Goal: Task Accomplishment & Management: Contribute content

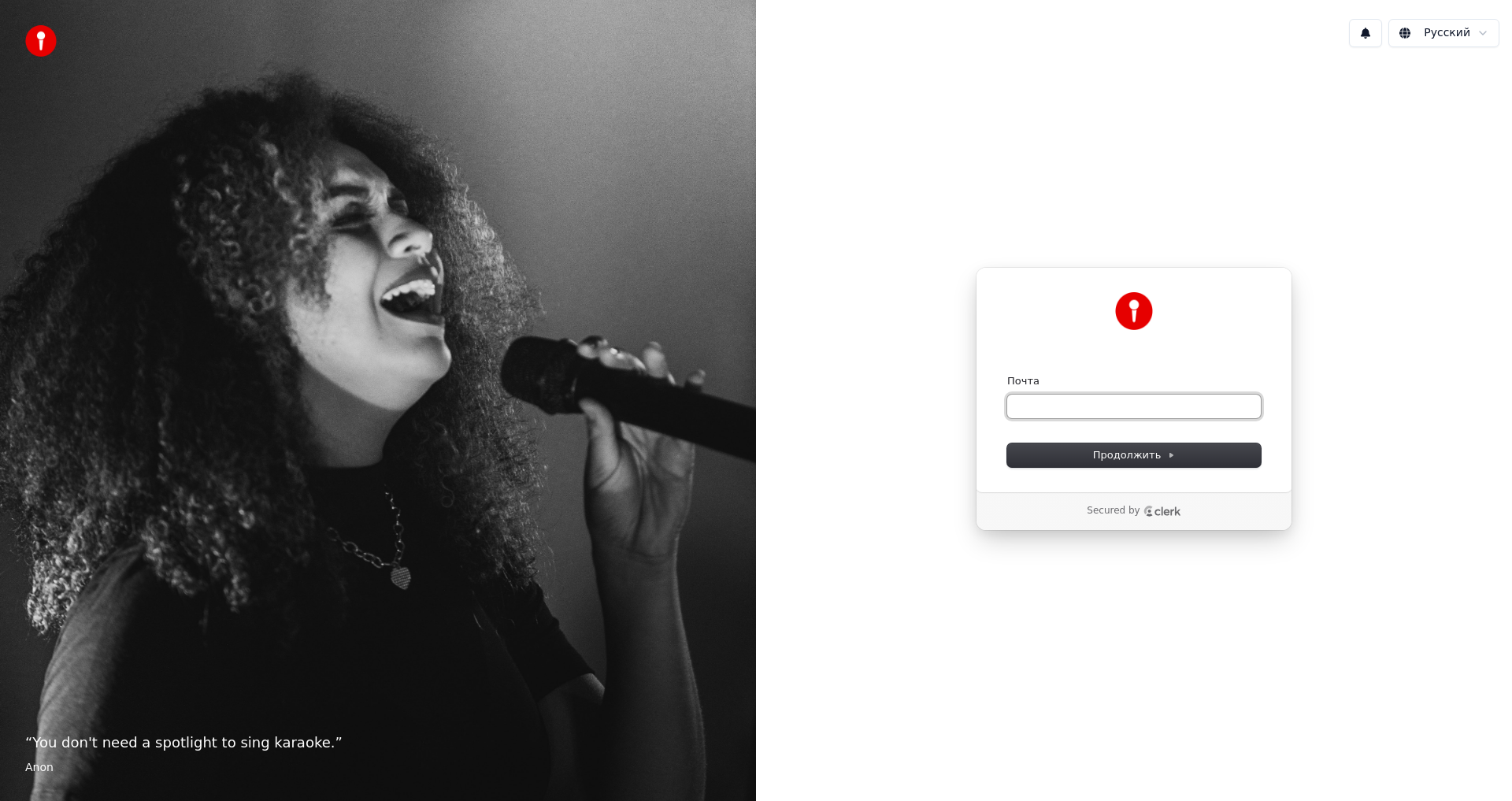
click at [1054, 401] on input "Почта" at bounding box center [1134, 406] width 253 height 24
paste input "**********"
click at [1106, 463] on button "Продолжить" at bounding box center [1134, 455] width 253 height 24
type input "**********"
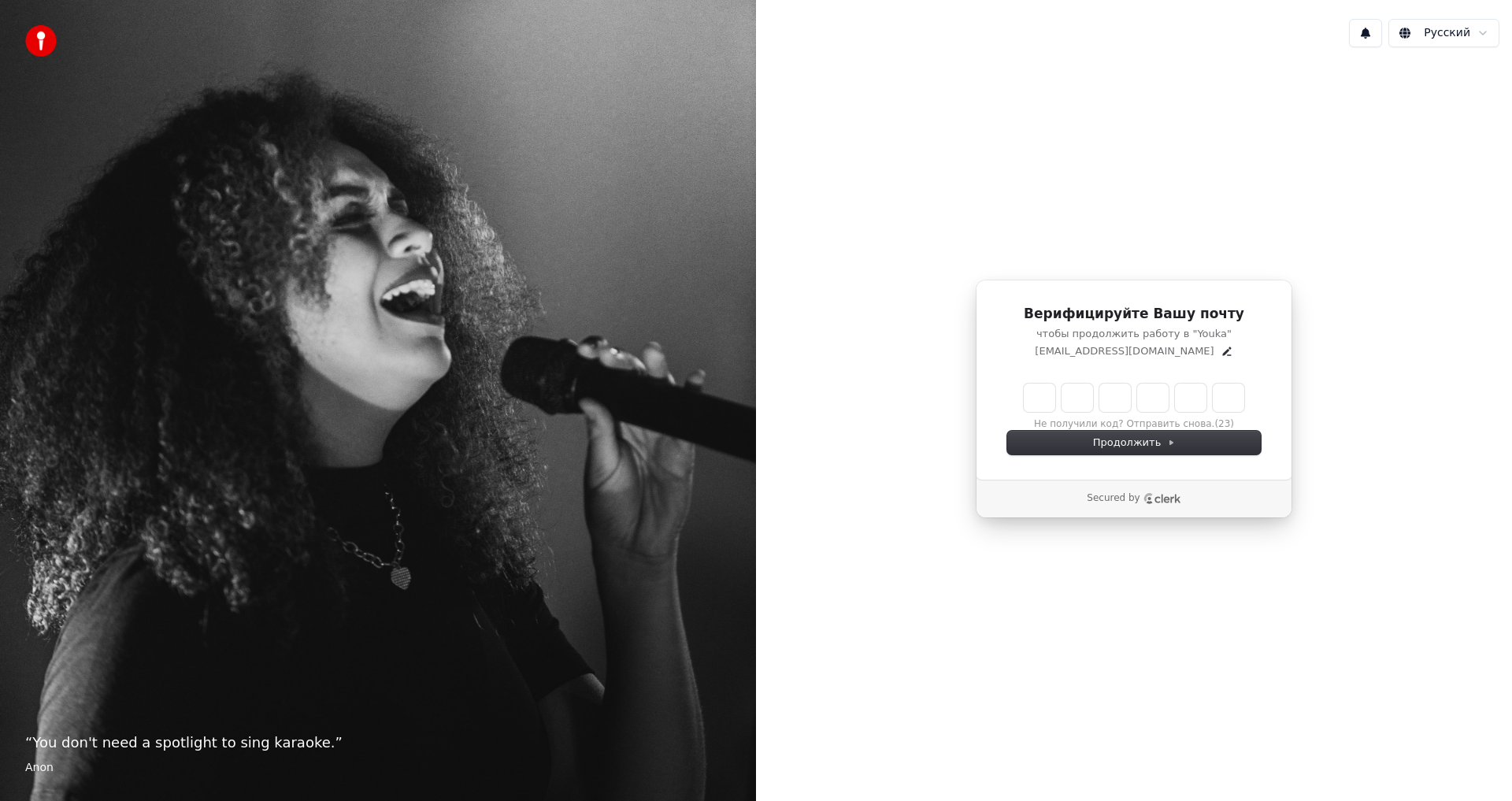
click at [1043, 401] on input "Enter verification code" at bounding box center [1134, 397] width 220 height 28
paste input "******"
type input "******"
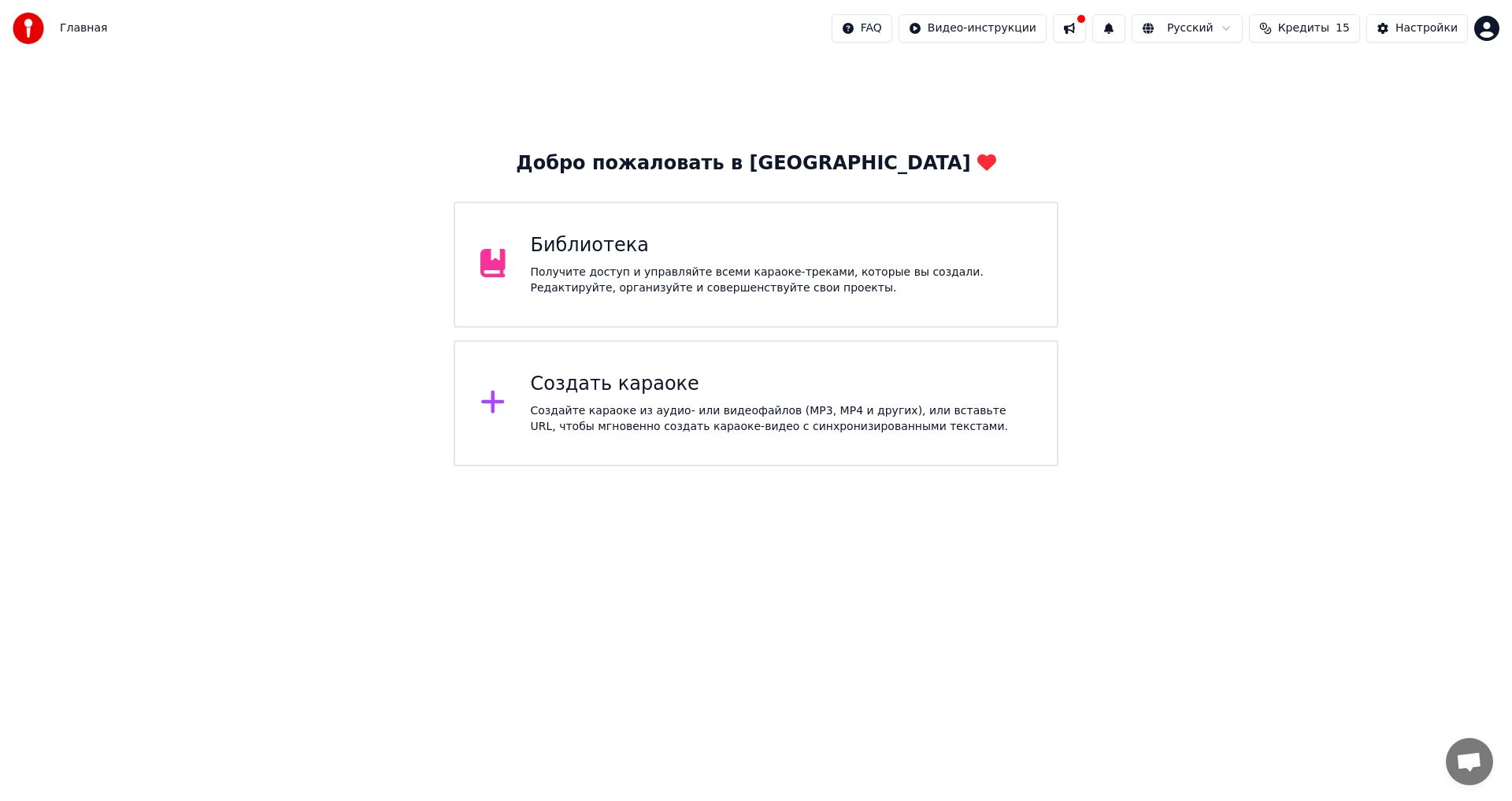
click at [641, 247] on div "Библиотека" at bounding box center [782, 246] width 502 height 26
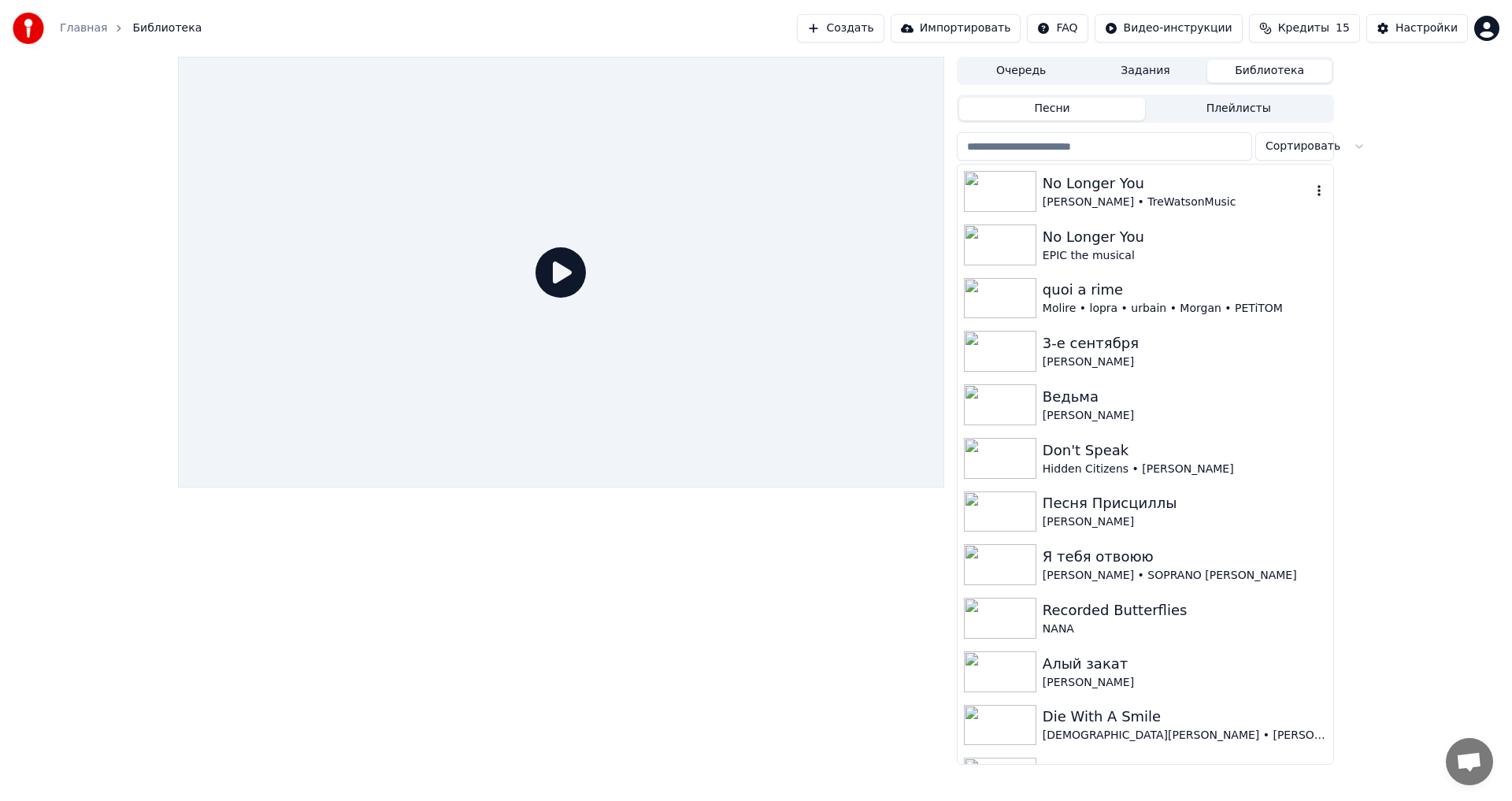
click at [1162, 195] on div "[PERSON_NAME] • TreWatsonMusic" at bounding box center [1177, 202] width 269 height 16
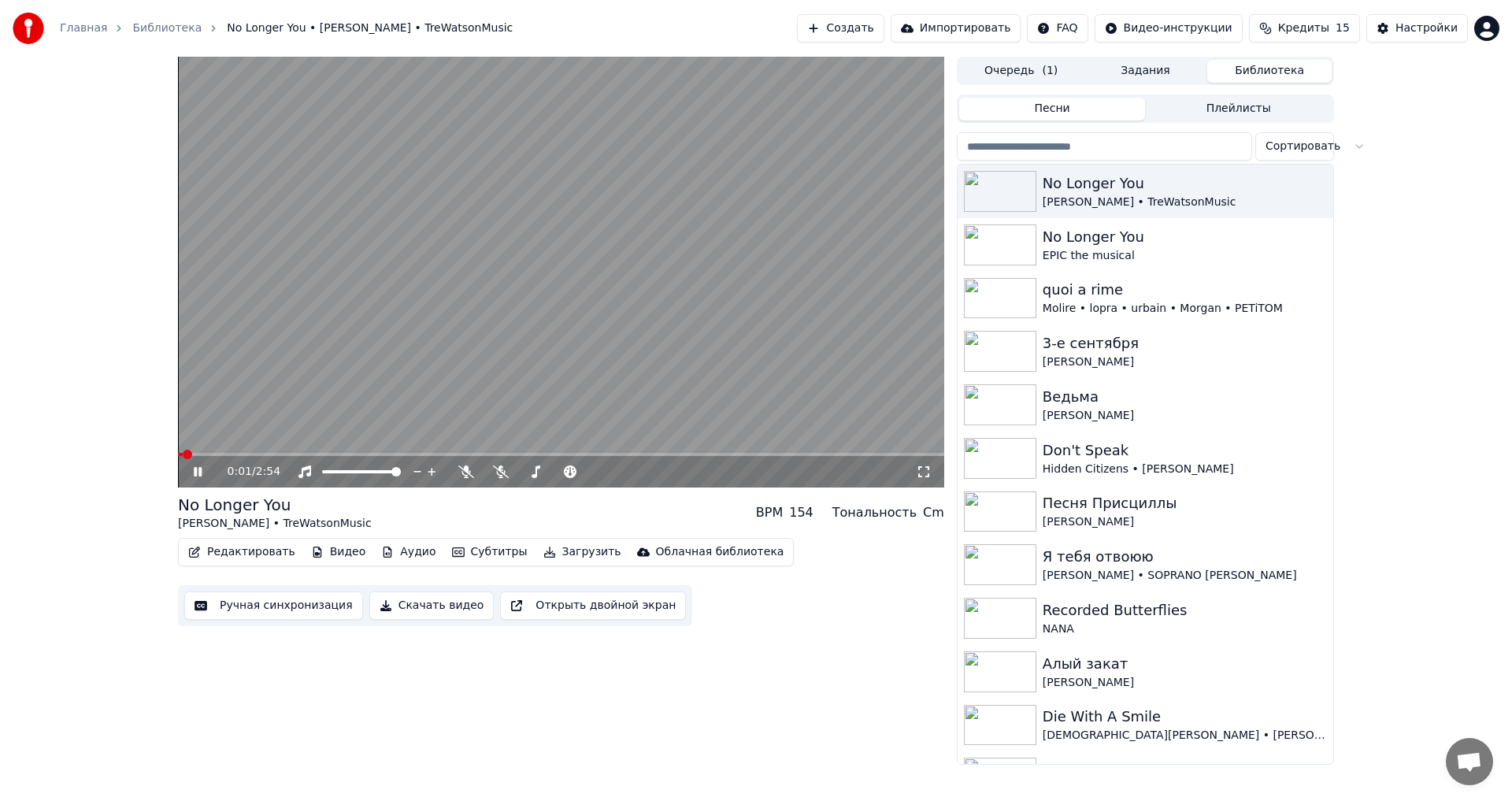
click at [199, 463] on div "0:01 / 2:54" at bounding box center [560, 471] width 766 height 31
click at [201, 472] on icon at bounding box center [197, 471] width 8 height 9
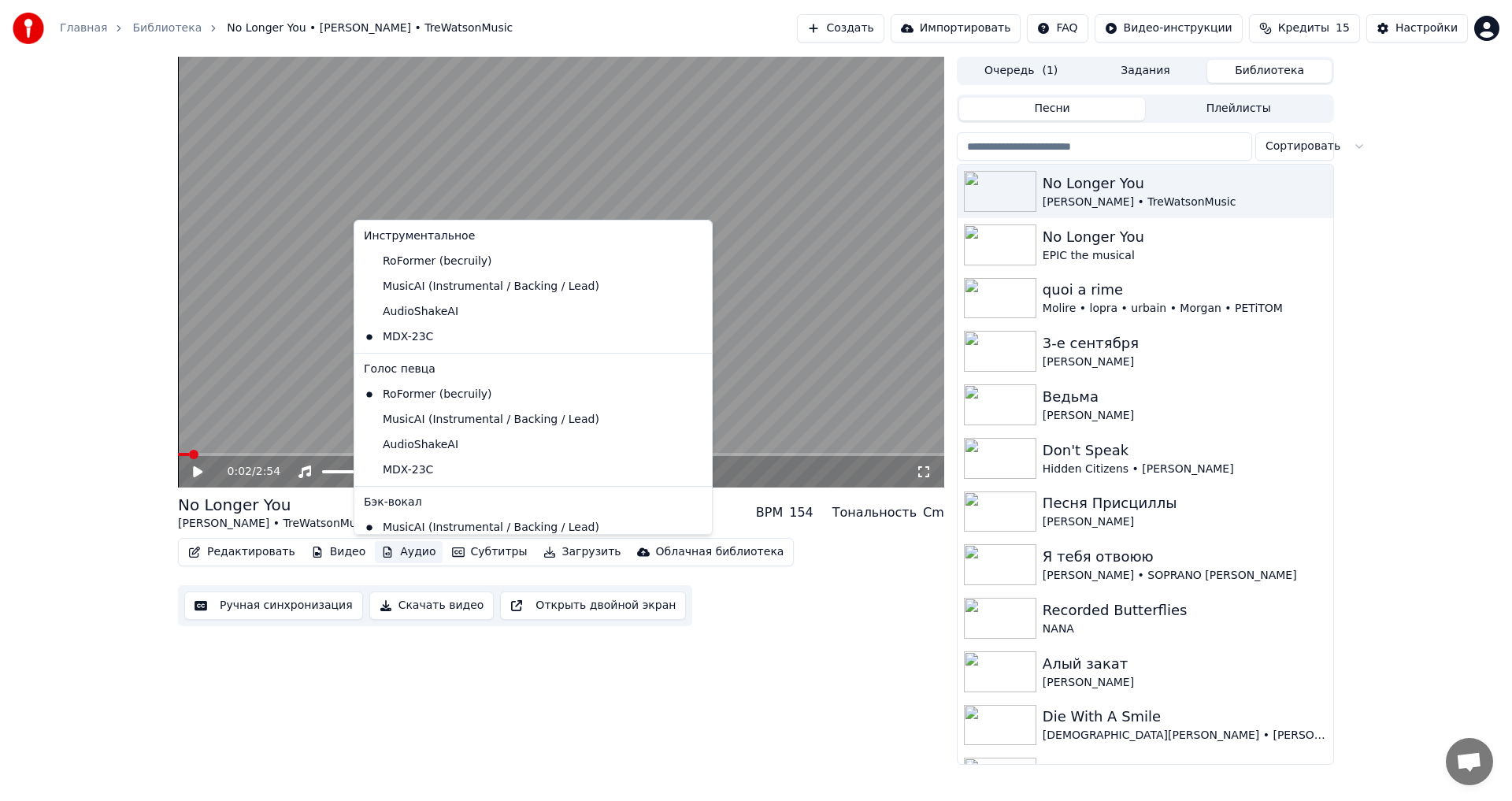
click at [403, 548] on button "Аудио" at bounding box center [408, 552] width 67 height 22
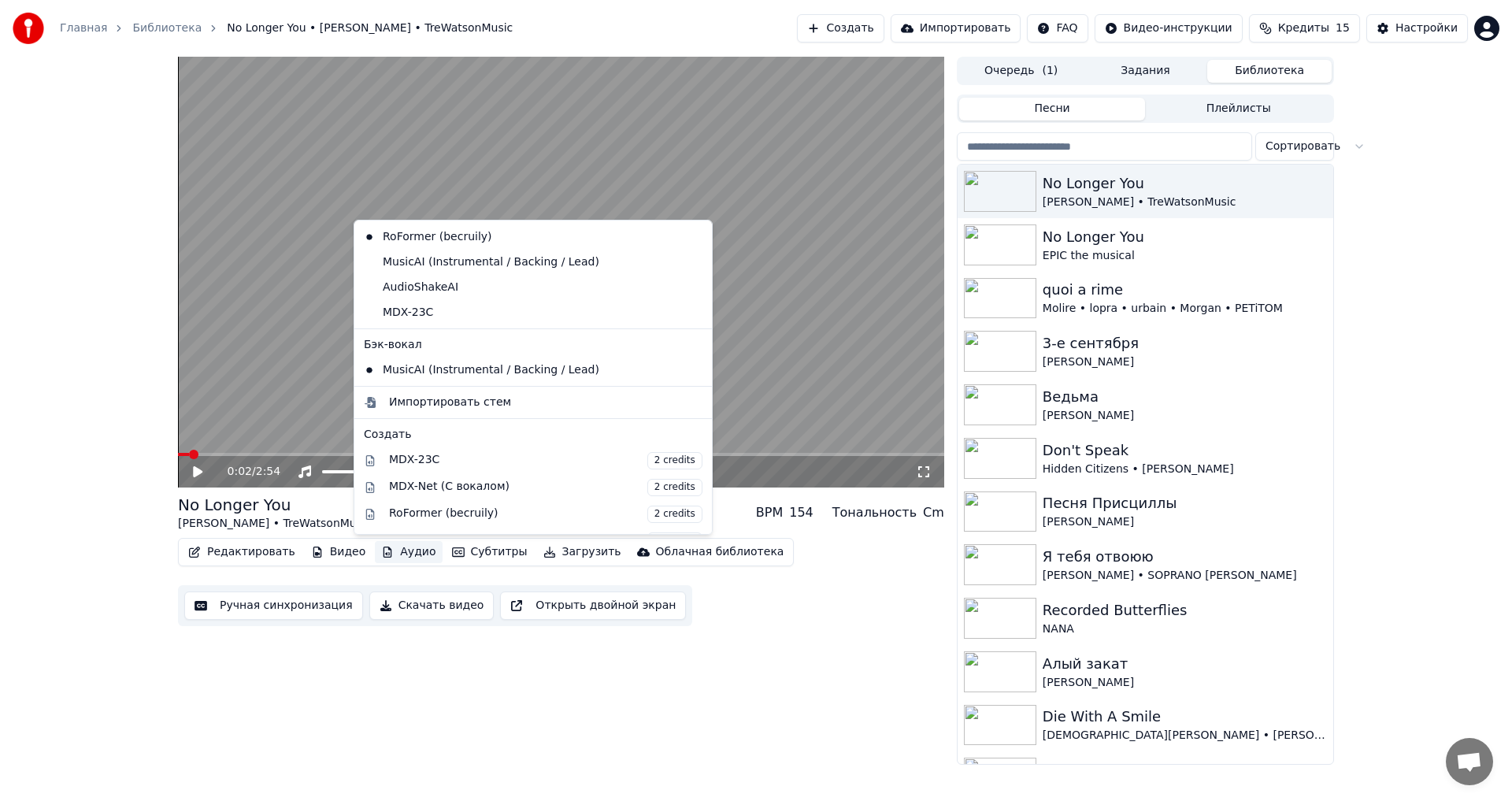
scroll to position [236, 0]
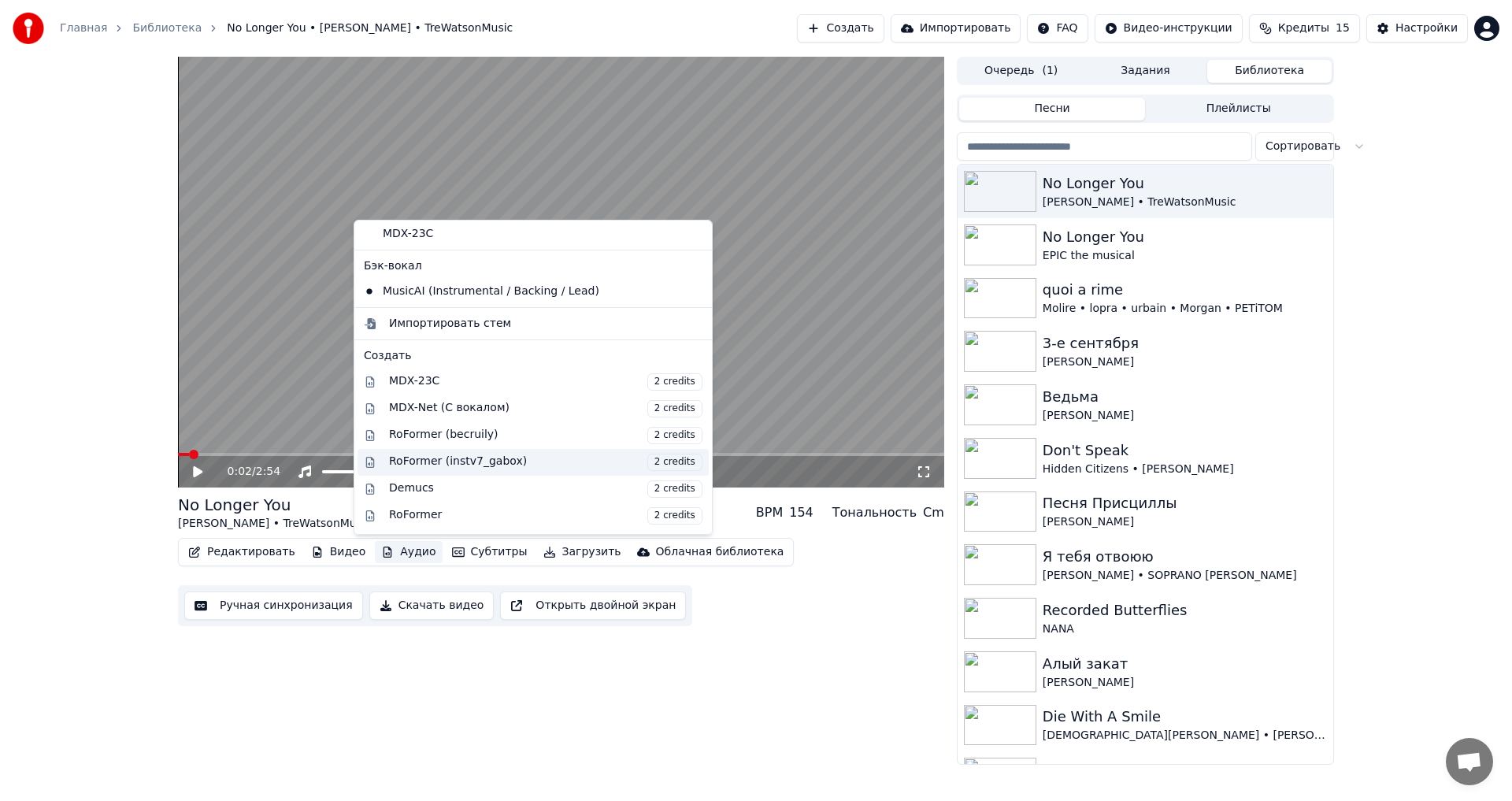
click at [430, 464] on div "RoFormer (instv7_gabox) 2 credits" at bounding box center [546, 463] width 314 height 17
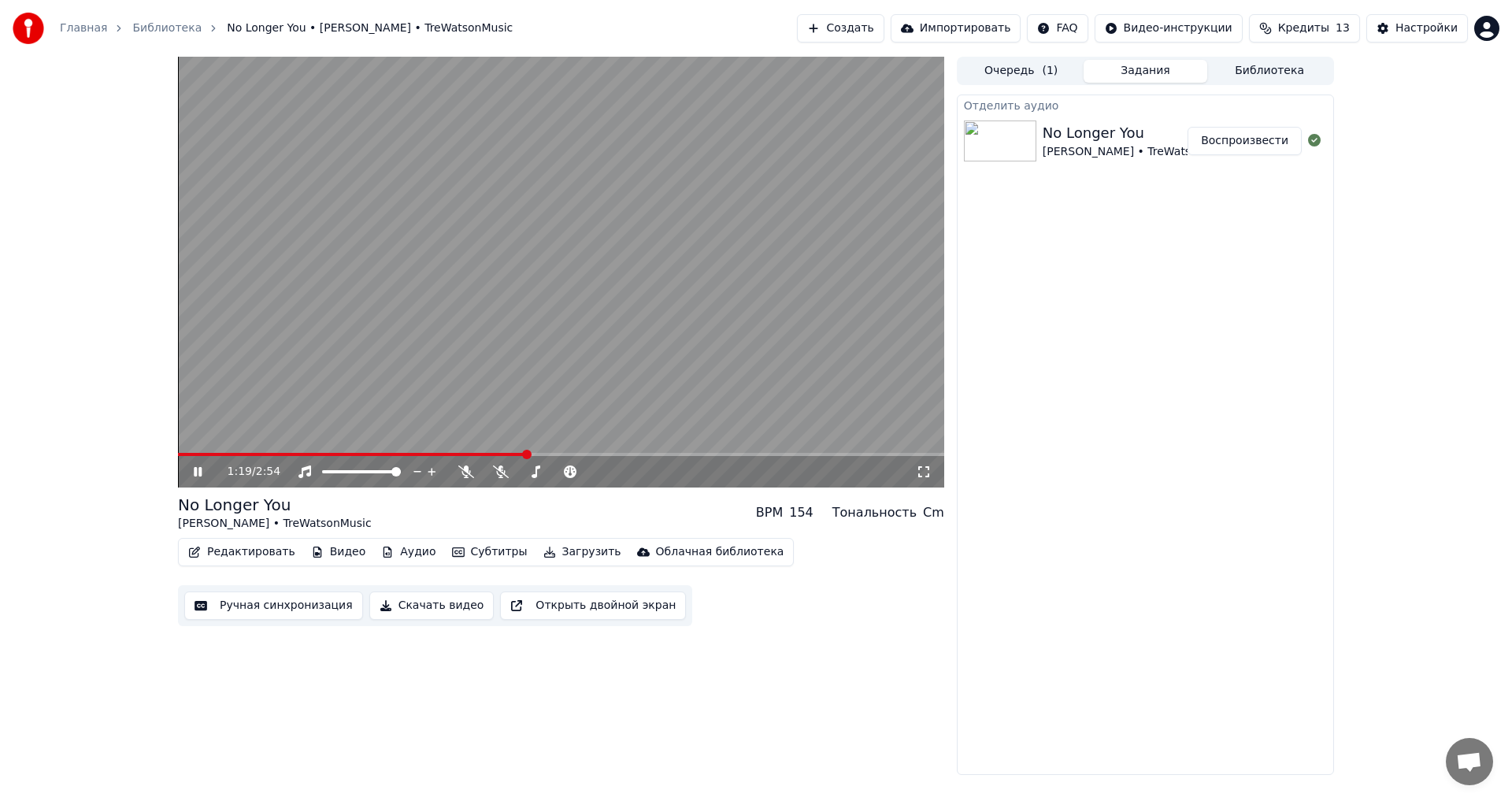
click at [187, 454] on span at bounding box center [352, 455] width 349 height 3
click at [397, 557] on button "Аудио" at bounding box center [408, 552] width 67 height 22
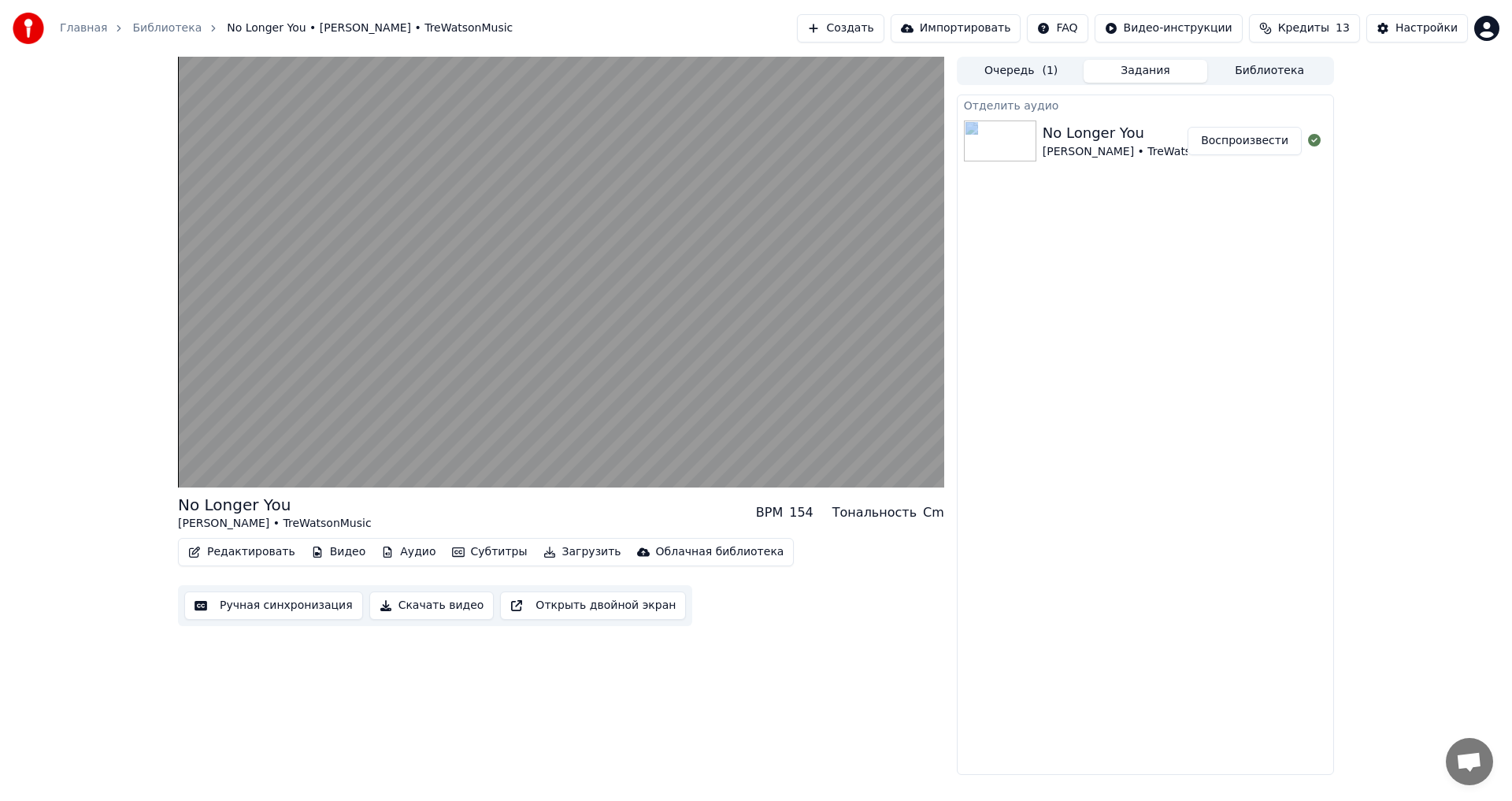
click at [1080, 597] on div "Отделить аудио No Longer You [PERSON_NAME] • TreWatsonMusic Воспроизвести" at bounding box center [1145, 435] width 378 height 680
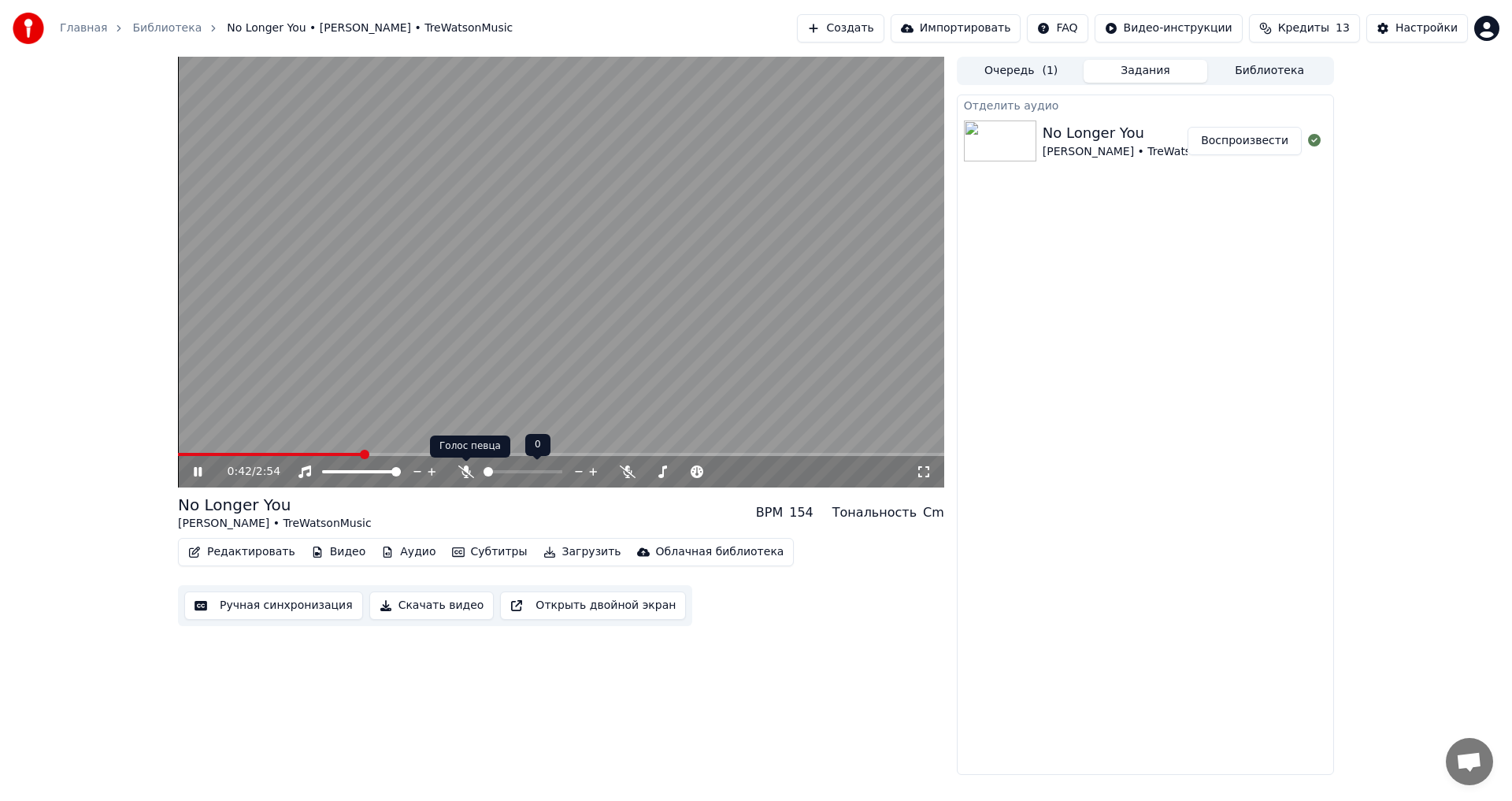
click at [469, 472] on icon at bounding box center [466, 471] width 16 height 13
click at [645, 453] on span at bounding box center [560, 455] width 766 height 3
click at [608, 454] on span at bounding box center [393, 455] width 430 height 3
click at [504, 470] on icon at bounding box center [501, 471] width 16 height 13
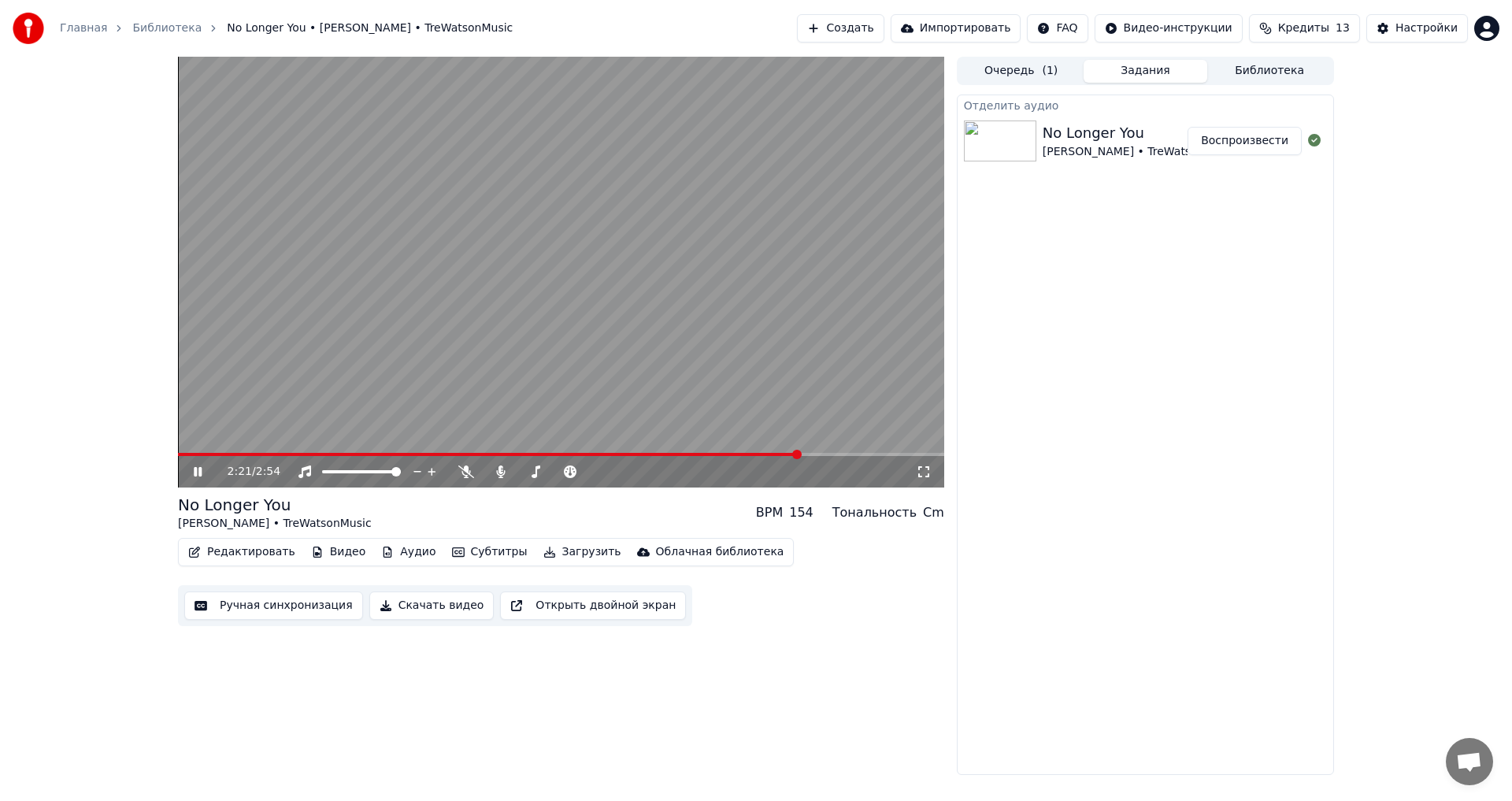
click at [633, 454] on span at bounding box center [489, 455] width 622 height 3
click at [678, 454] on span at bounding box center [560, 455] width 766 height 3
click at [690, 454] on span at bounding box center [560, 455] width 766 height 3
click at [499, 474] on icon at bounding box center [501, 471] width 9 height 13
click at [465, 474] on icon at bounding box center [466, 471] width 16 height 13
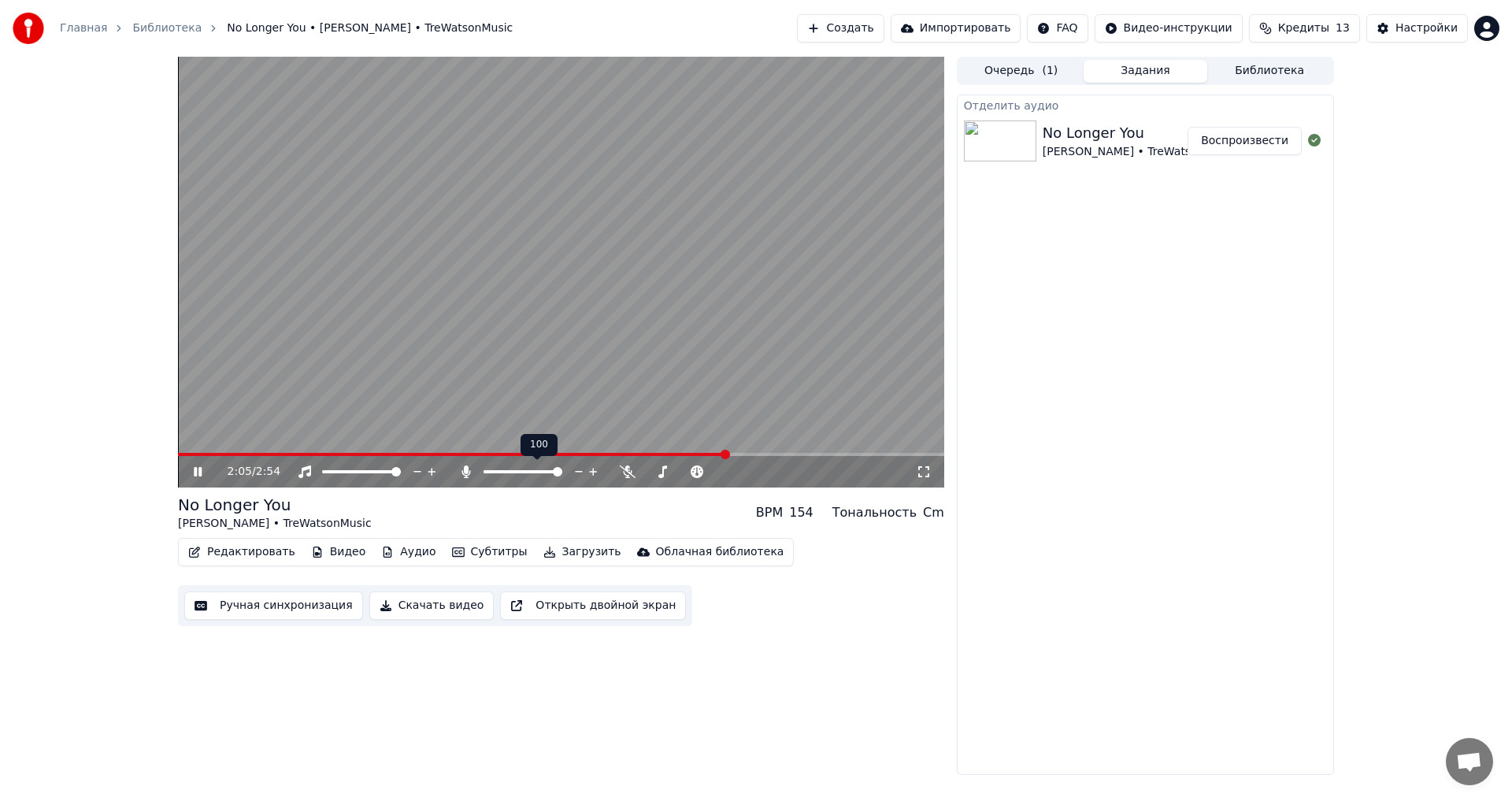
click at [459, 472] on icon at bounding box center [466, 471] width 16 height 13
click at [189, 467] on div "2:07 / 2:54" at bounding box center [561, 472] width 753 height 16
click at [190, 467] on icon at bounding box center [209, 471] width 37 height 13
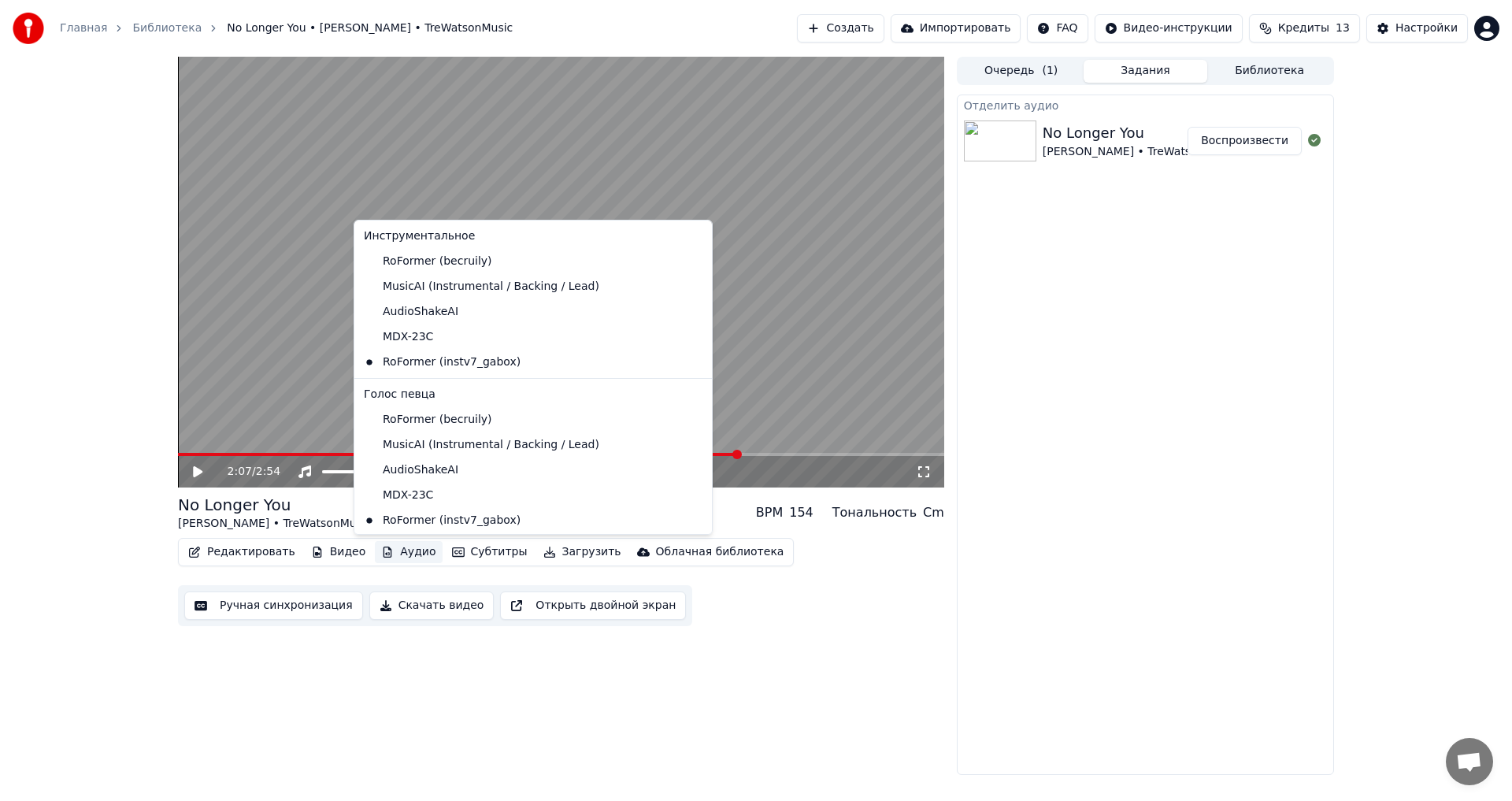
click at [386, 551] on button "Аудио" at bounding box center [408, 552] width 67 height 22
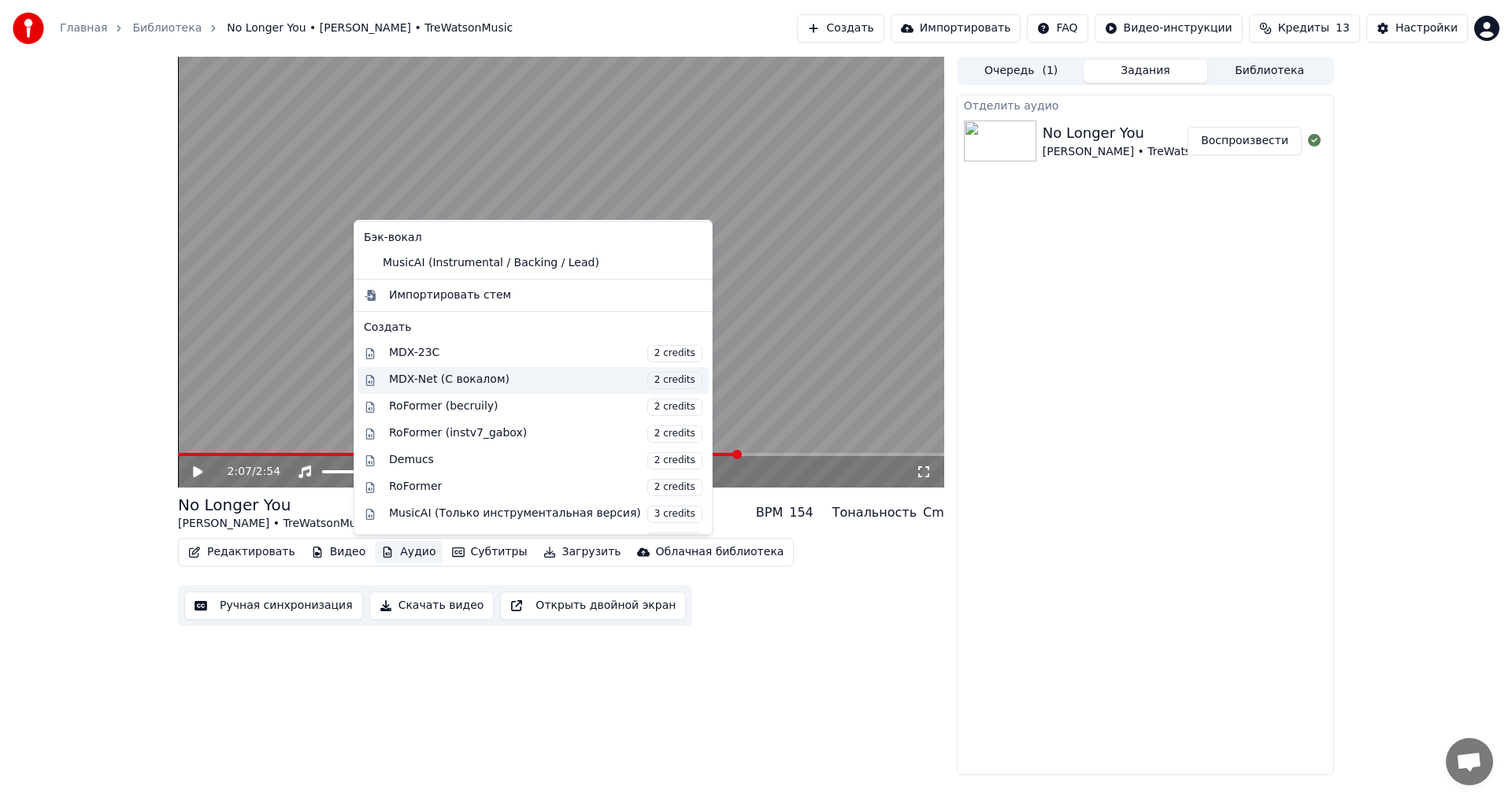
click at [518, 382] on div "MDX-Net (С вокалом) 2 credits" at bounding box center [546, 380] width 314 height 17
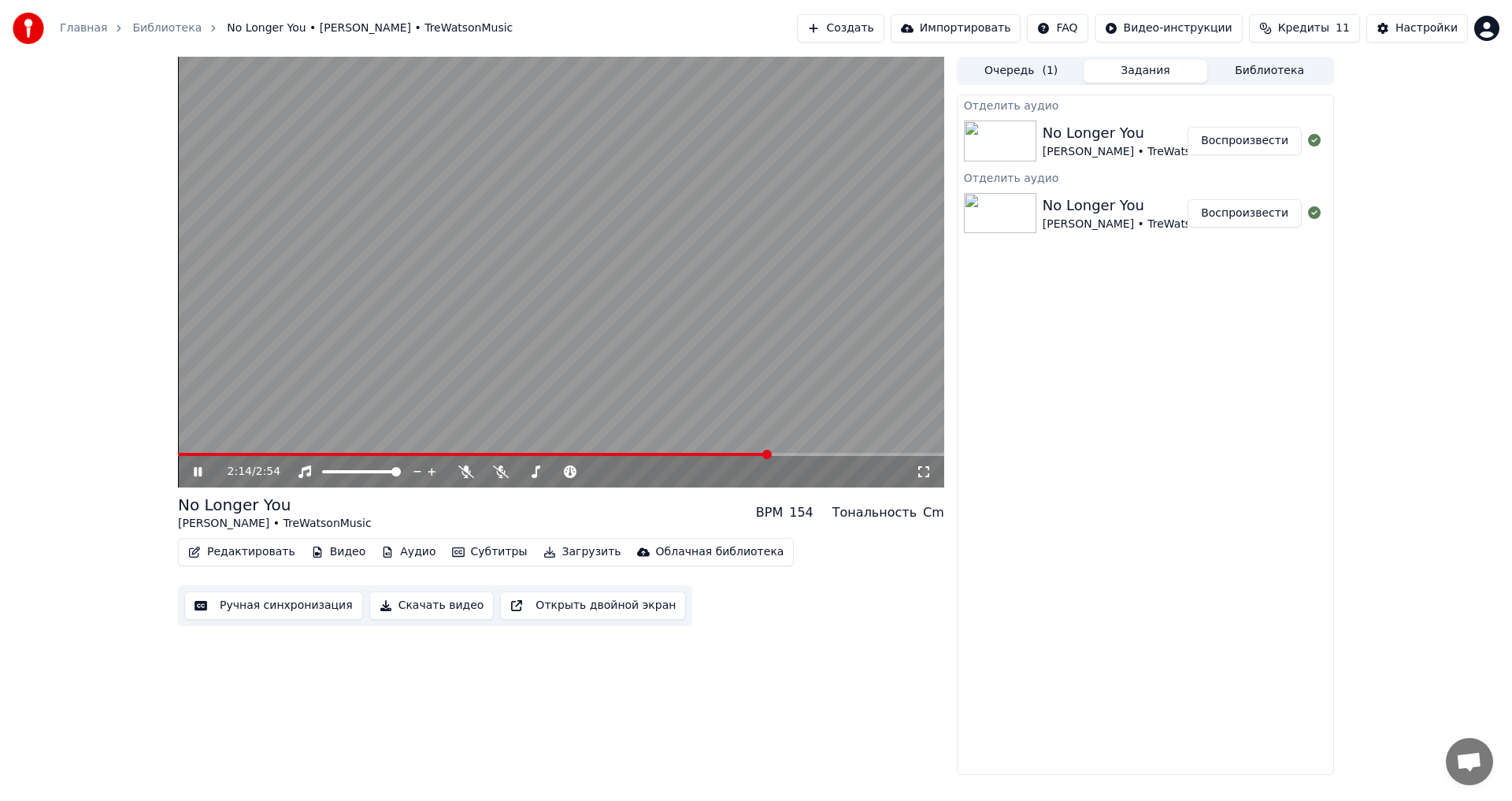
click at [206, 454] on span at bounding box center [474, 455] width 592 height 3
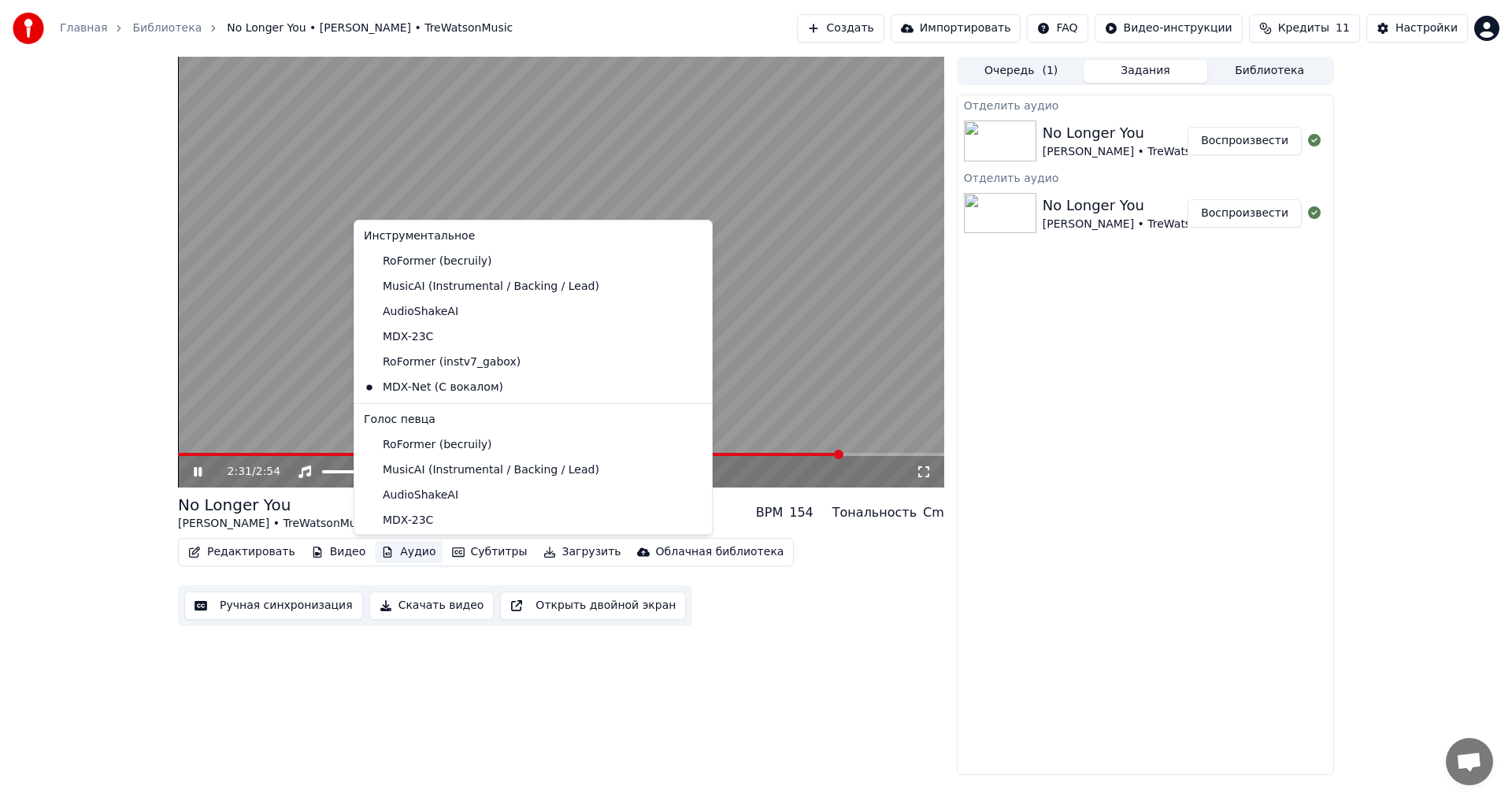
click at [387, 546] on button "Аудио" at bounding box center [408, 552] width 67 height 22
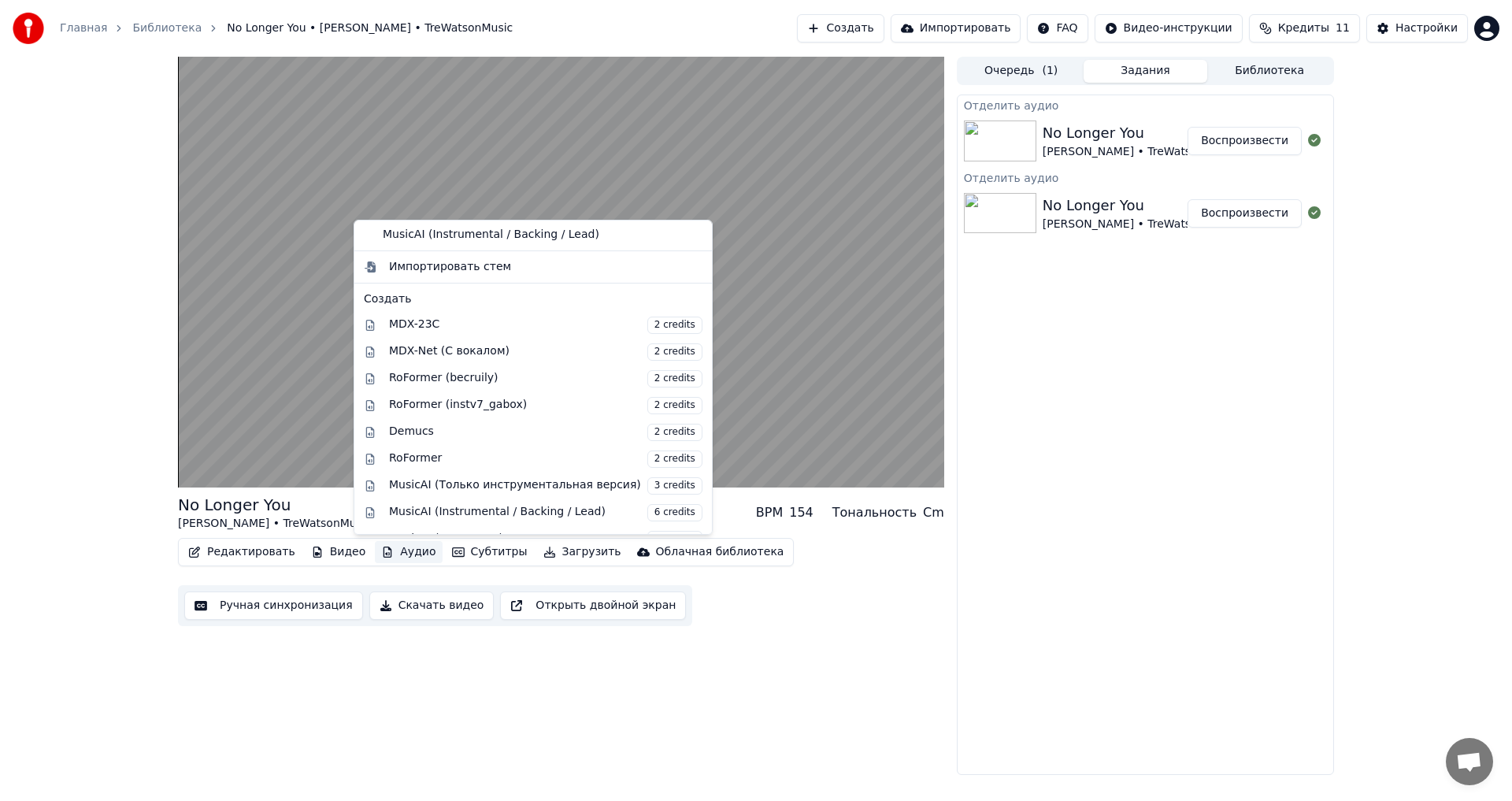
scroll to position [469, 0]
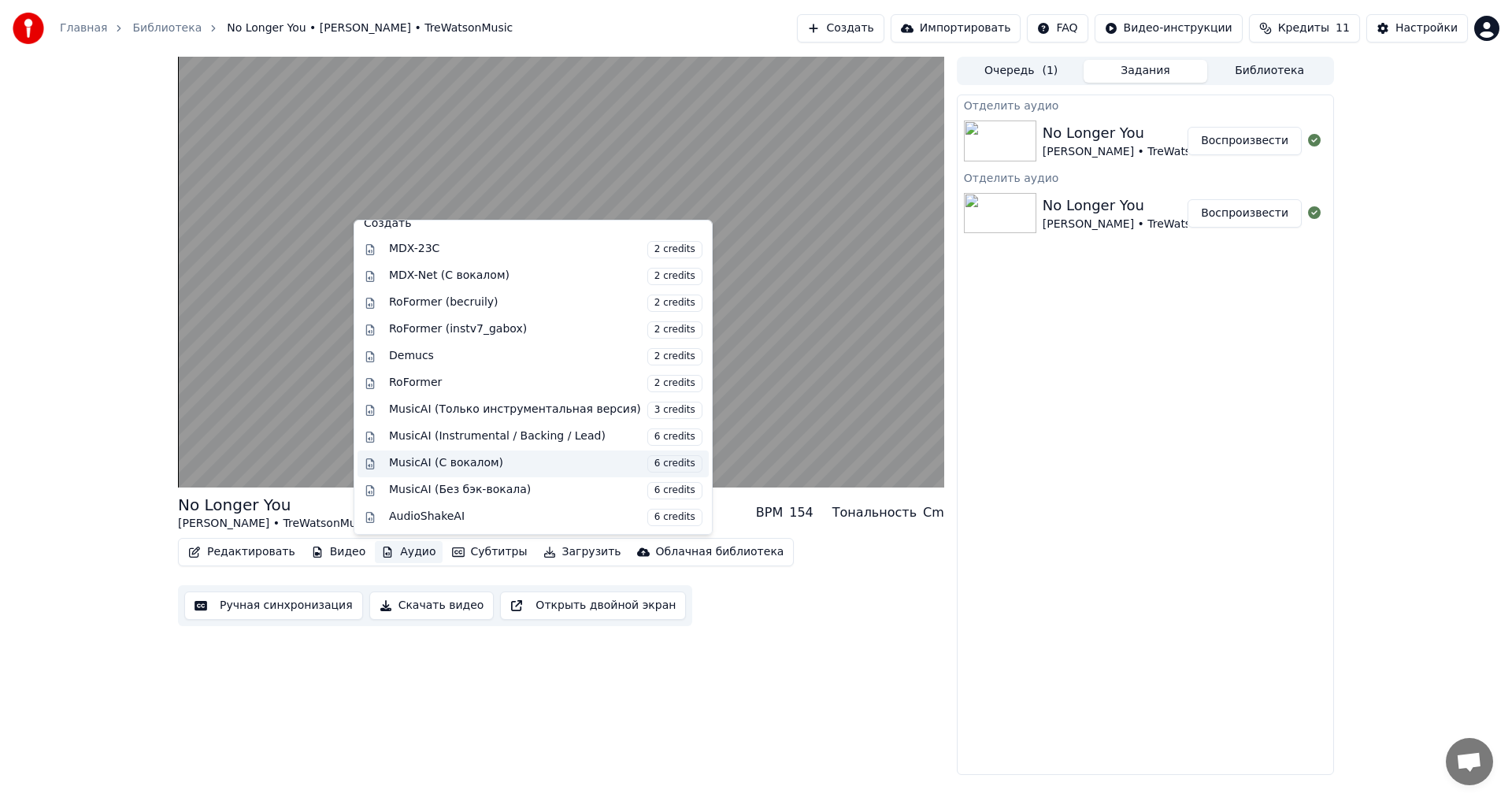
click at [647, 466] on span "6 credits" at bounding box center [674, 463] width 55 height 17
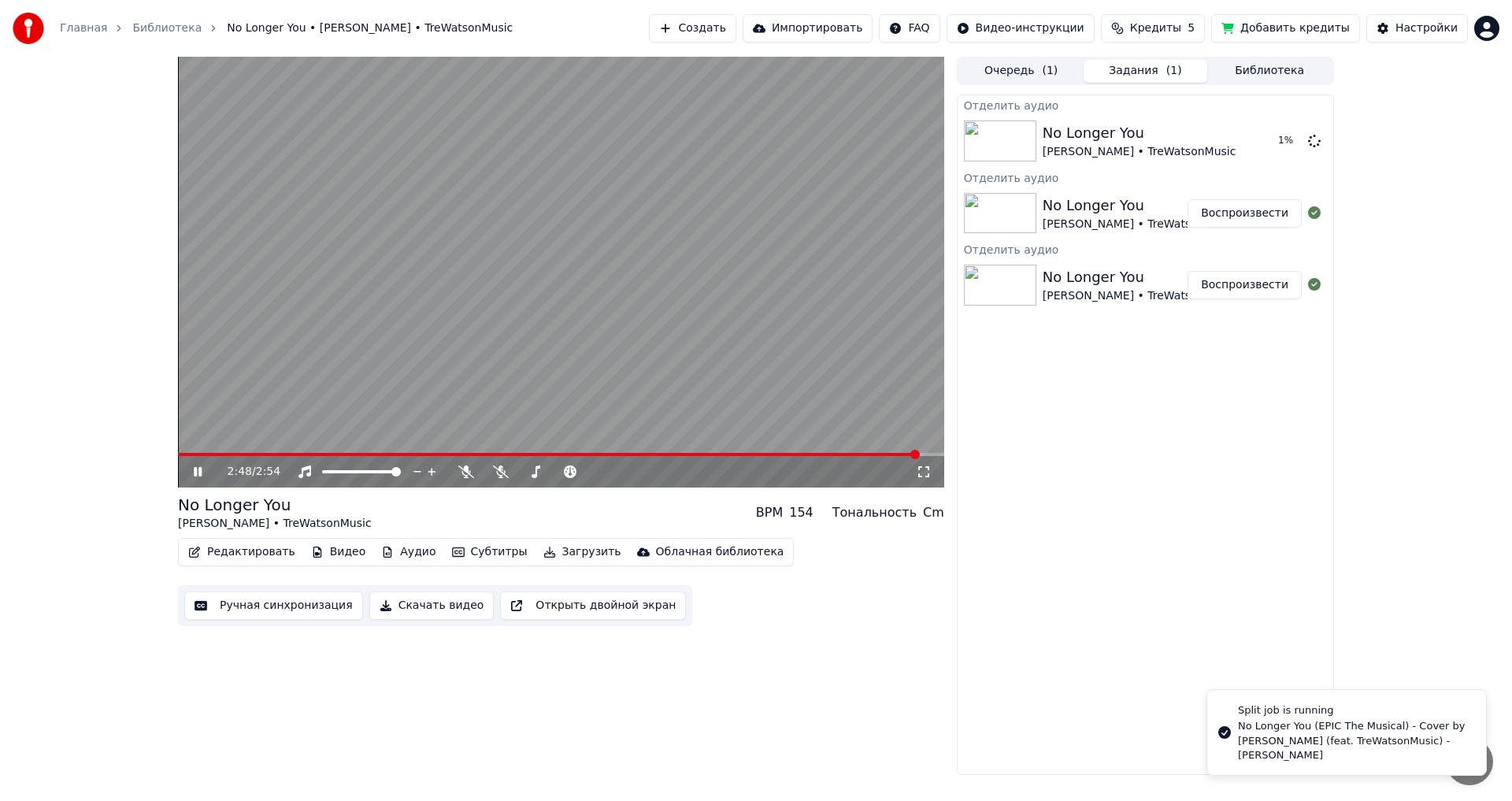
click at [638, 450] on video at bounding box center [560, 272] width 766 height 431
click at [611, 453] on span at bounding box center [395, 455] width 435 height 3
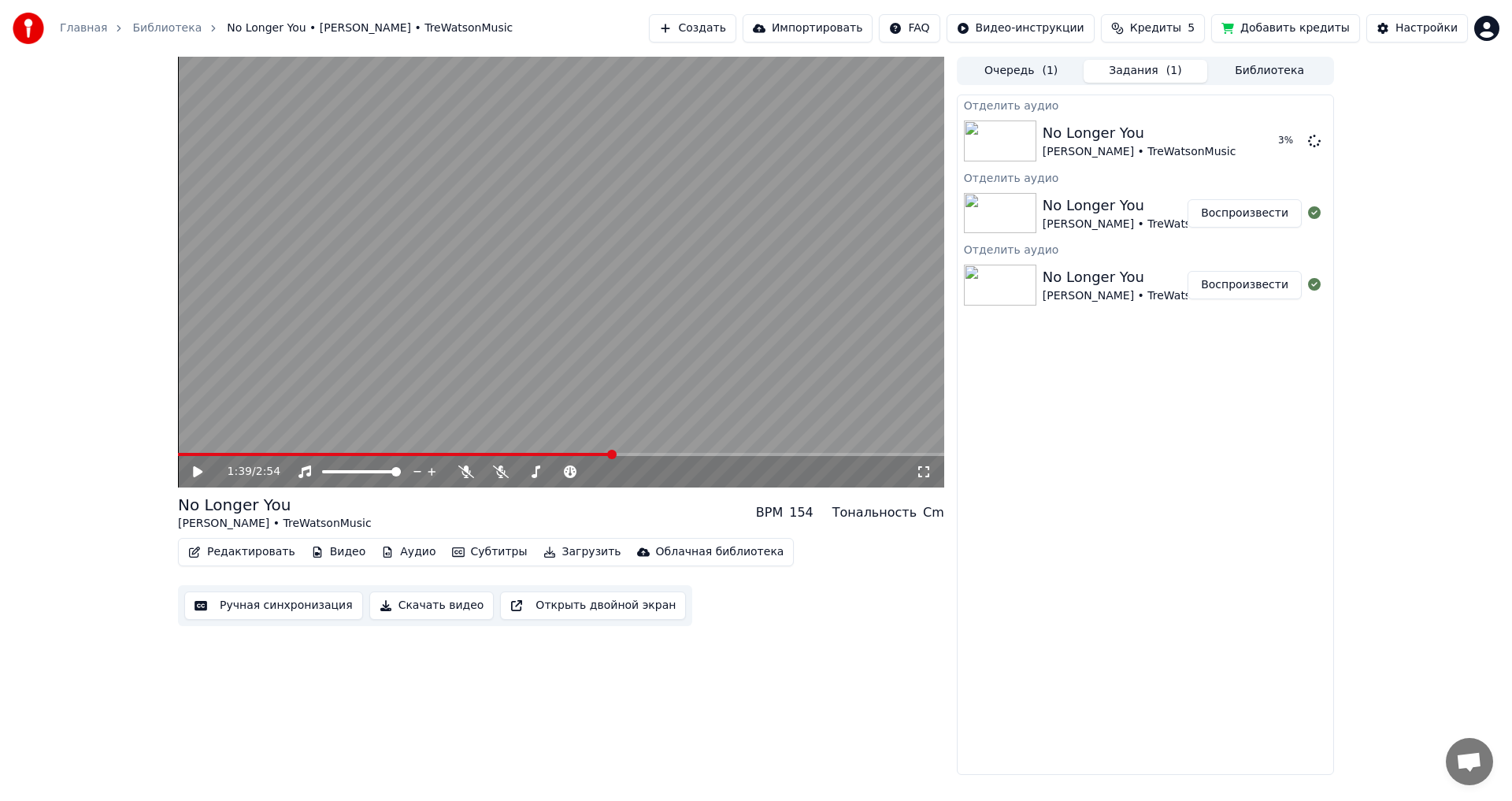
click at [606, 364] on video at bounding box center [560, 272] width 766 height 431
click at [661, 338] on video at bounding box center [560, 272] width 766 height 431
click at [1240, 143] on button "Воспроизвести" at bounding box center [1245, 140] width 114 height 28
click at [404, 549] on button "Аудио" at bounding box center [408, 552] width 67 height 22
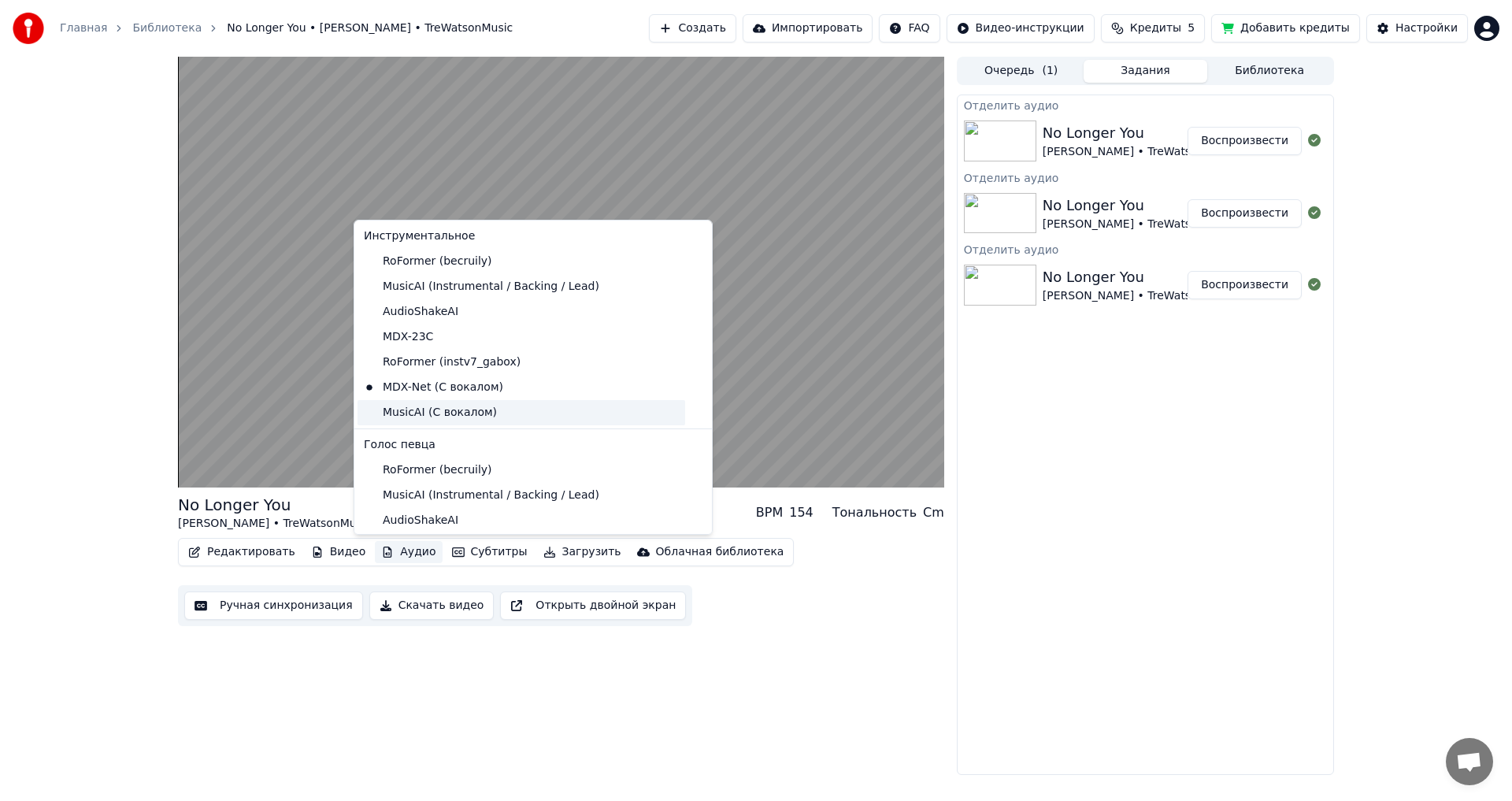
click at [448, 410] on div "MusicAI (С вокалом)" at bounding box center [521, 413] width 327 height 26
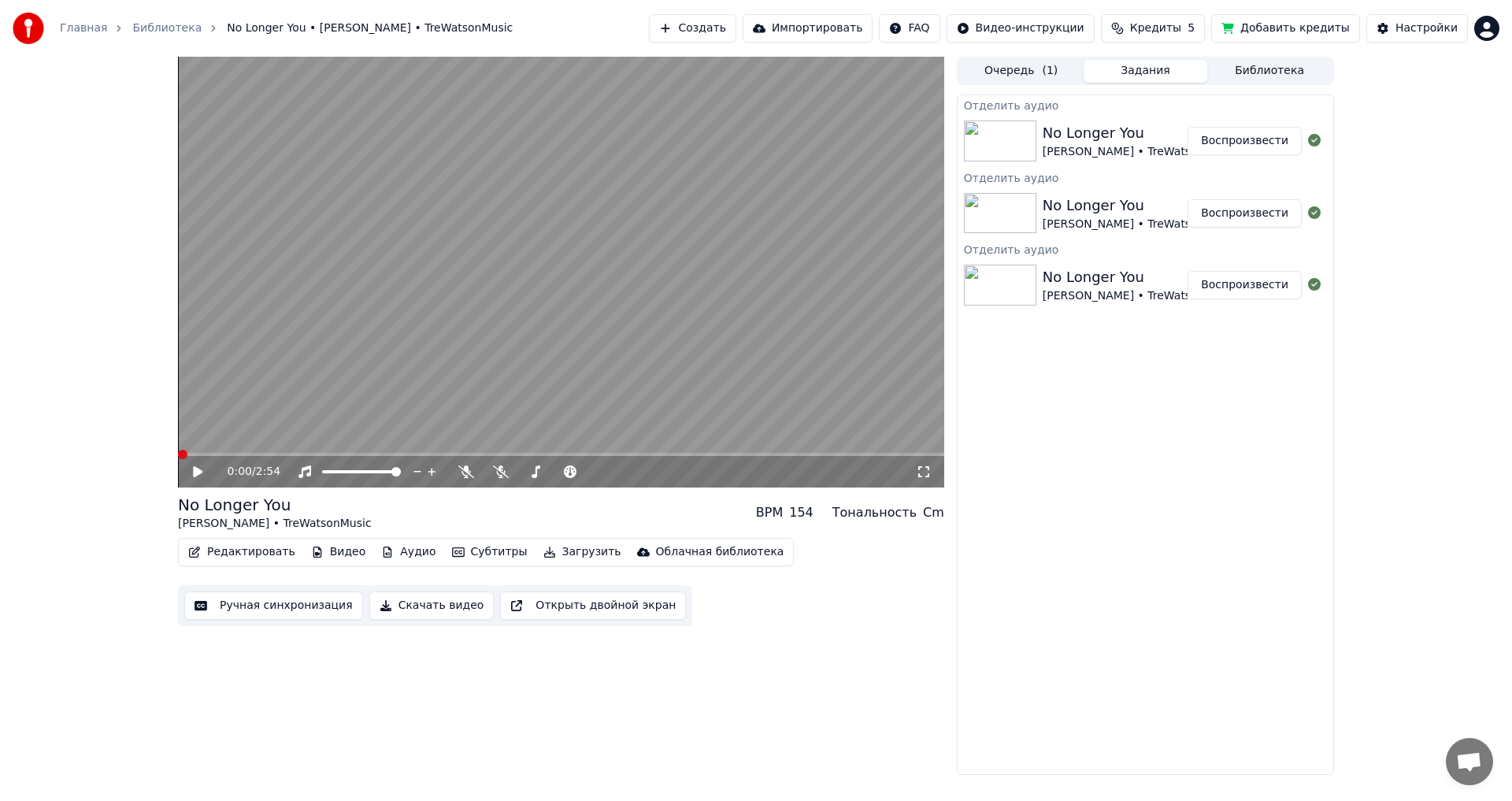
click at [401, 549] on button "Аудио" at bounding box center [408, 552] width 67 height 22
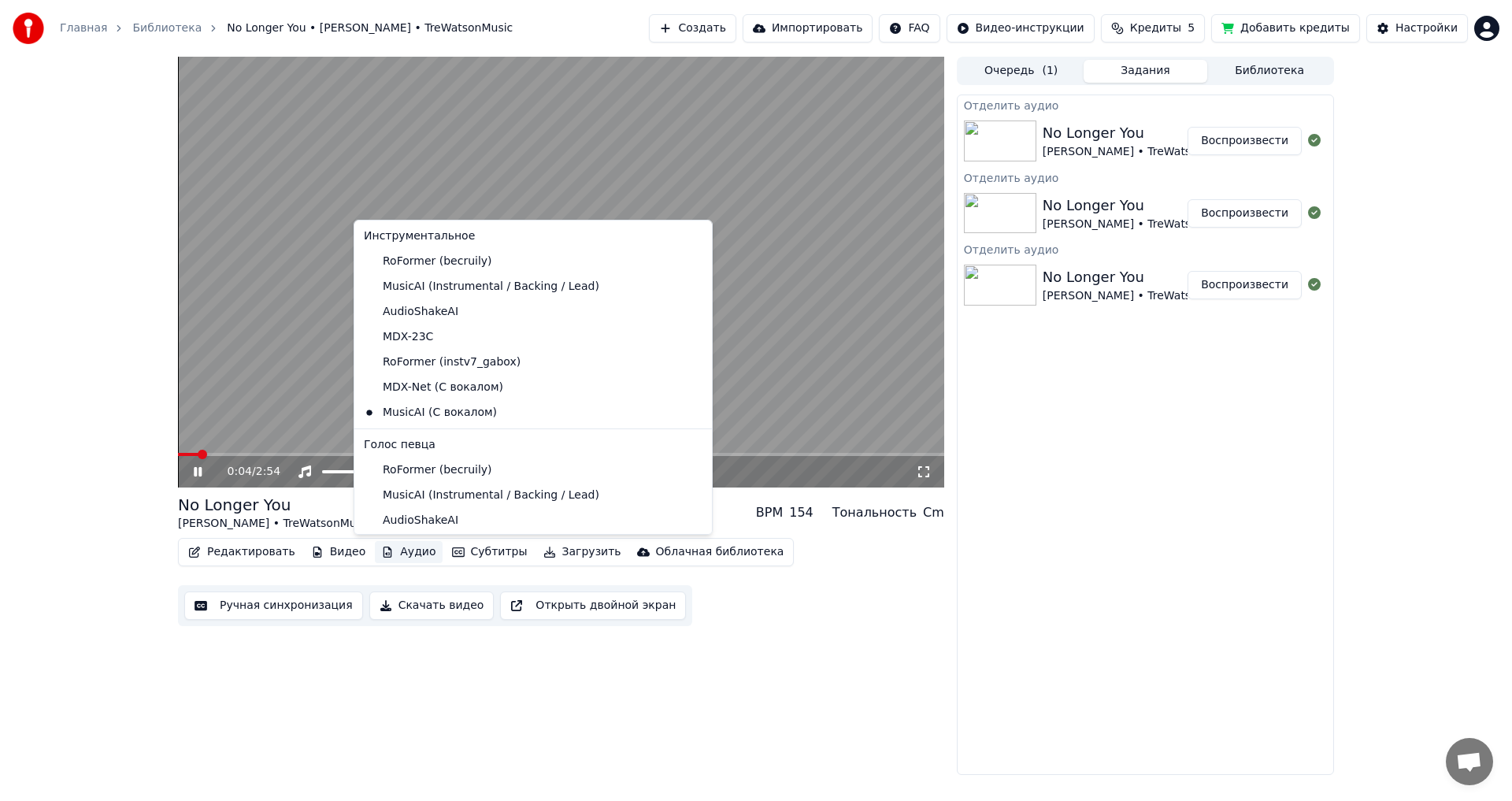
scroll to position [236, 0]
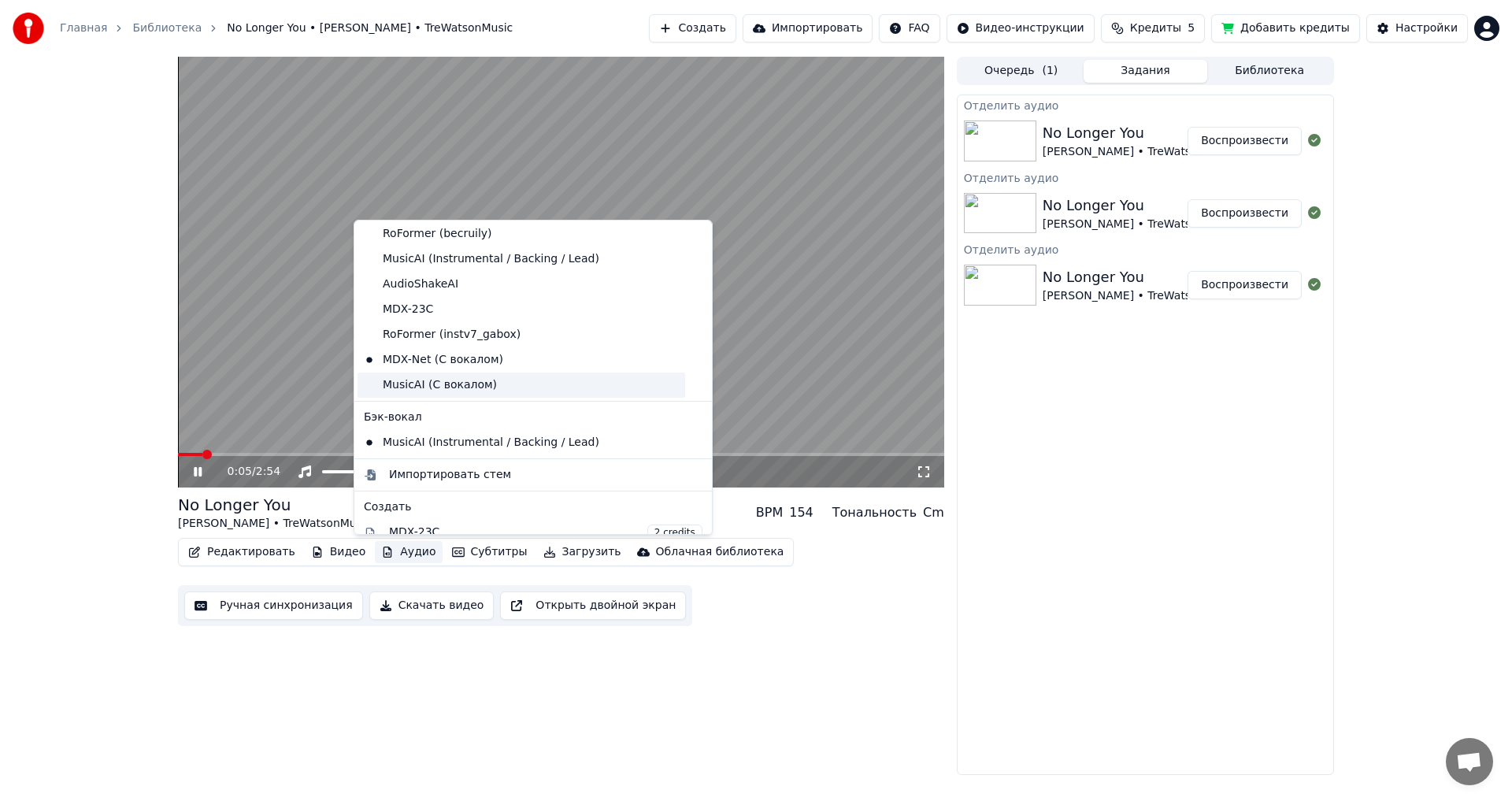
click at [424, 381] on div "MusicAI (С вокалом)" at bounding box center [521, 385] width 327 height 26
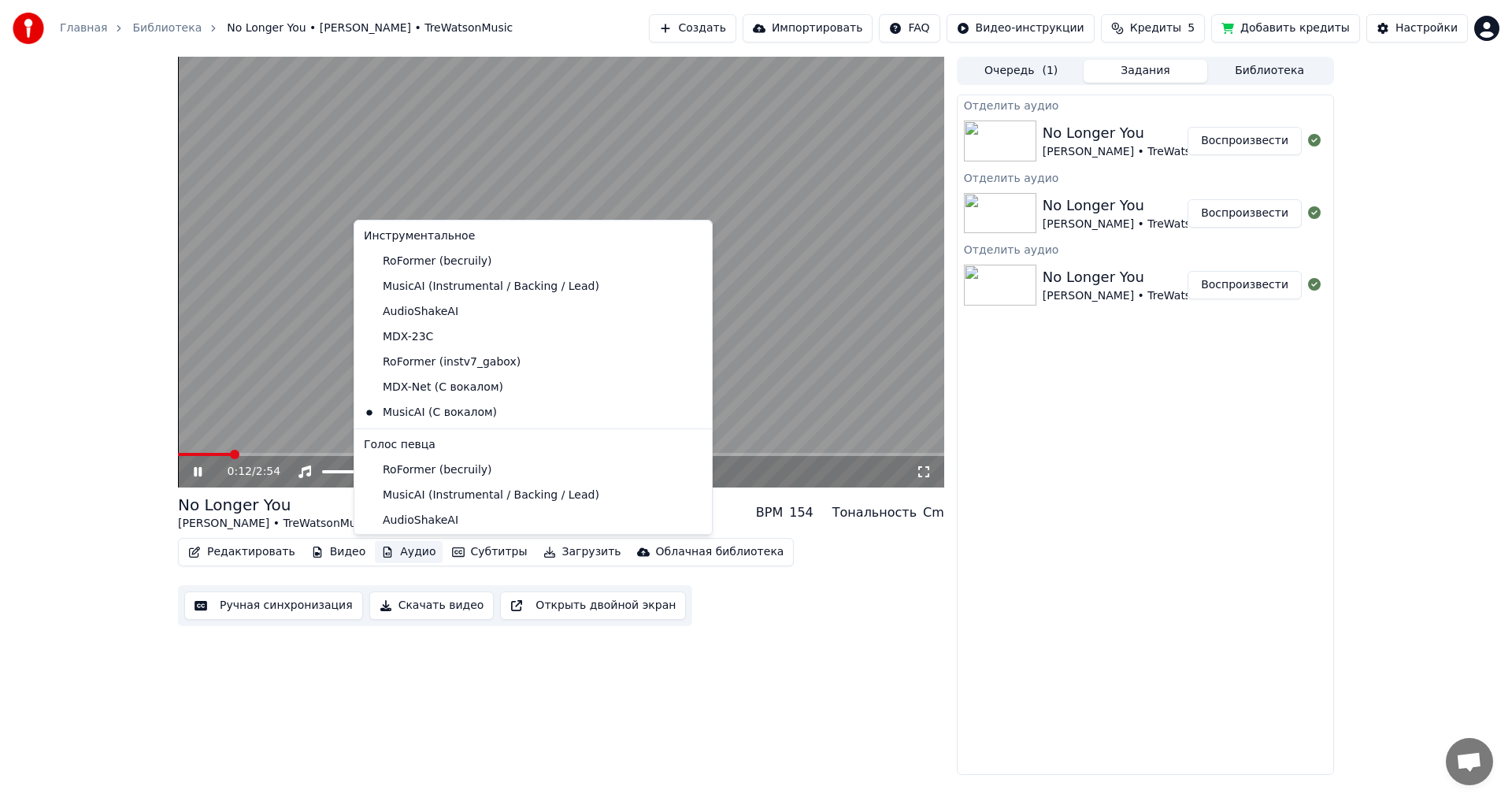
click at [390, 548] on button "Аудио" at bounding box center [408, 552] width 67 height 22
click at [430, 385] on div "MDX-Net (С вокалом)" at bounding box center [521, 388] width 327 height 26
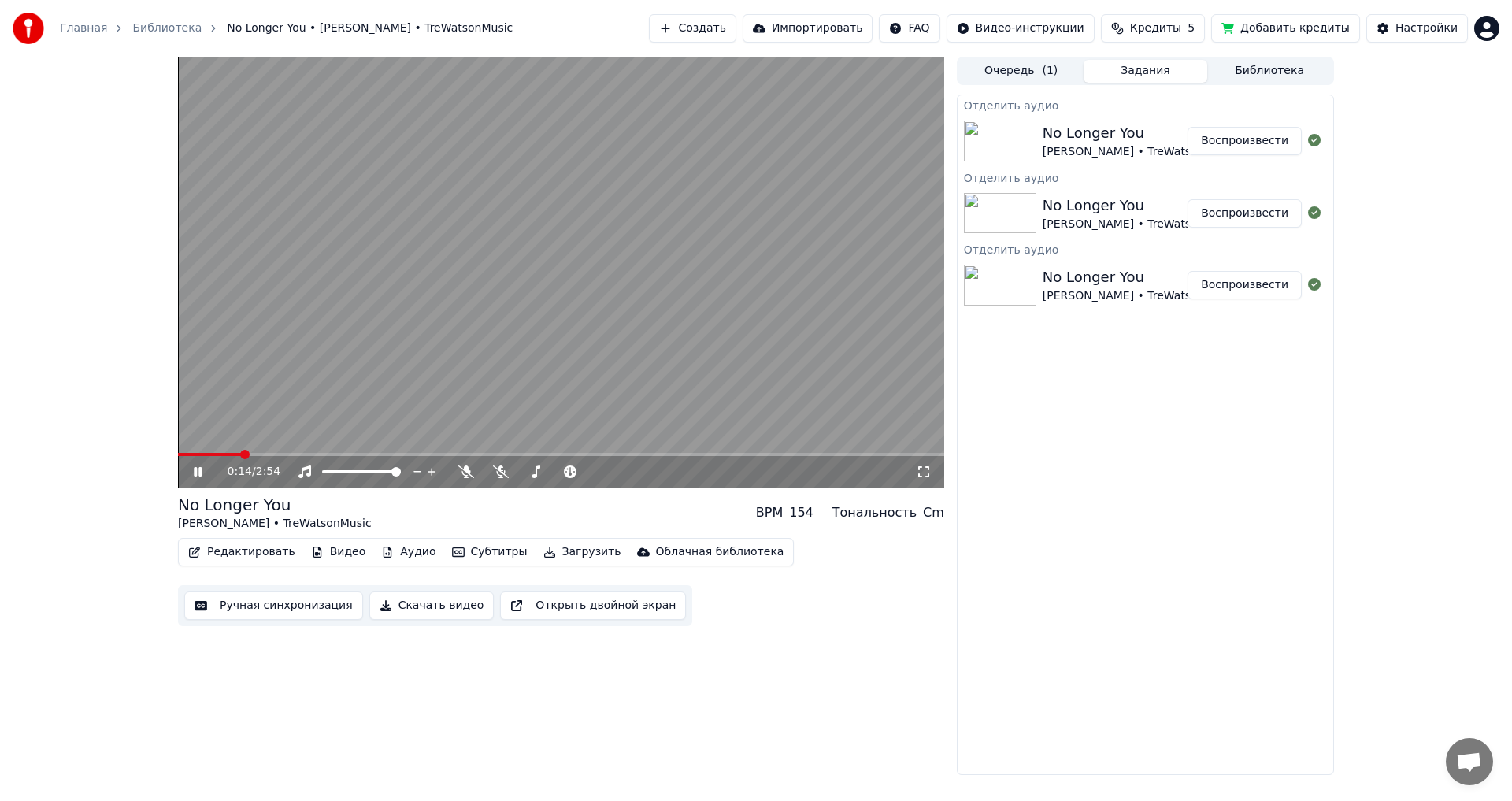
click at [404, 549] on button "Аудио" at bounding box center [408, 552] width 67 height 22
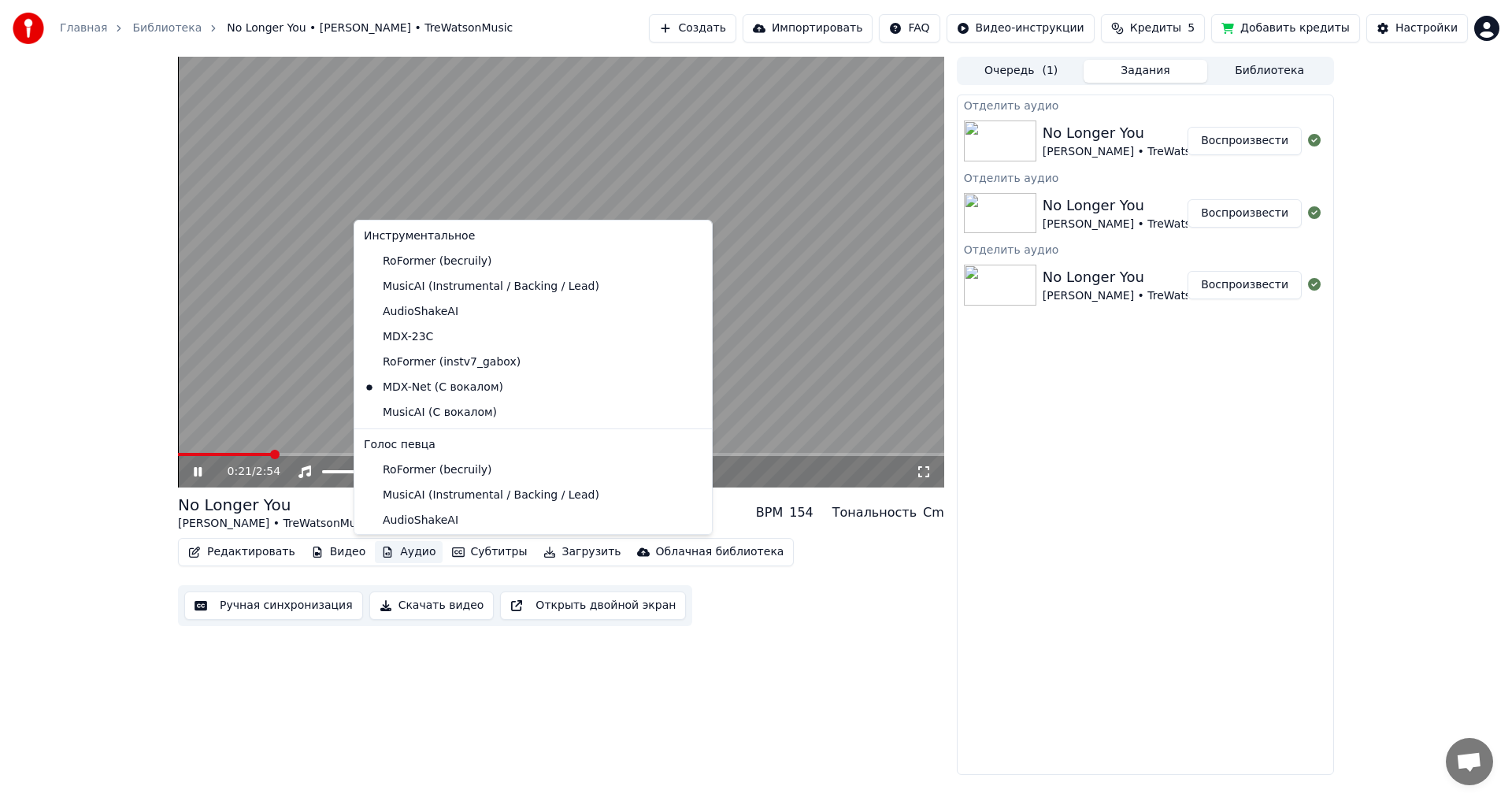
click at [132, 389] on div "0:21 / 2:54 No Longer You [PERSON_NAME] • TreWatsonMusic BPM 154 Тональность Cm…" at bounding box center [756, 416] width 1512 height 719
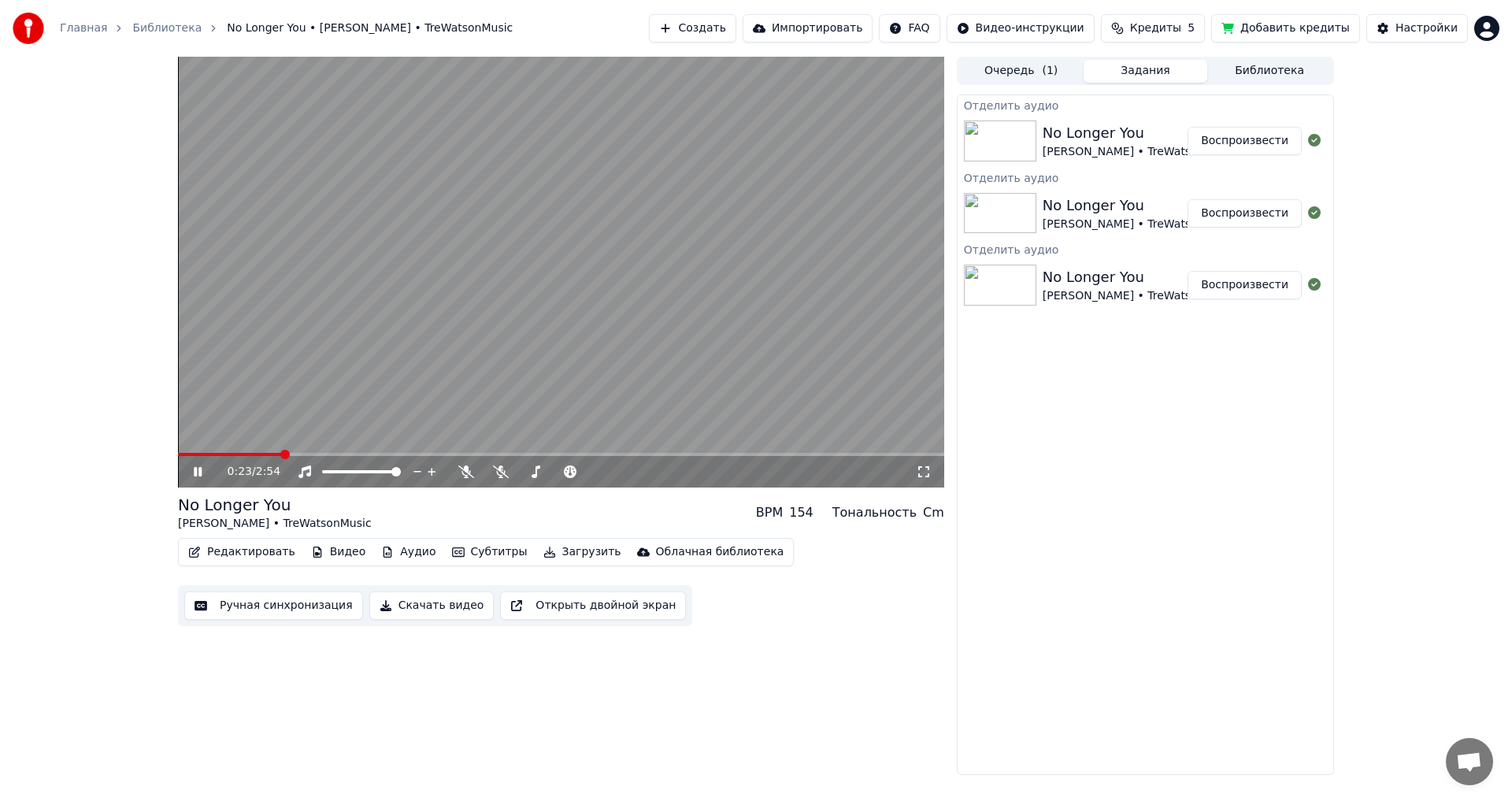
click at [212, 456] on span at bounding box center [229, 455] width 103 height 3
click at [202, 454] on span at bounding box center [207, 455] width 60 height 3
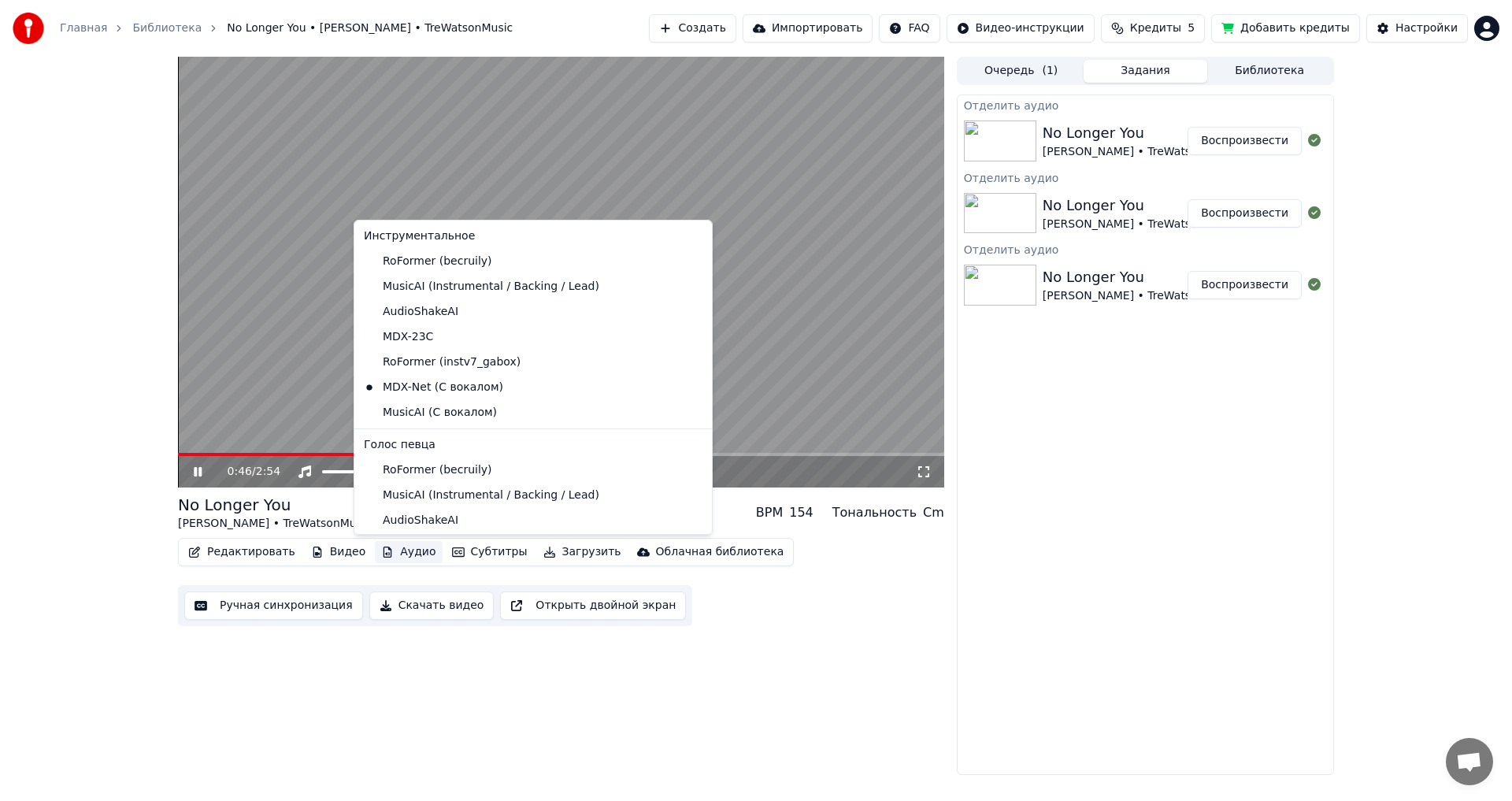
click at [397, 557] on button "Аудио" at bounding box center [408, 552] width 67 height 22
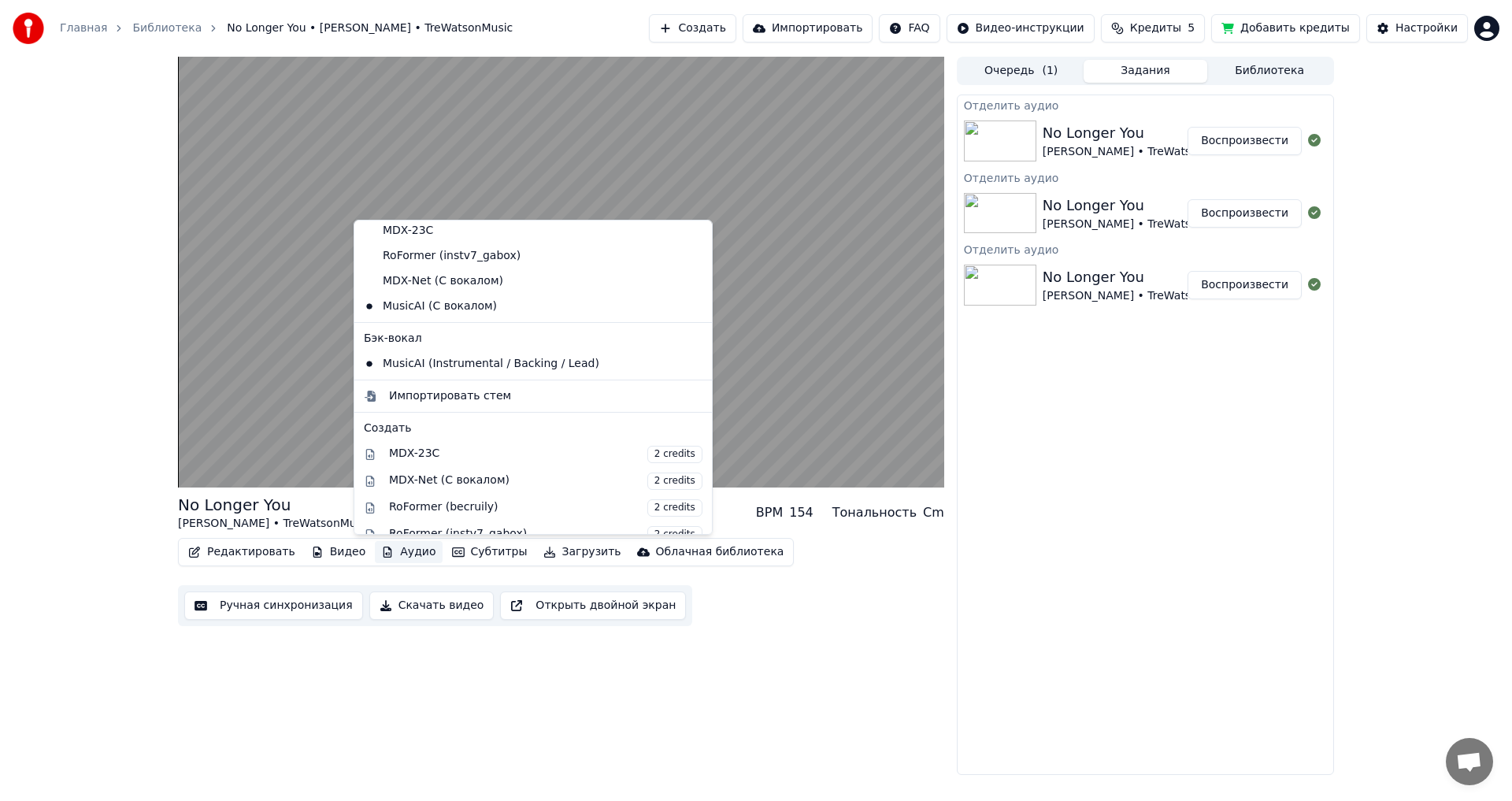
scroll to position [0, 0]
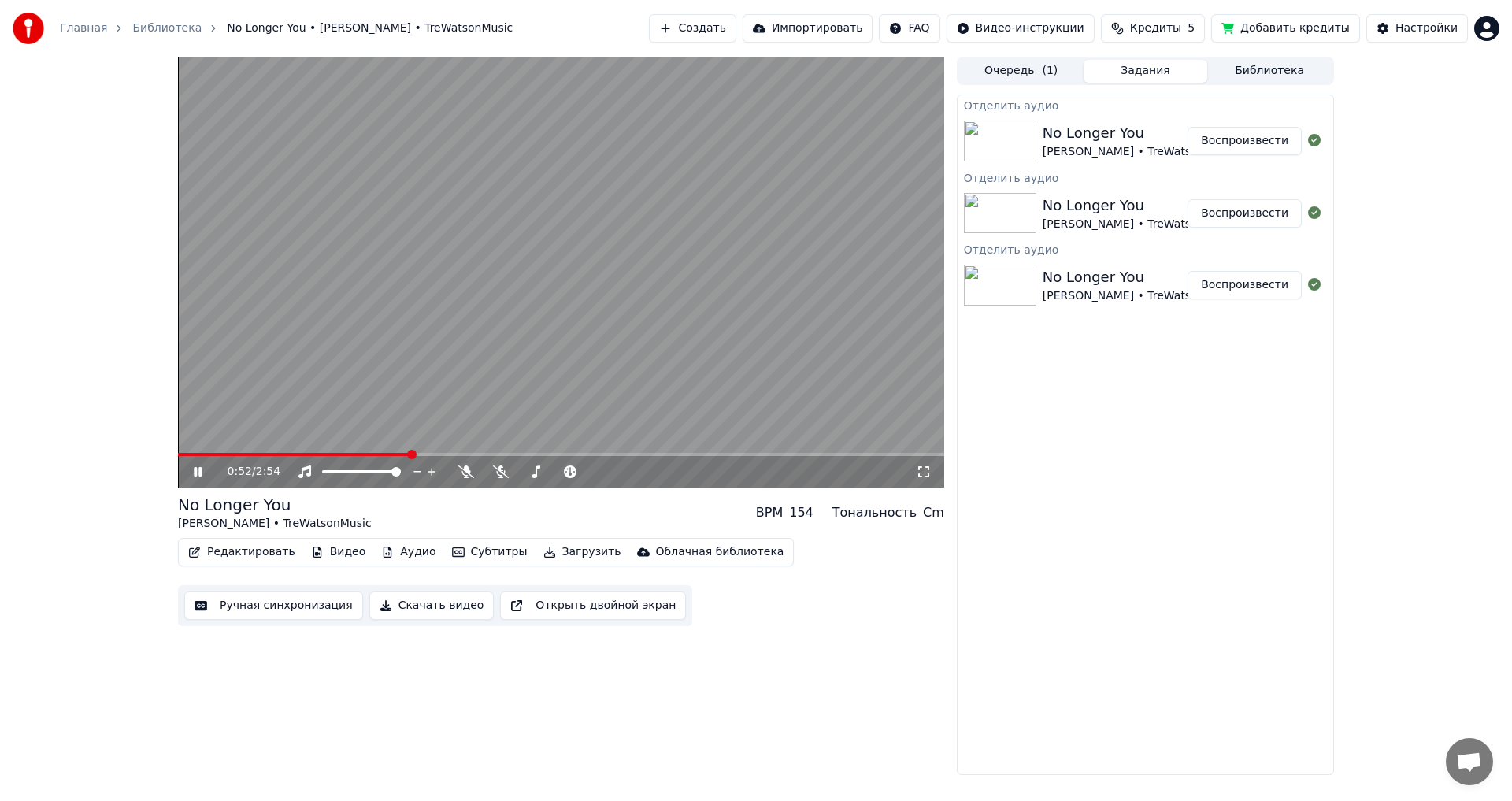
click at [1373, 571] on div "0:52 / 2:54 No Longer You [PERSON_NAME] • TreWatsonMusic BPM 154 Тональность Cm…" at bounding box center [756, 416] width 1512 height 719
click at [622, 452] on video at bounding box center [560, 272] width 766 height 431
click at [682, 387] on video at bounding box center [560, 272] width 766 height 431
click at [645, 453] on span at bounding box center [560, 455] width 766 height 3
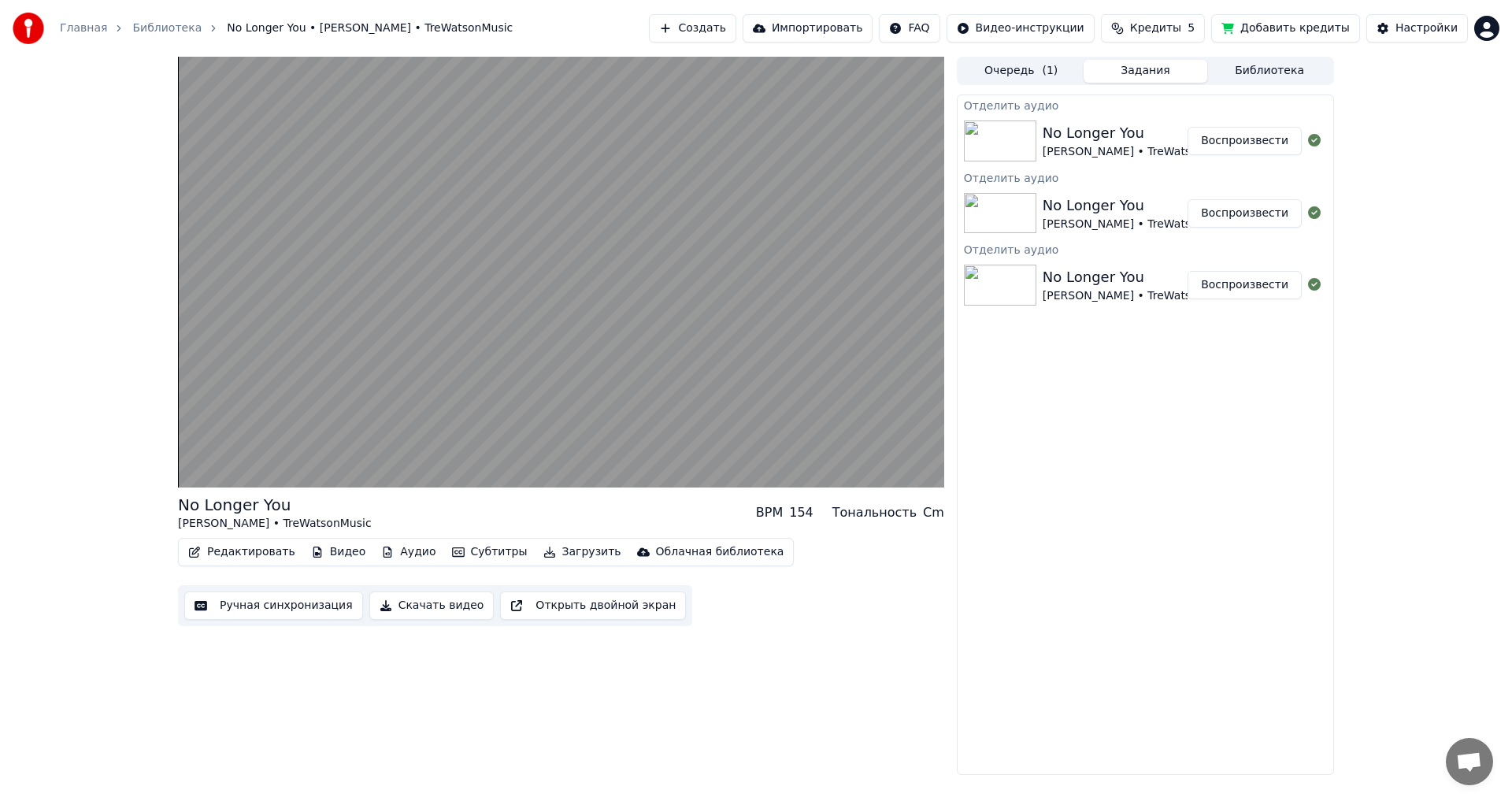
click at [401, 550] on button "Аудио" at bounding box center [408, 552] width 67 height 22
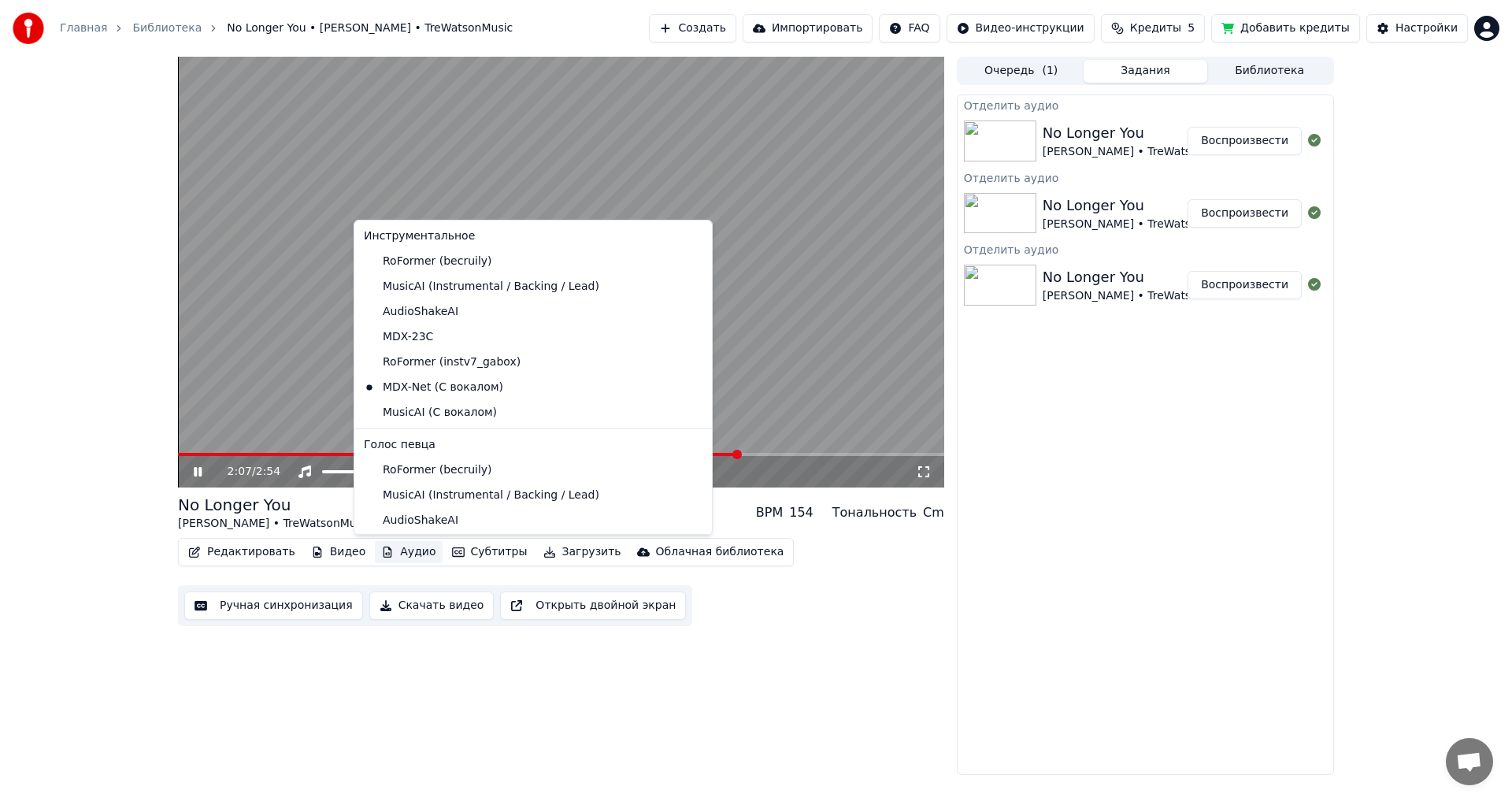
scroll to position [157, 0]
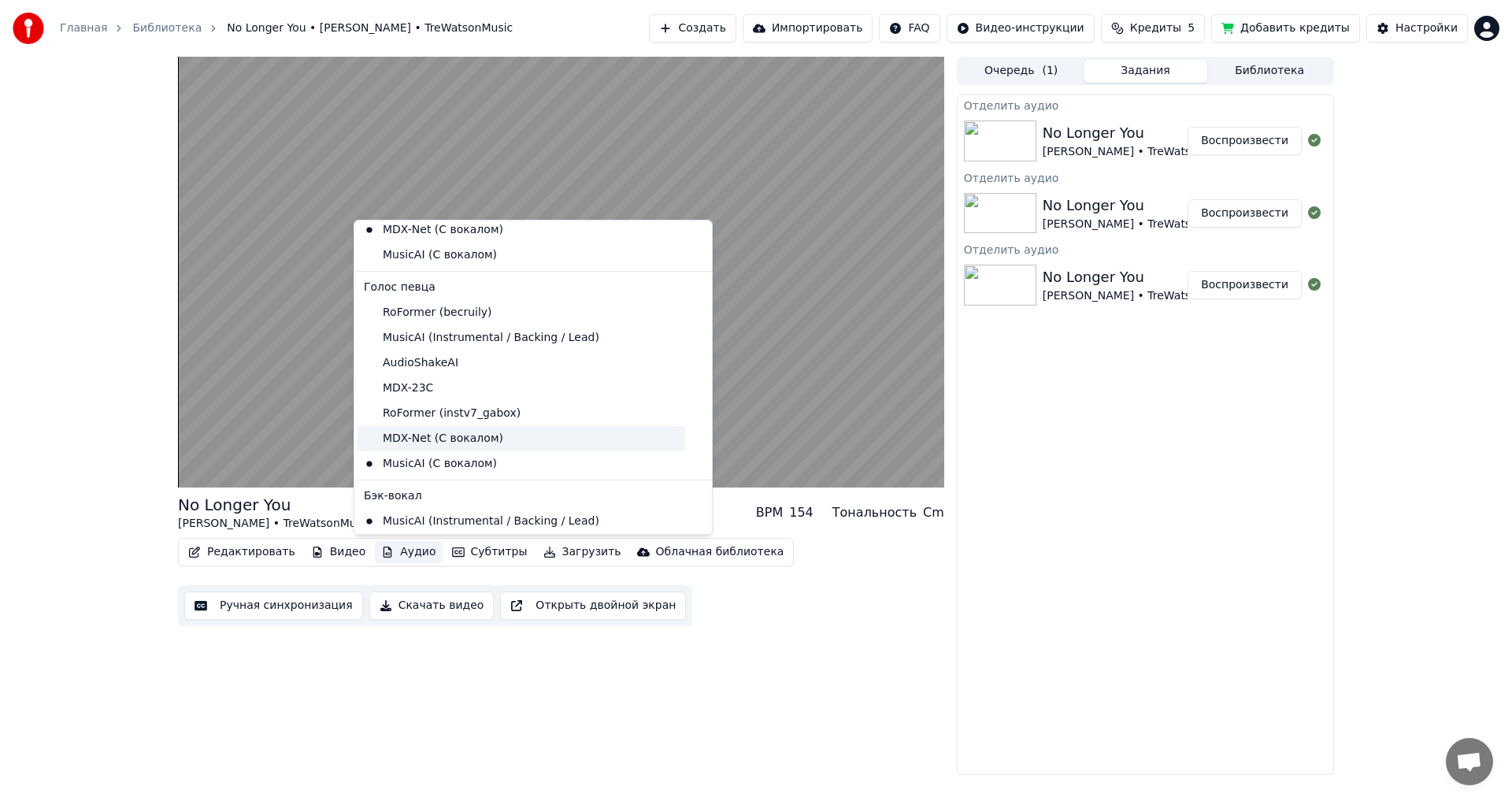
click at [545, 444] on div "MDX-Net (С вокалом)" at bounding box center [521, 439] width 327 height 26
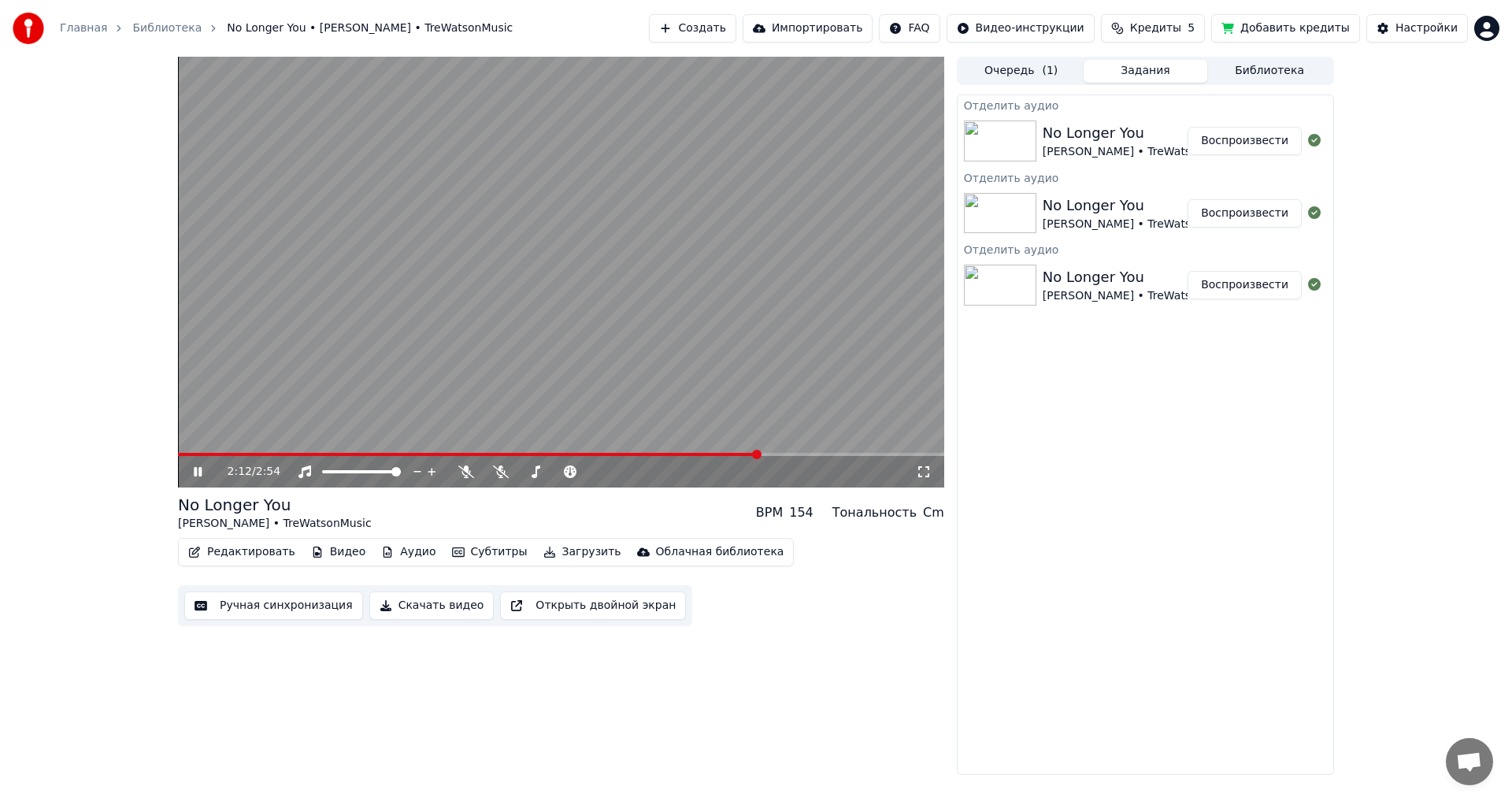
click at [223, 451] on video at bounding box center [560, 272] width 766 height 431
click at [227, 451] on video at bounding box center [560, 272] width 766 height 431
click at [236, 457] on div "2:13 / 2:54" at bounding box center [560, 471] width 766 height 31
click at [238, 452] on video at bounding box center [560, 272] width 766 height 431
click at [238, 453] on span at bounding box center [208, 455] width 61 height 3
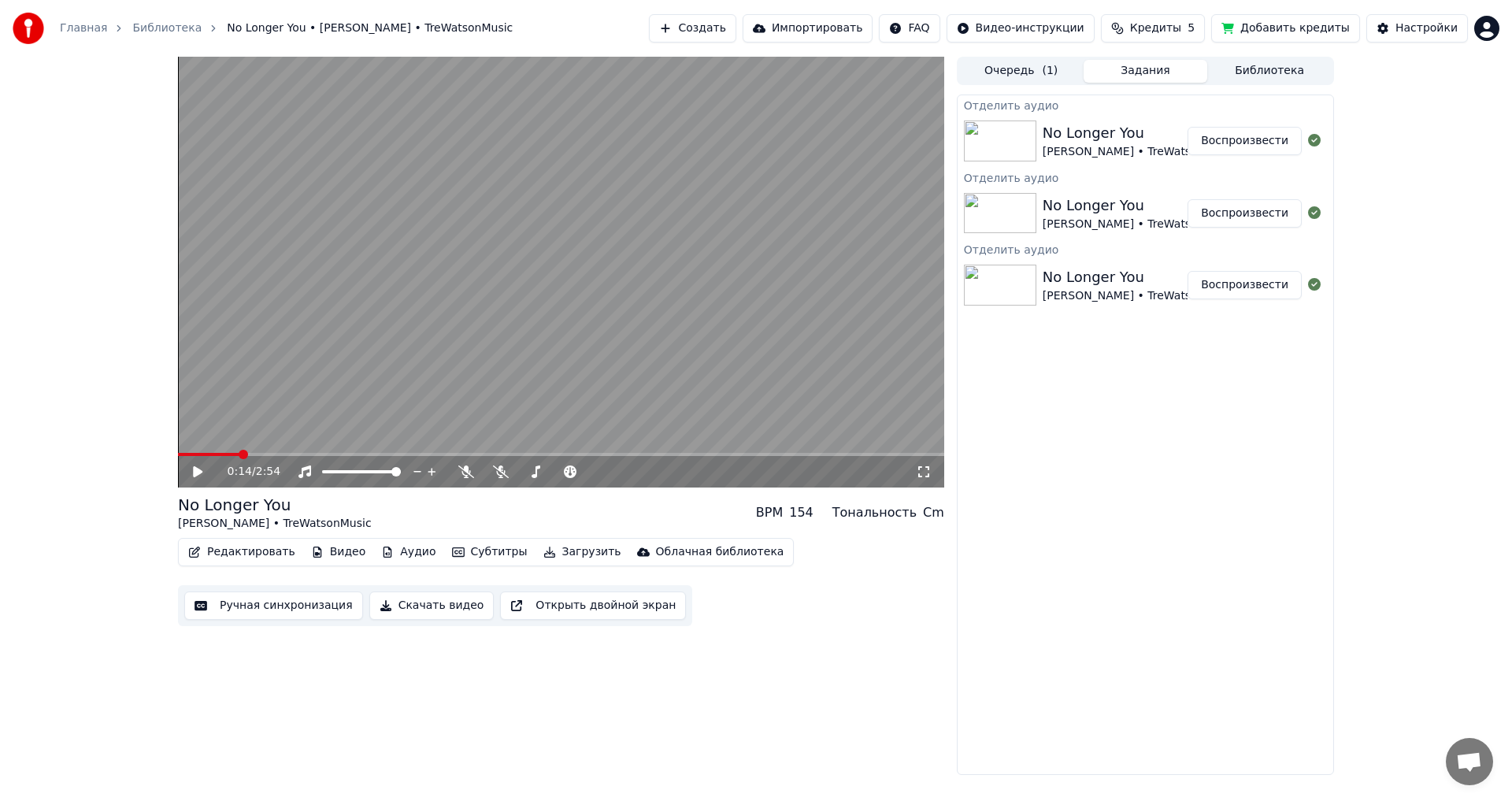
click at [327, 345] on video at bounding box center [560, 272] width 766 height 431
click at [658, 388] on video at bounding box center [560, 272] width 766 height 431
click at [423, 603] on button "Скачать видео" at bounding box center [431, 605] width 125 height 28
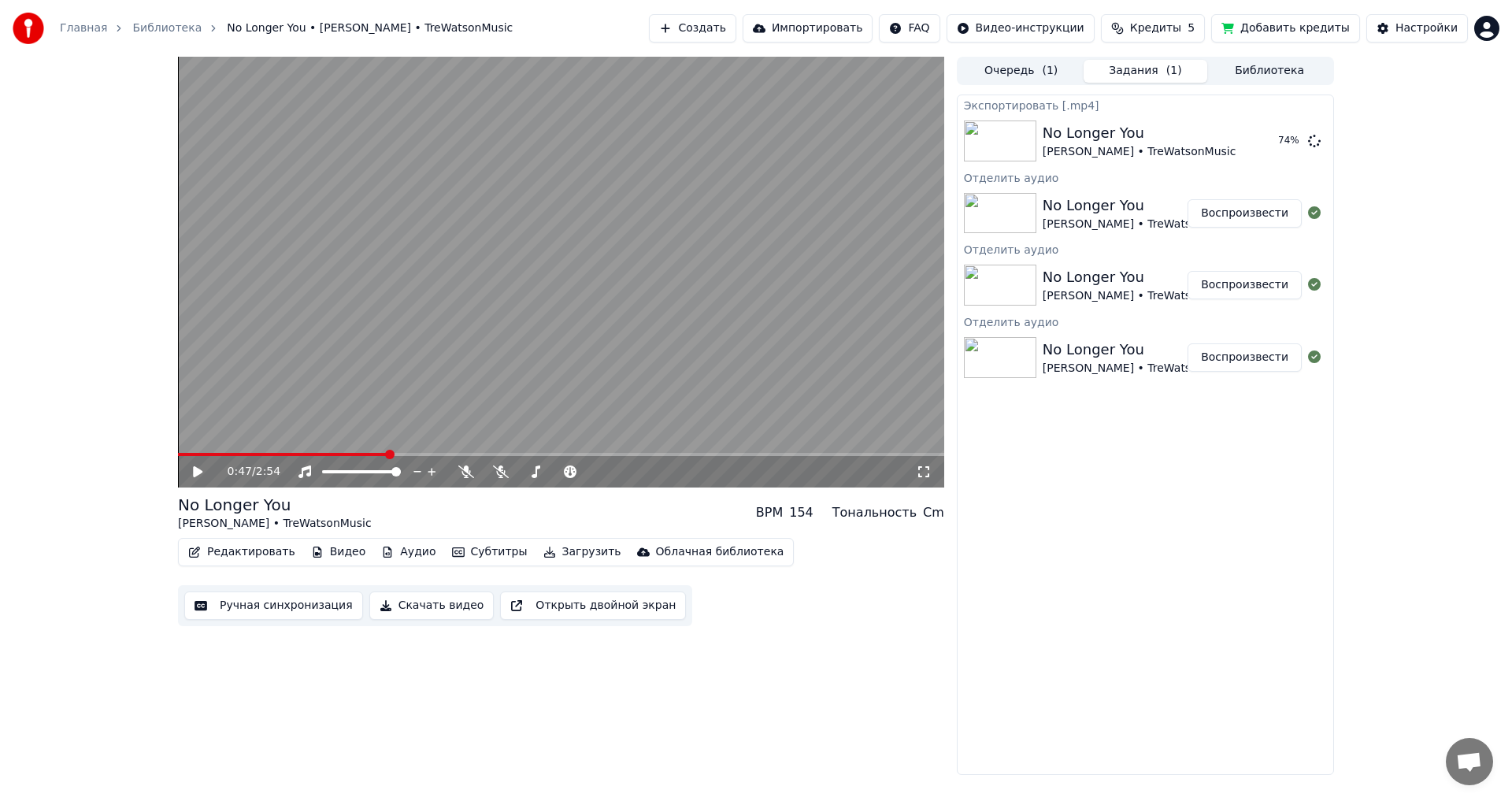
click at [496, 657] on div "0:47 / 2:54 No Longer You [PERSON_NAME] • TreWatsonMusic BPM 154 Тональность Cm…" at bounding box center [560, 416] width 766 height 719
click at [736, 30] on button "Создать" at bounding box center [692, 28] width 87 height 28
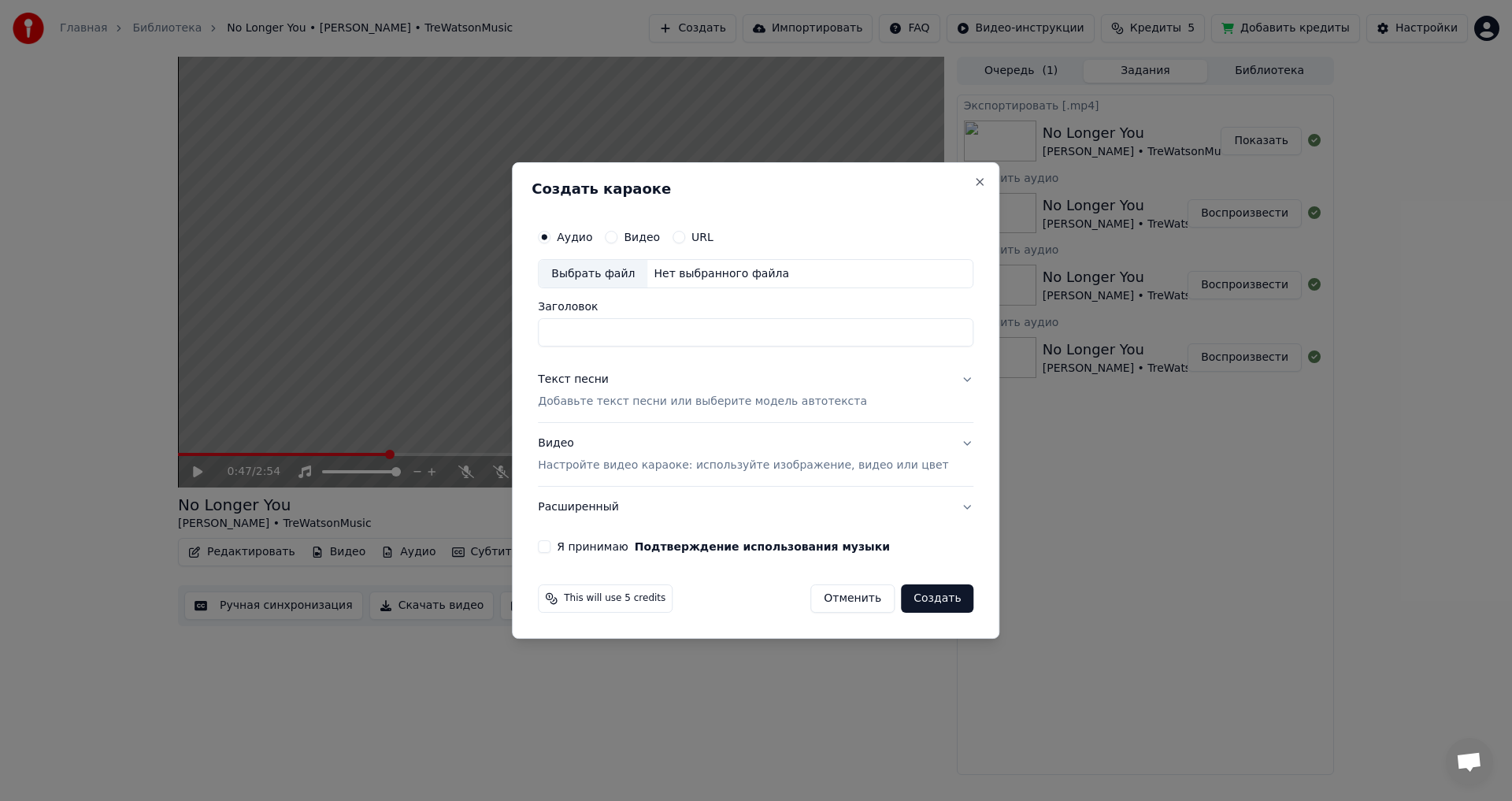
click at [613, 277] on div "Выбрать файл" at bounding box center [594, 274] width 109 height 28
type input "**********"
click at [646, 404] on p "Добавьте текст песни или выберите модель автотекста" at bounding box center [702, 402] width 329 height 16
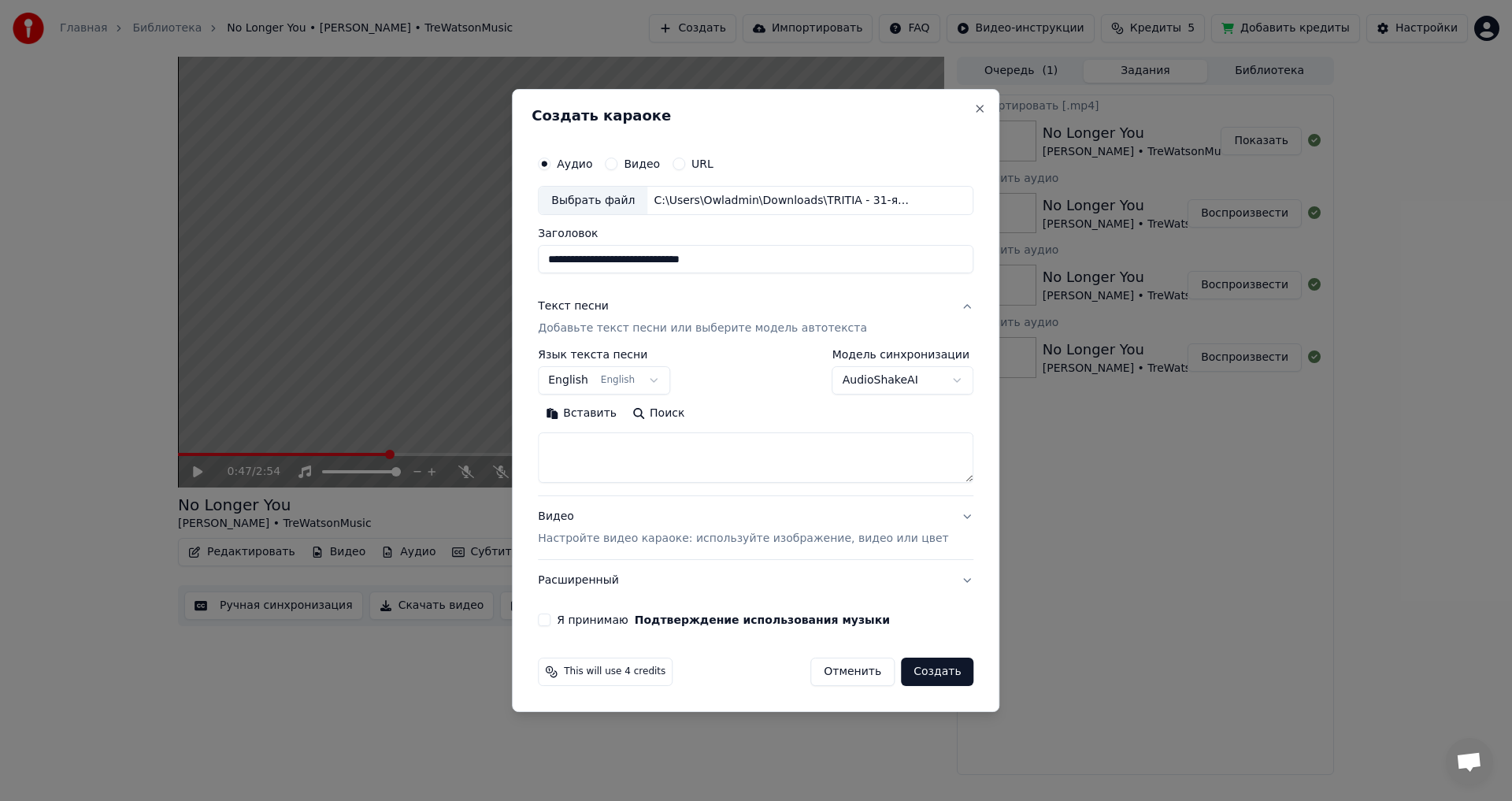
click at [631, 449] on textarea at bounding box center [756, 457] width 435 height 50
paste textarea "**********"
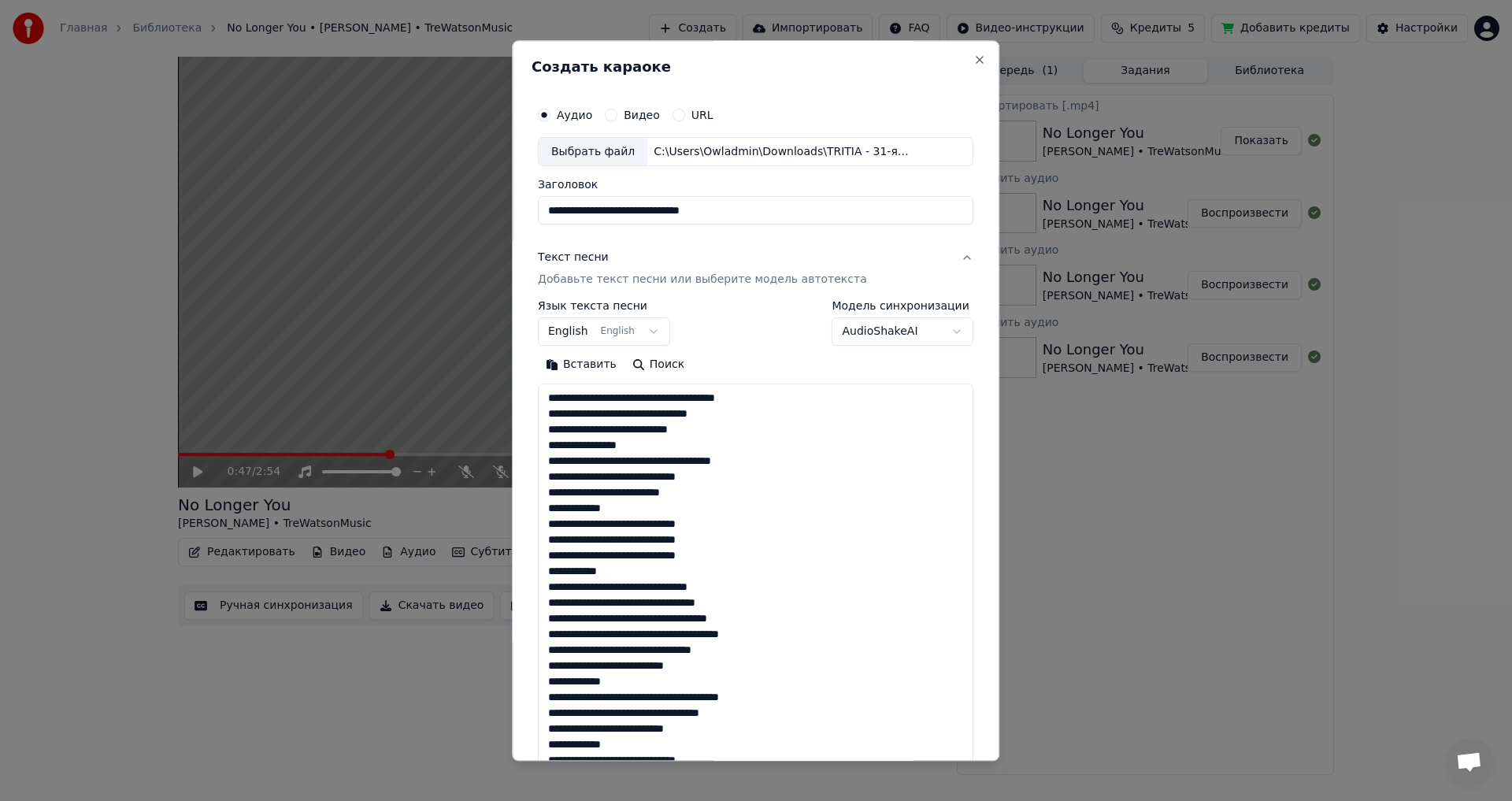
scroll to position [524, 0]
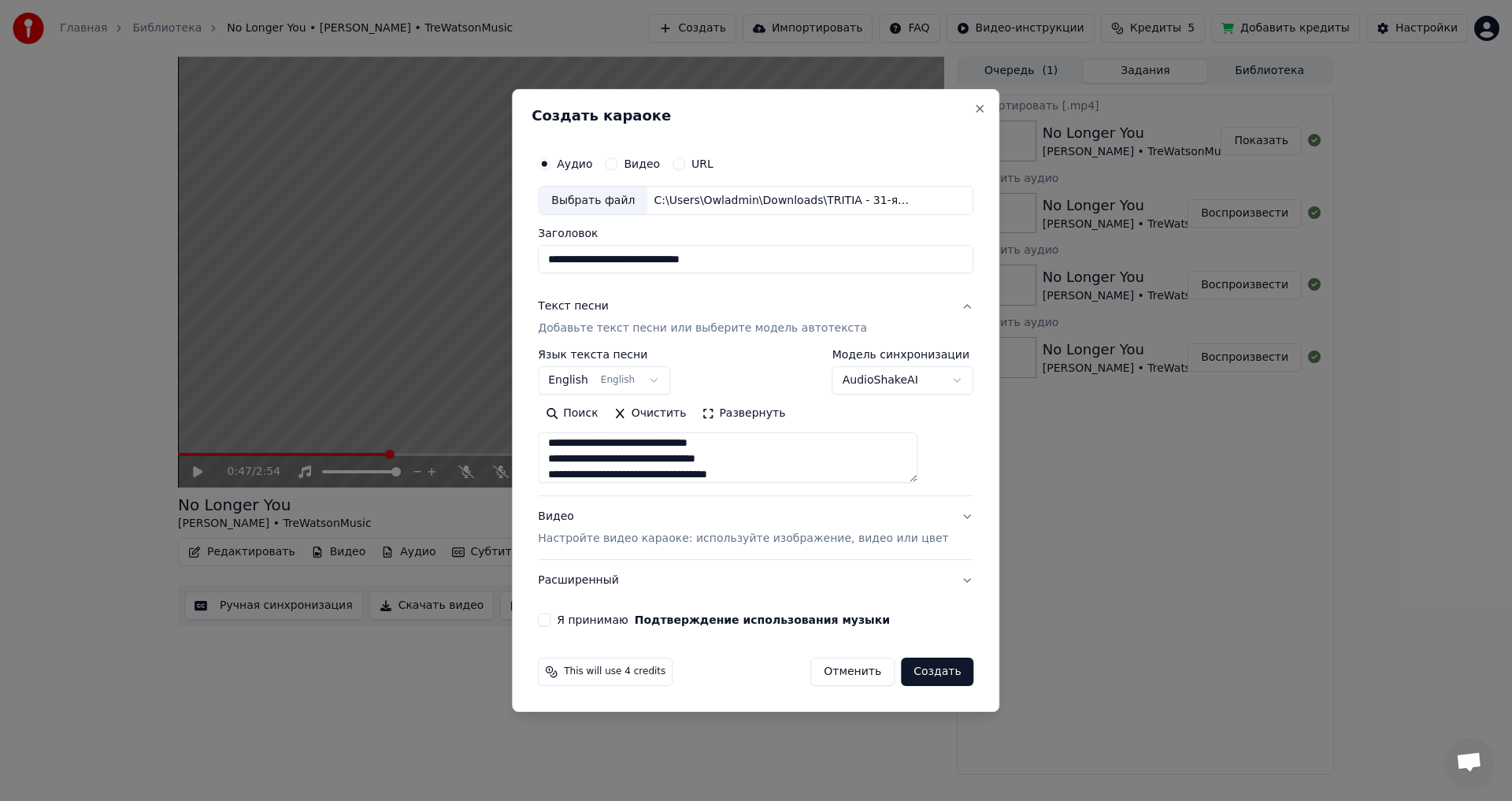
type textarea "**********"
click at [622, 374] on body "Главная Библиотека No Longer You • [PERSON_NAME] • TreWatsonMusic Создать Импор…" at bounding box center [756, 400] width 1512 height 801
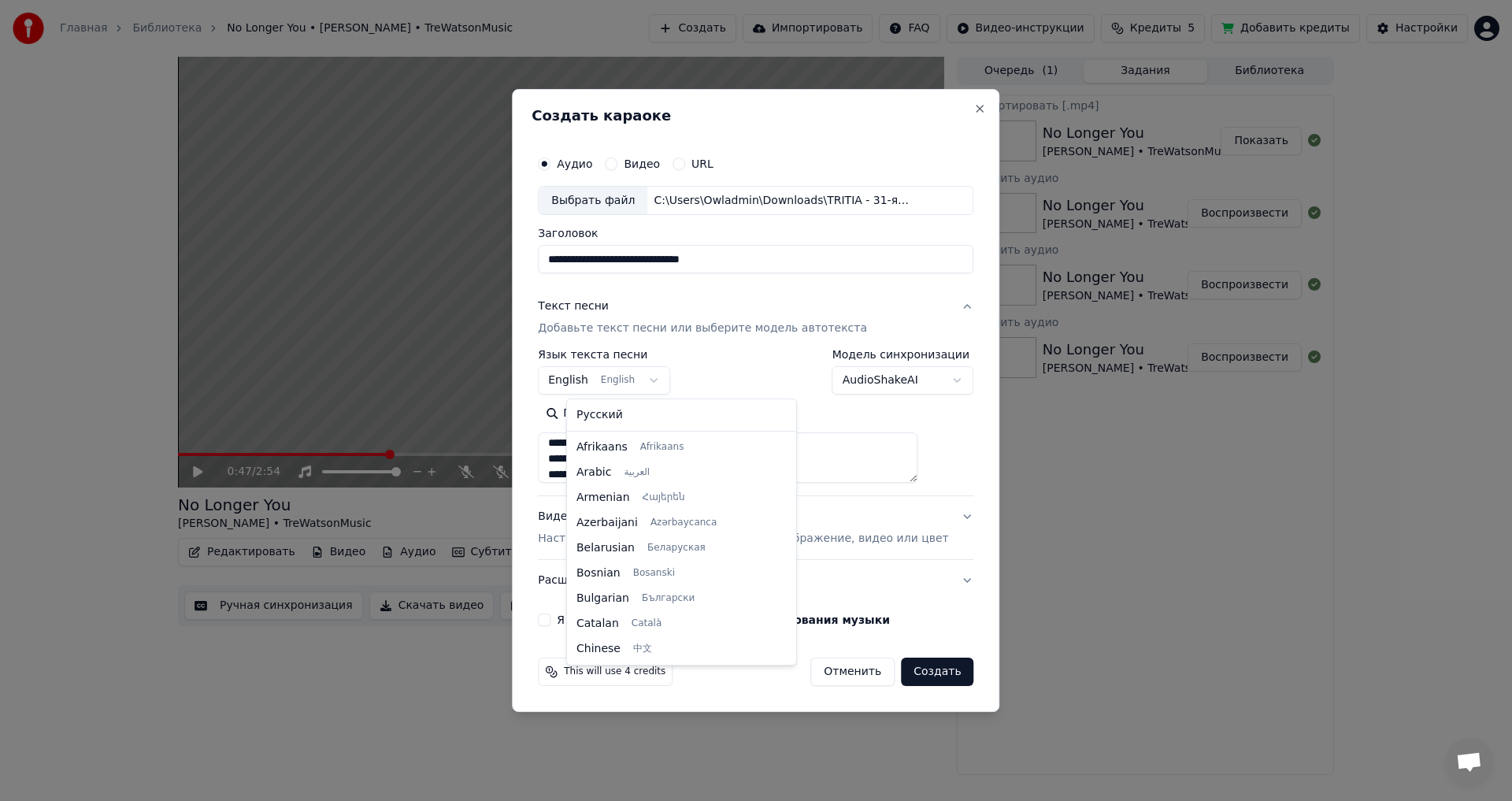
scroll to position [126, 0]
select select "**"
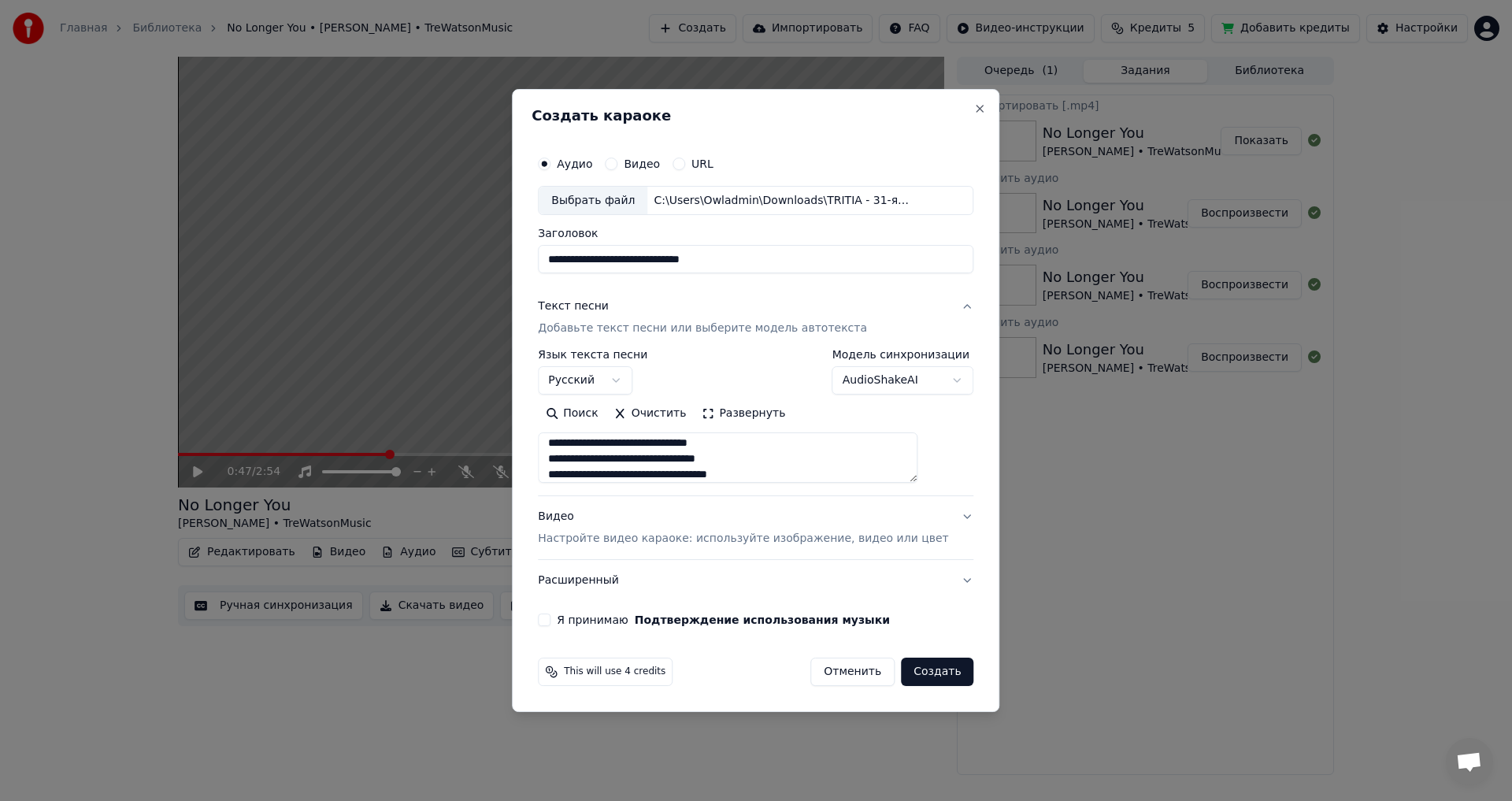
scroll to position [530, 0]
click at [593, 588] on button "Расширенный" at bounding box center [756, 581] width 435 height 41
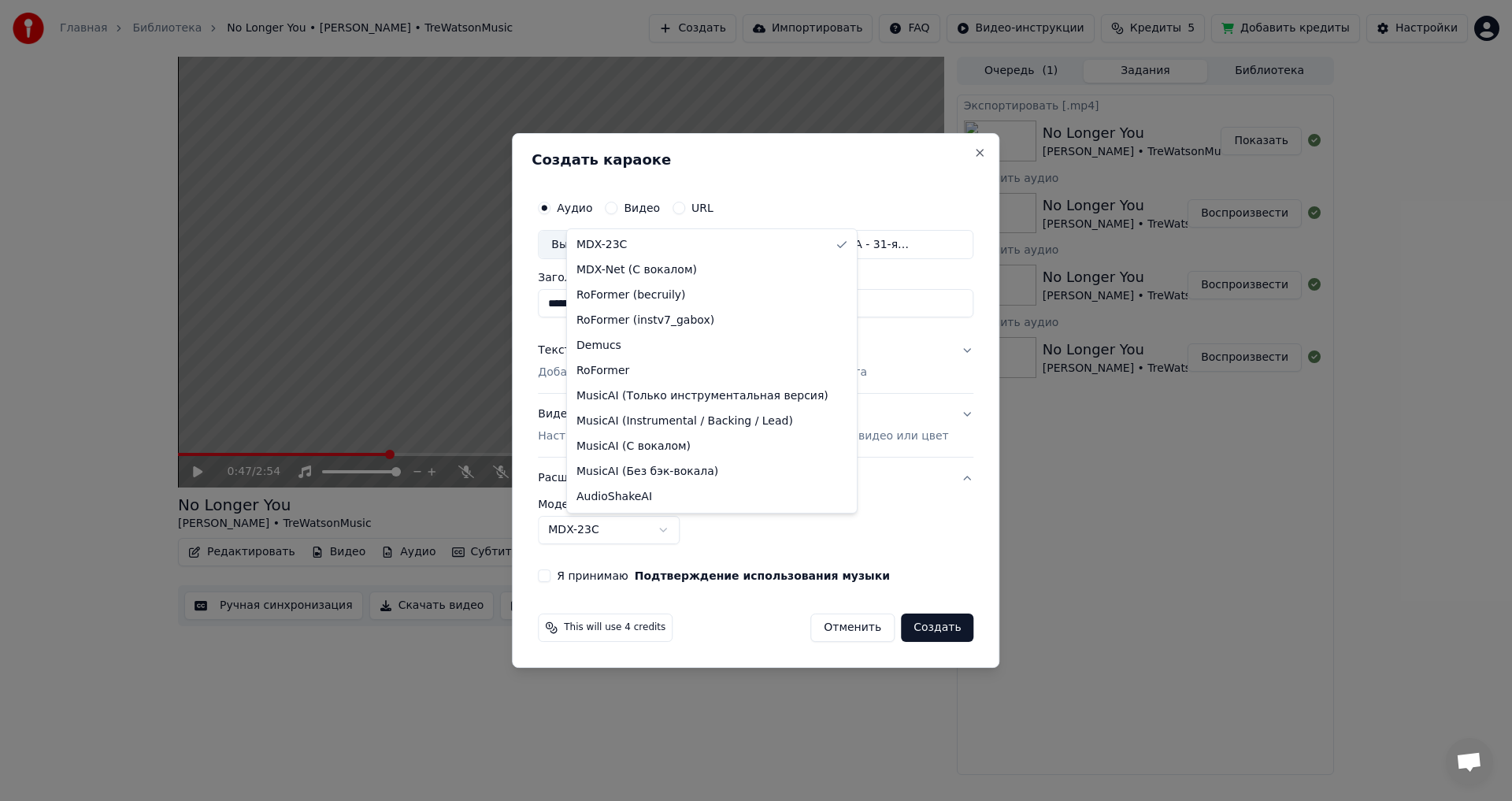
click at [617, 519] on body "Главная Библиотека No Longer You • [PERSON_NAME] • TreWatsonMusic Создать Импор…" at bounding box center [756, 400] width 1512 height 801
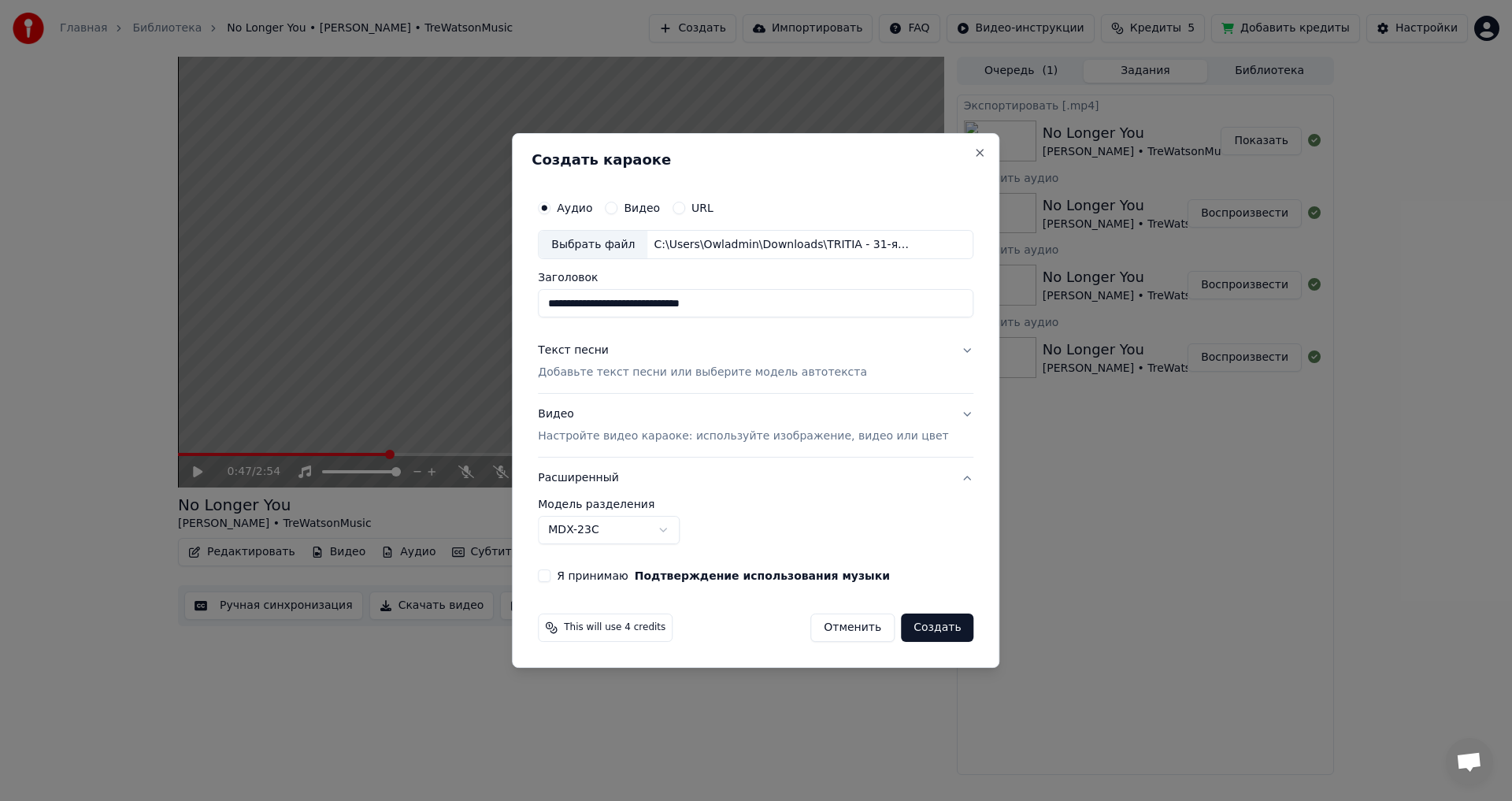
click at [636, 429] on p "Настройте видео караоке: используйте изображение, видео или цвет" at bounding box center [743, 436] width 411 height 16
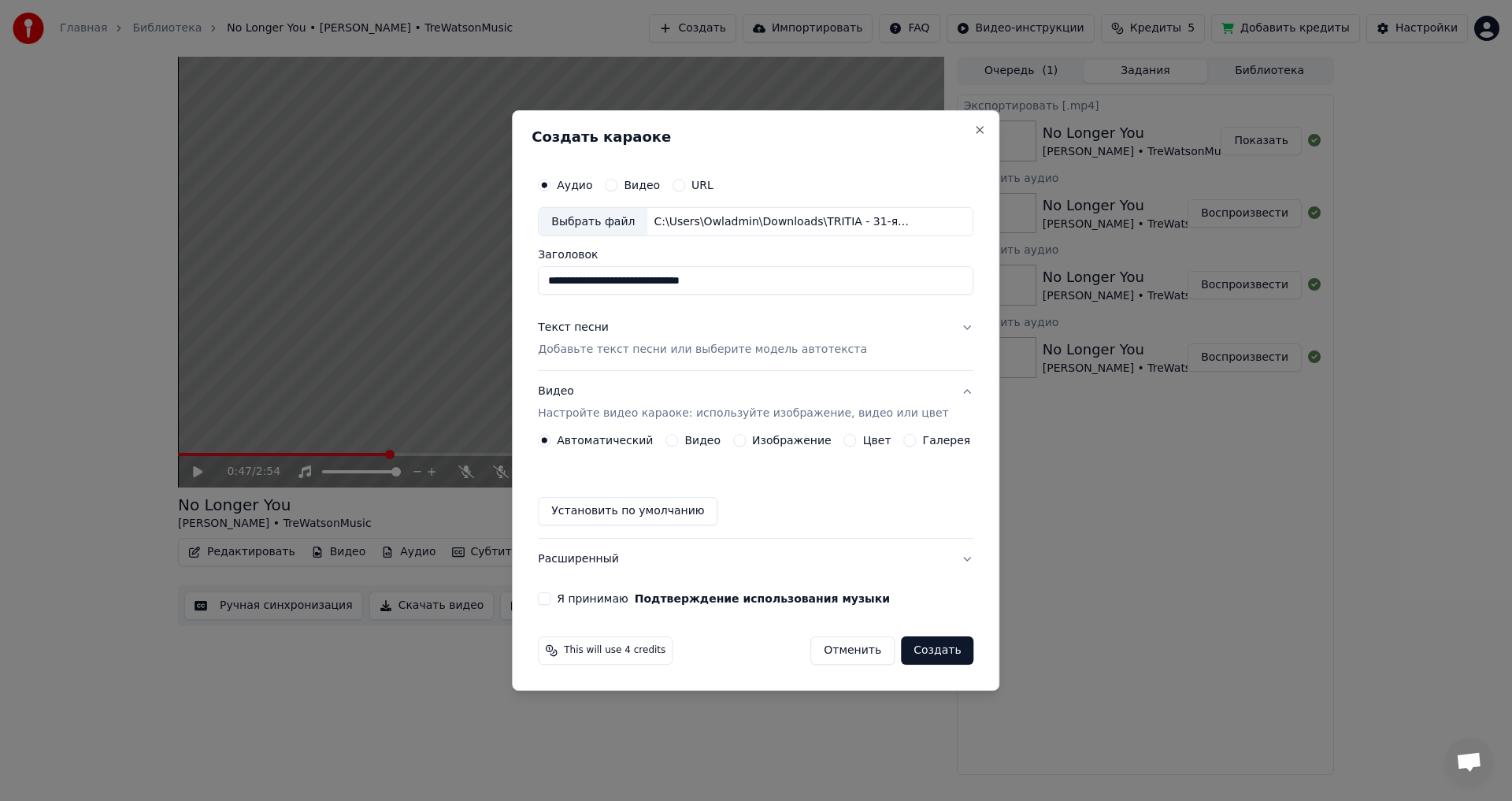
click at [778, 438] on label "Изображение" at bounding box center [793, 440] width 80 height 11
click at [746, 438] on button "Изображение" at bounding box center [739, 440] width 13 height 13
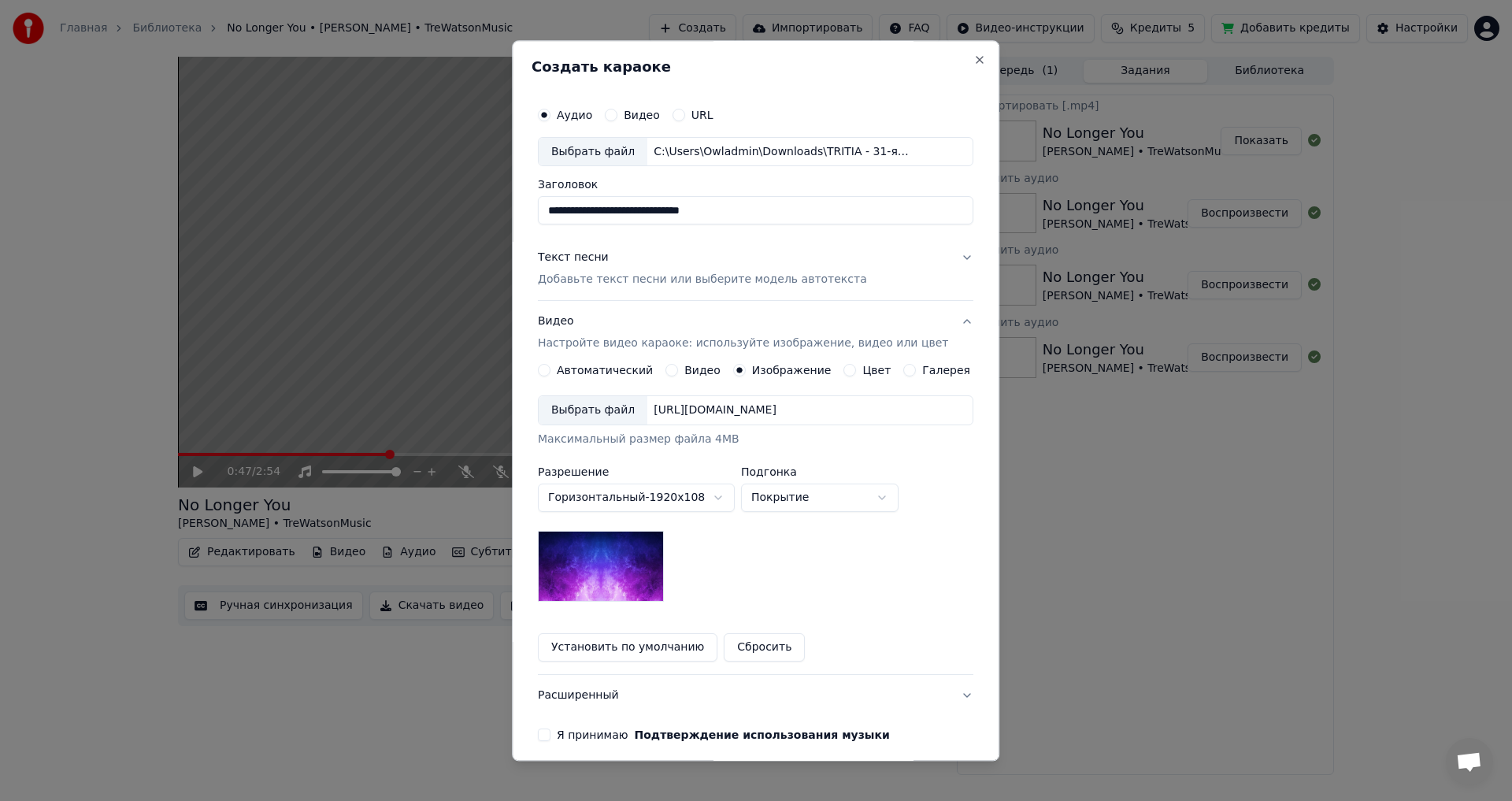
click at [918, 362] on button "Видео Настройте видео караоке: используйте изображение, видео или цвет" at bounding box center [756, 333] width 435 height 63
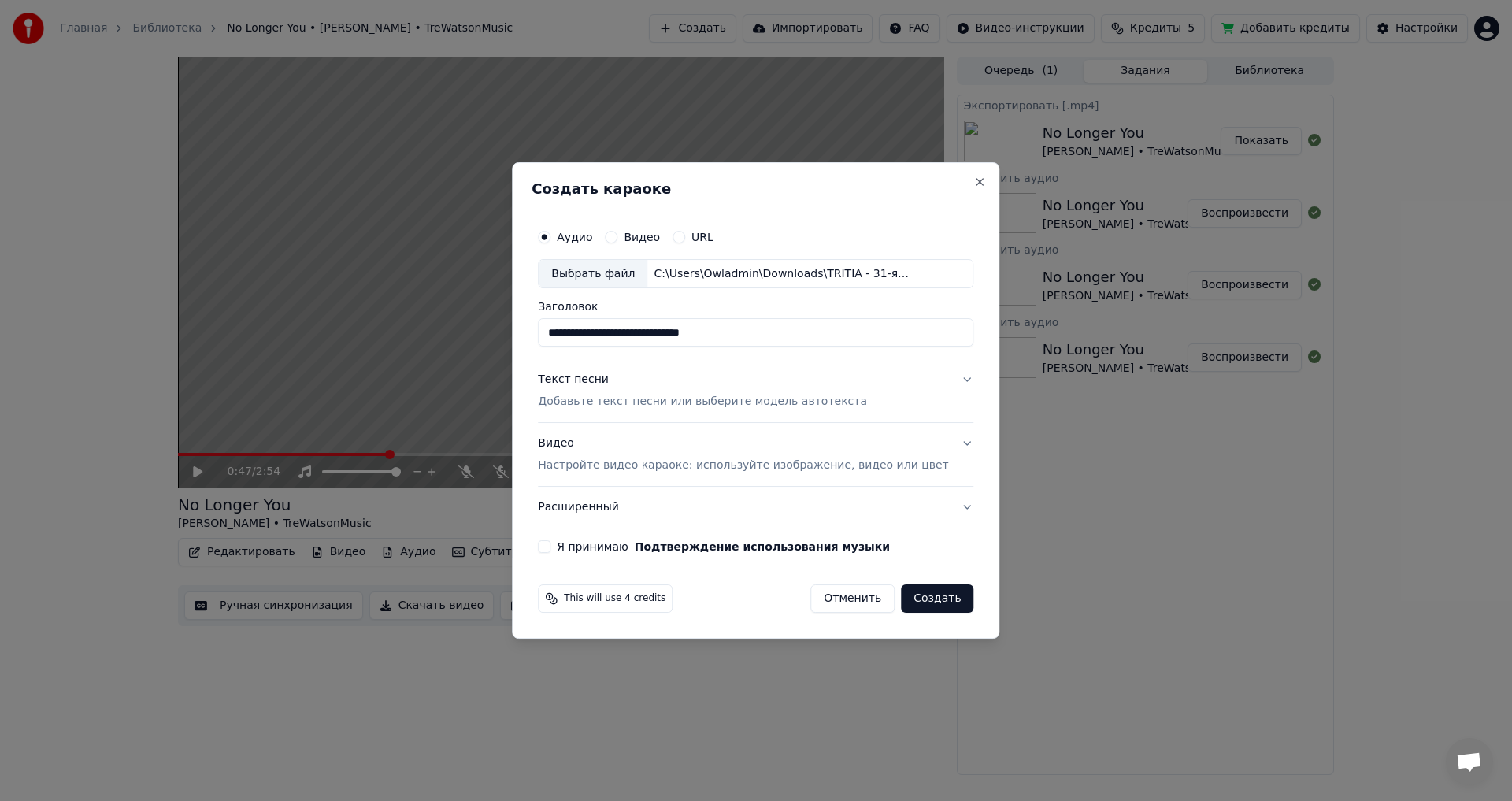
click at [878, 467] on p "Настройте видео караоке: используйте изображение, видео или цвет" at bounding box center [743, 465] width 411 height 16
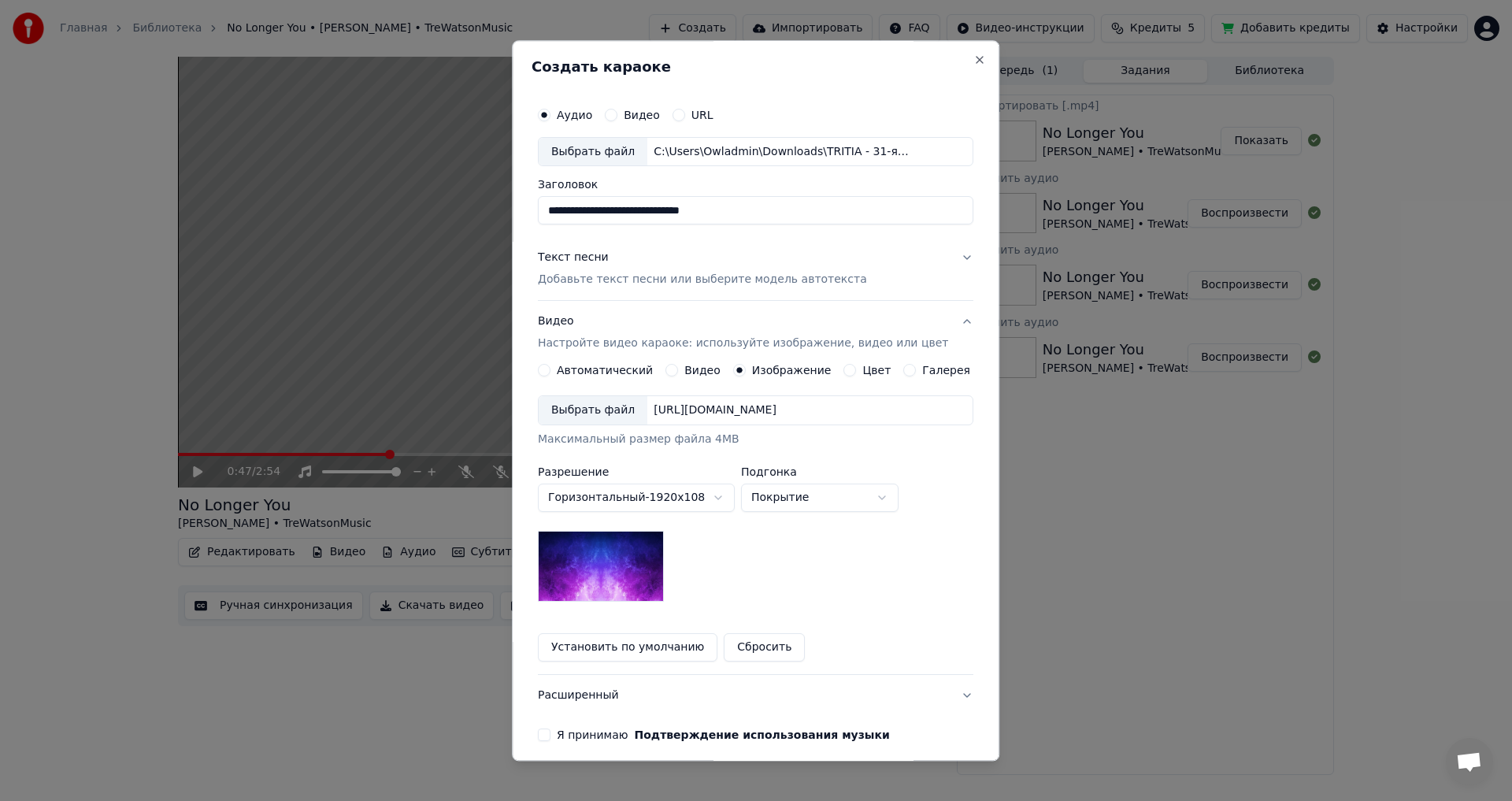
click at [924, 370] on label "Галерея" at bounding box center [947, 371] width 48 height 11
click at [917, 370] on button "Галерея" at bounding box center [910, 371] width 13 height 13
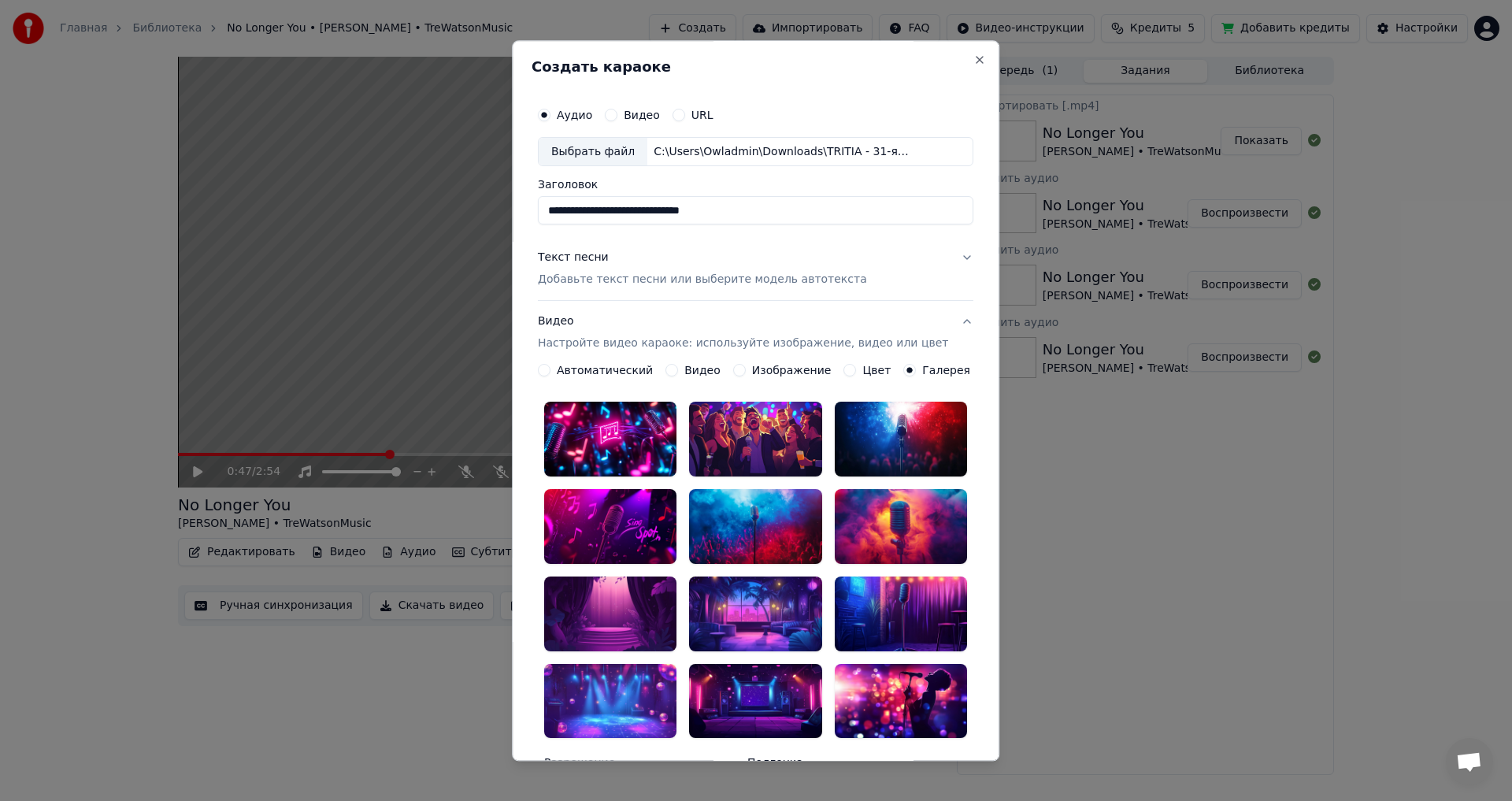
click at [622, 499] on div at bounding box center [611, 527] width 133 height 75
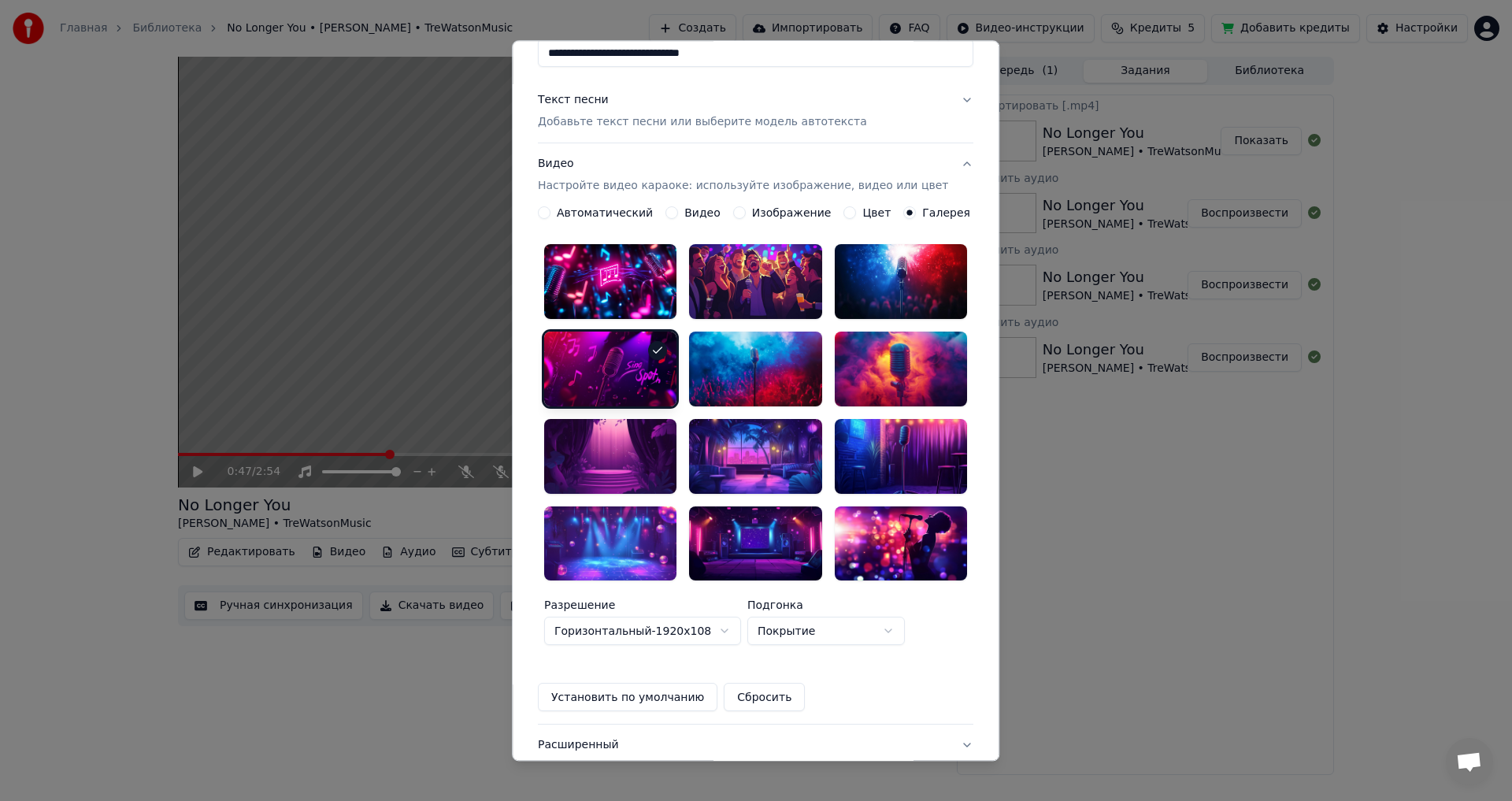
scroll to position [242, 0]
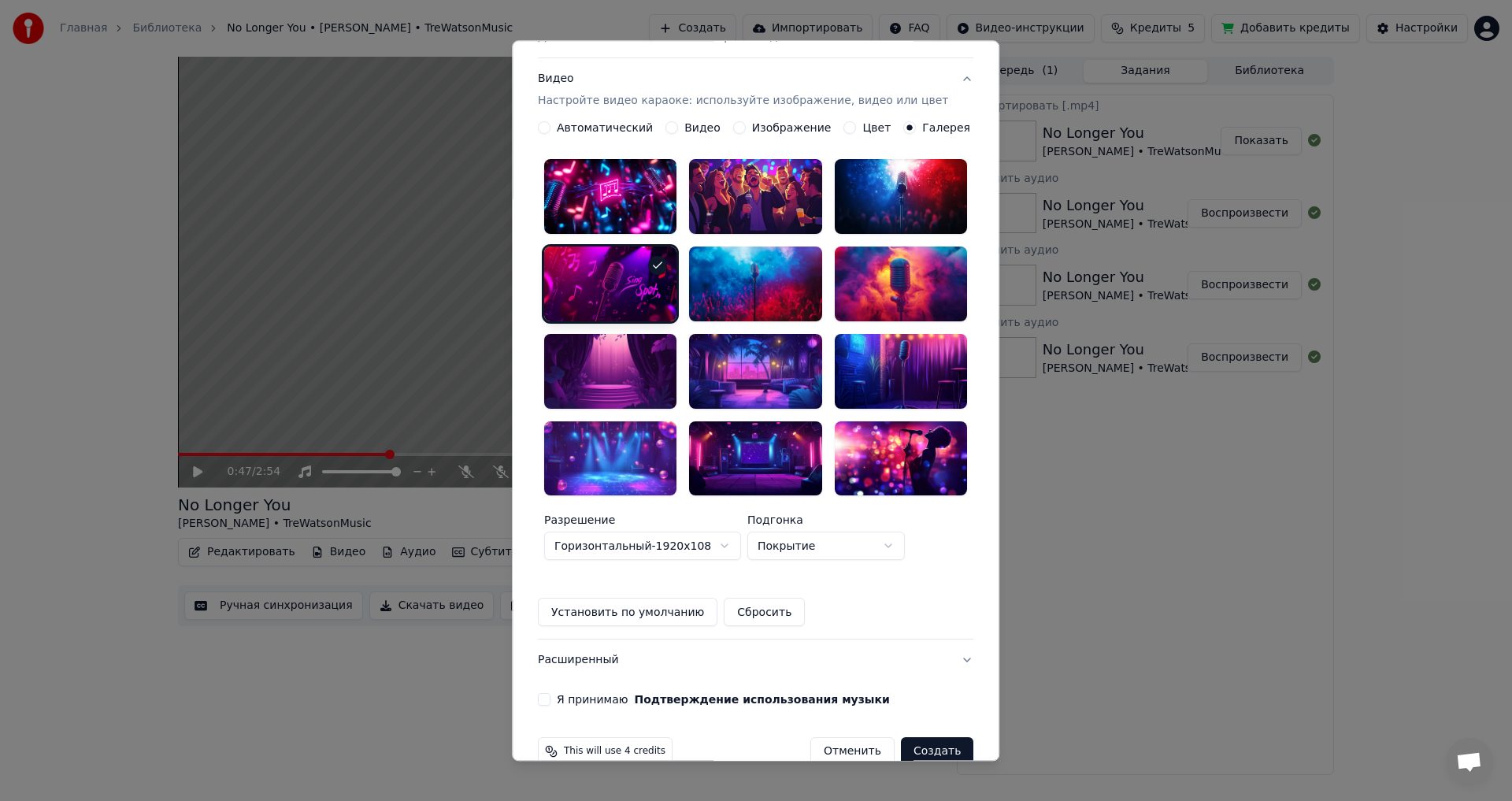
click at [550, 694] on button "Я принимаю Подтверждение использования музыки" at bounding box center [544, 700] width 13 height 13
click at [907, 738] on button "Создать" at bounding box center [937, 752] width 72 height 28
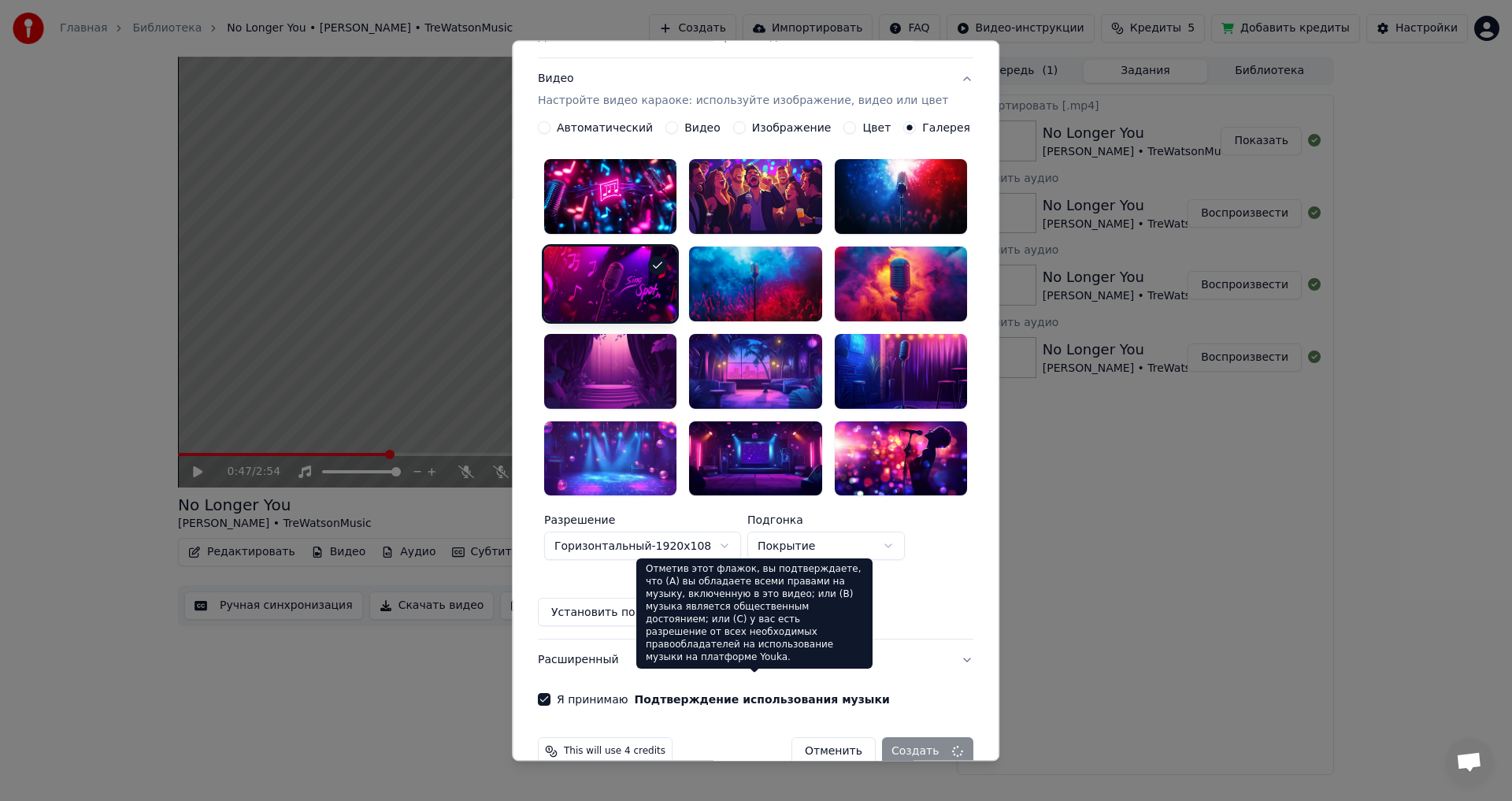
scroll to position [0, 0]
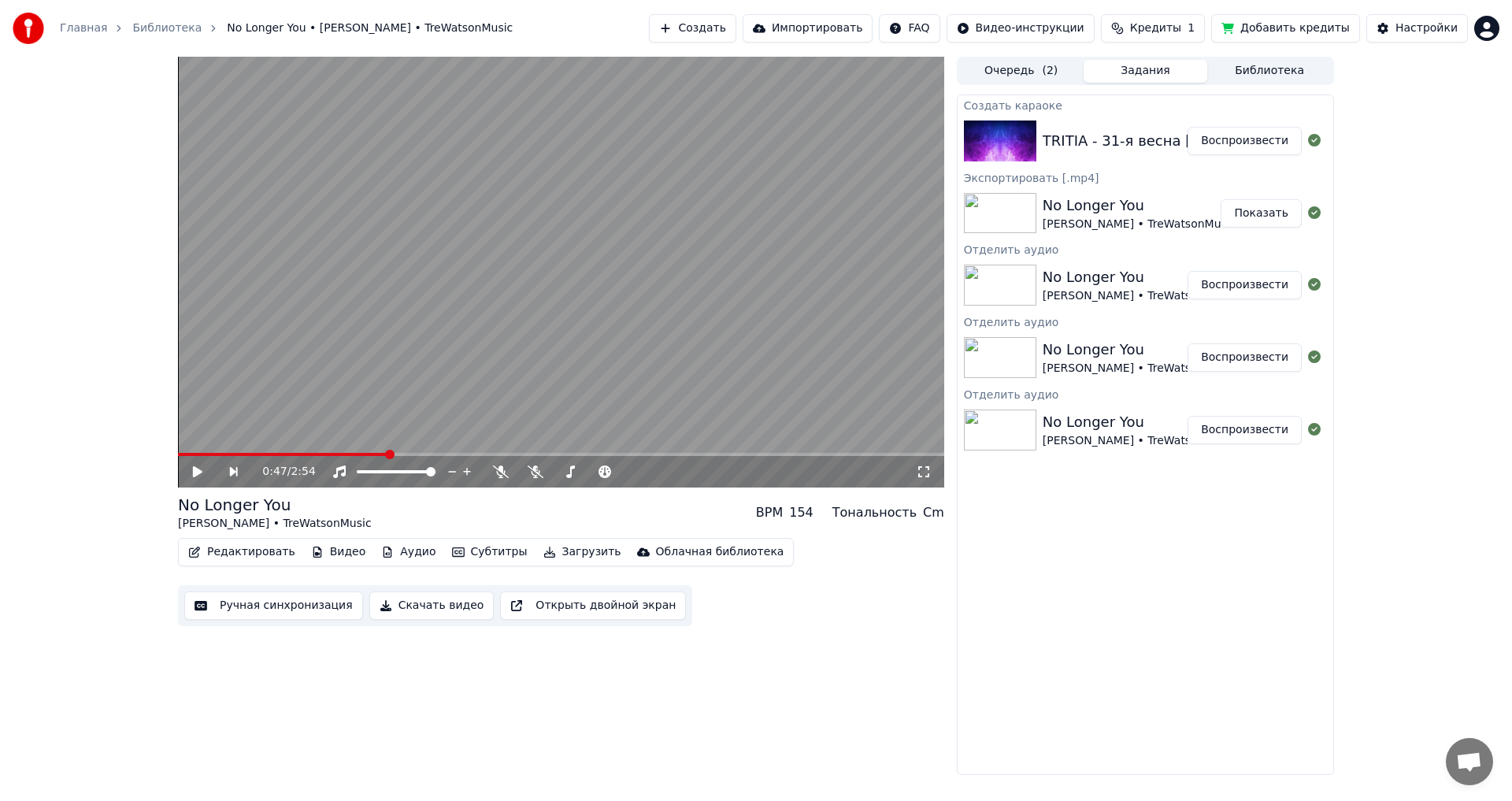
click at [1225, 136] on button "Воспроизвести" at bounding box center [1245, 140] width 114 height 28
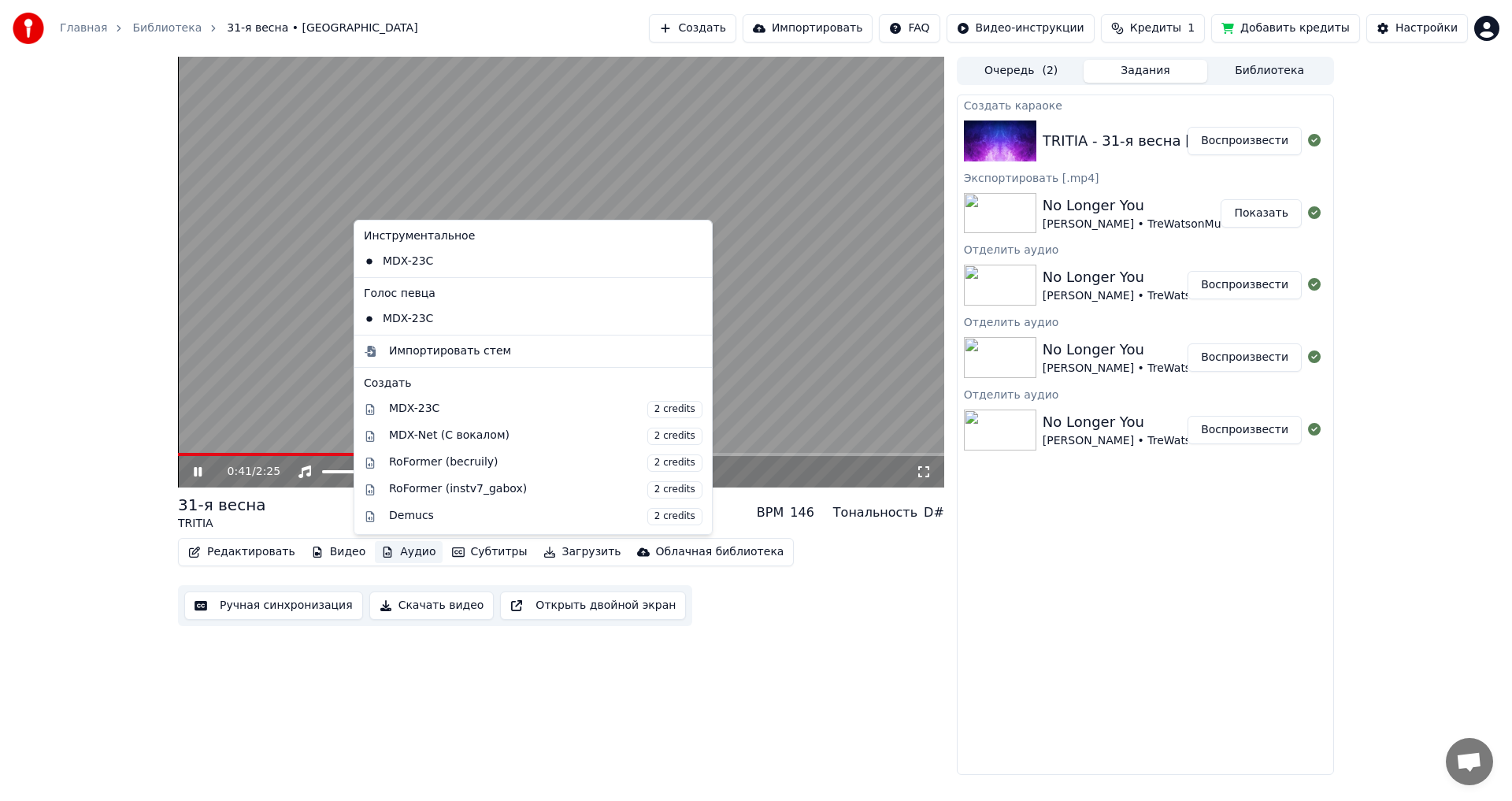
click at [402, 558] on button "Аудио" at bounding box center [408, 552] width 67 height 22
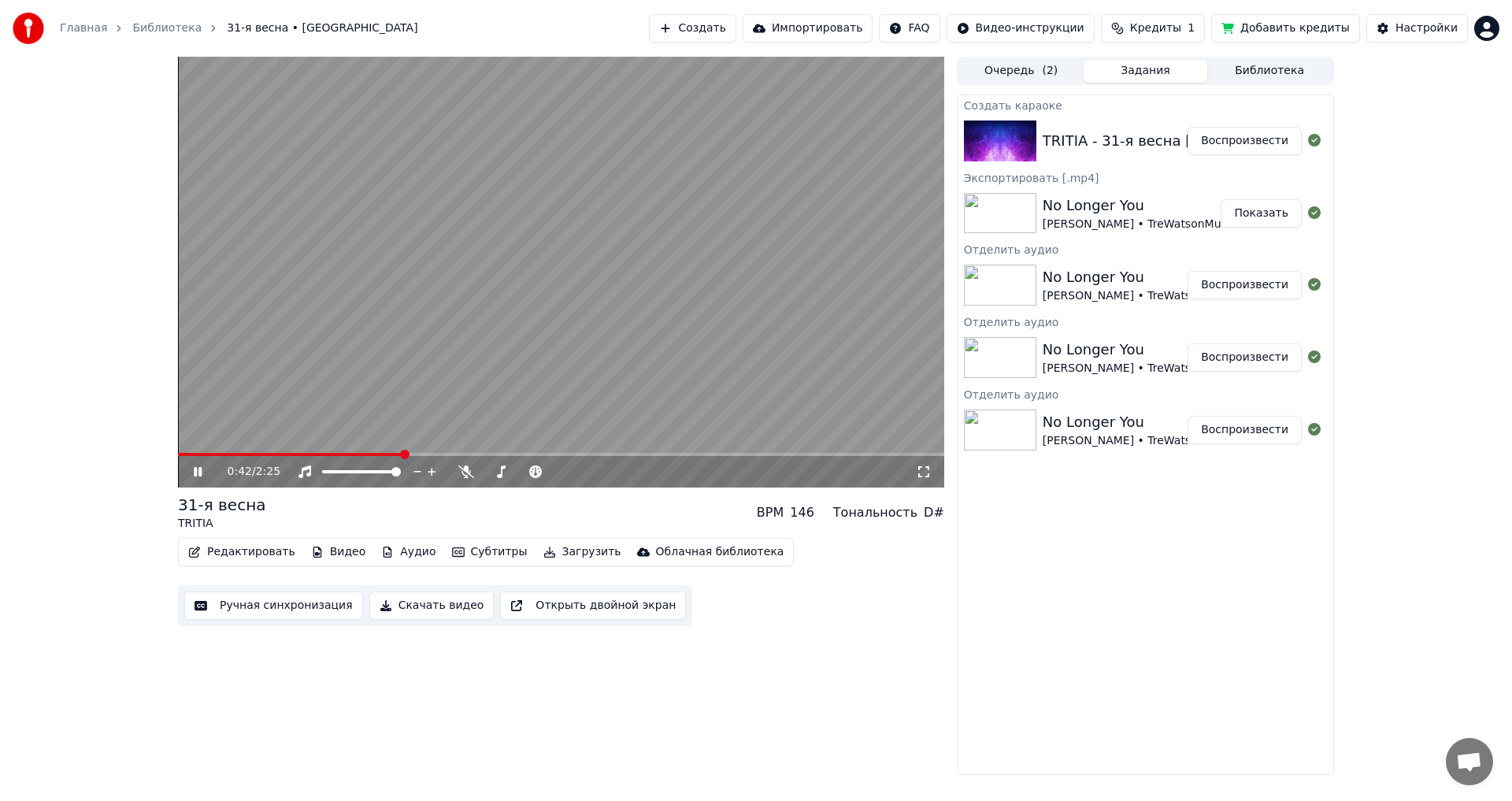
click at [823, 587] on div "Редактировать Видео Аудио Субтитры Загрузить Облачная библиотека Ручная синхрон…" at bounding box center [560, 582] width 766 height 88
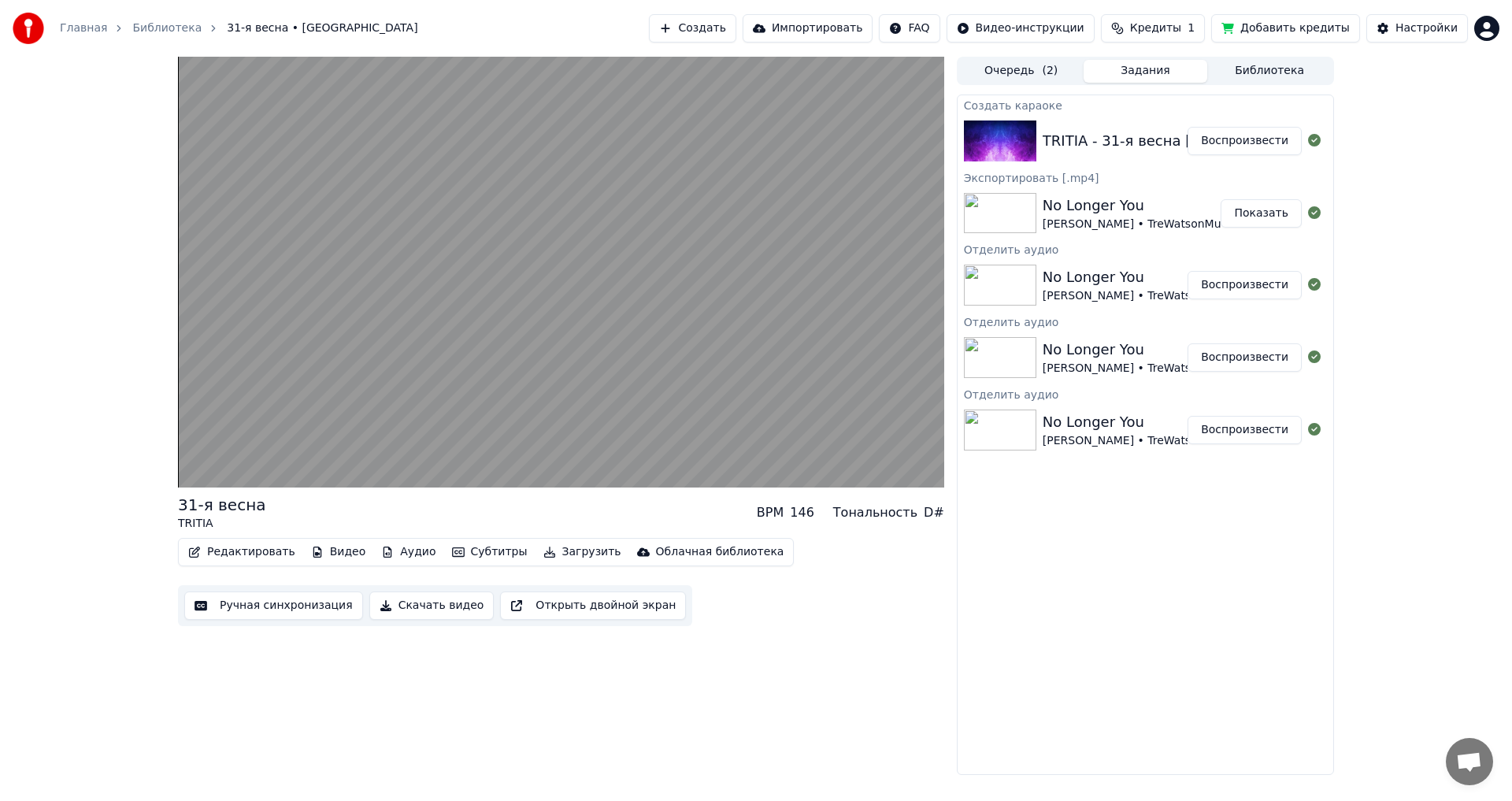
click at [481, 553] on button "Субтитры" at bounding box center [490, 552] width 88 height 22
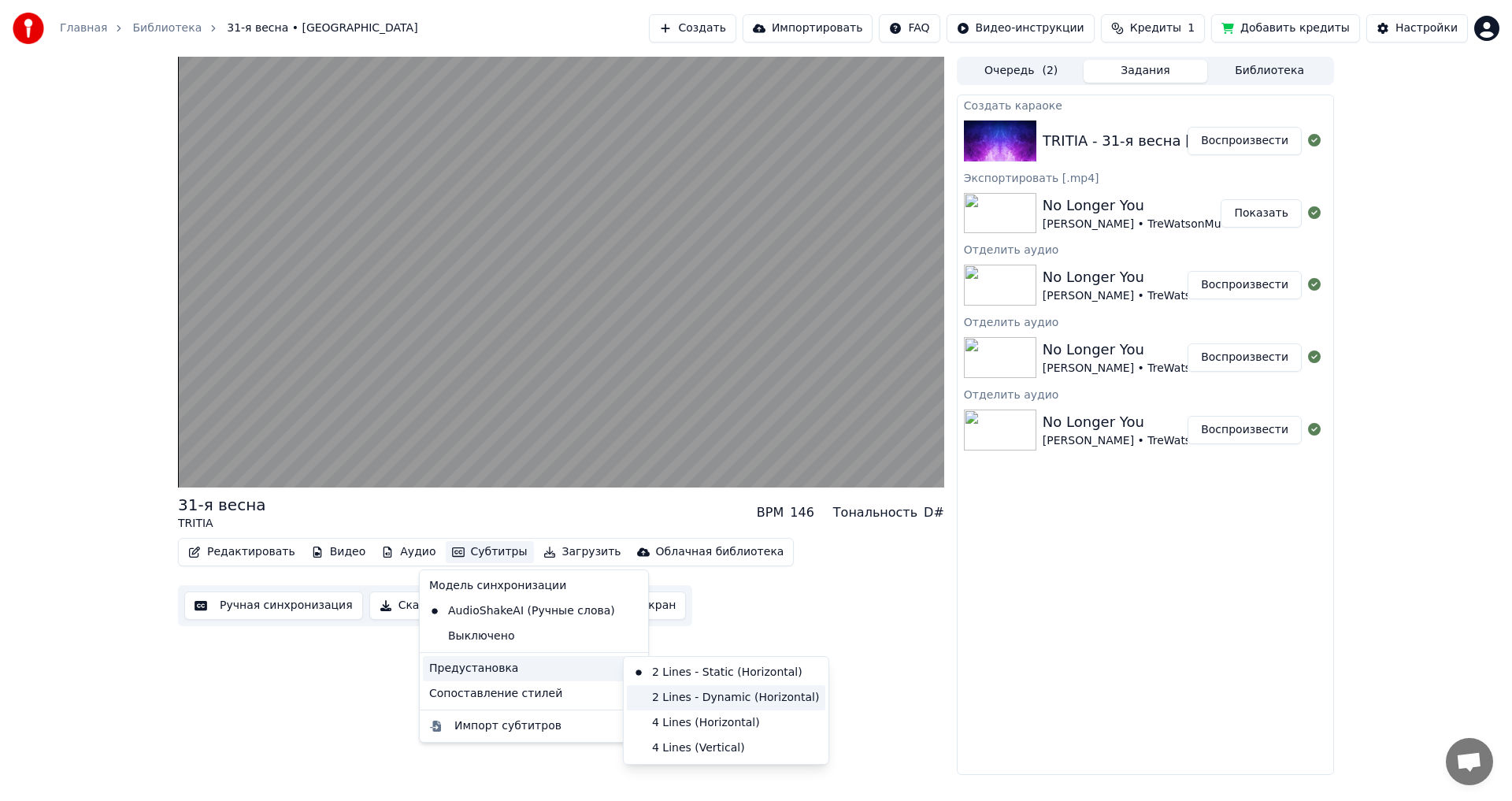
click at [694, 705] on div "2 Lines - Dynamic (Horizontal)" at bounding box center [725, 698] width 198 height 26
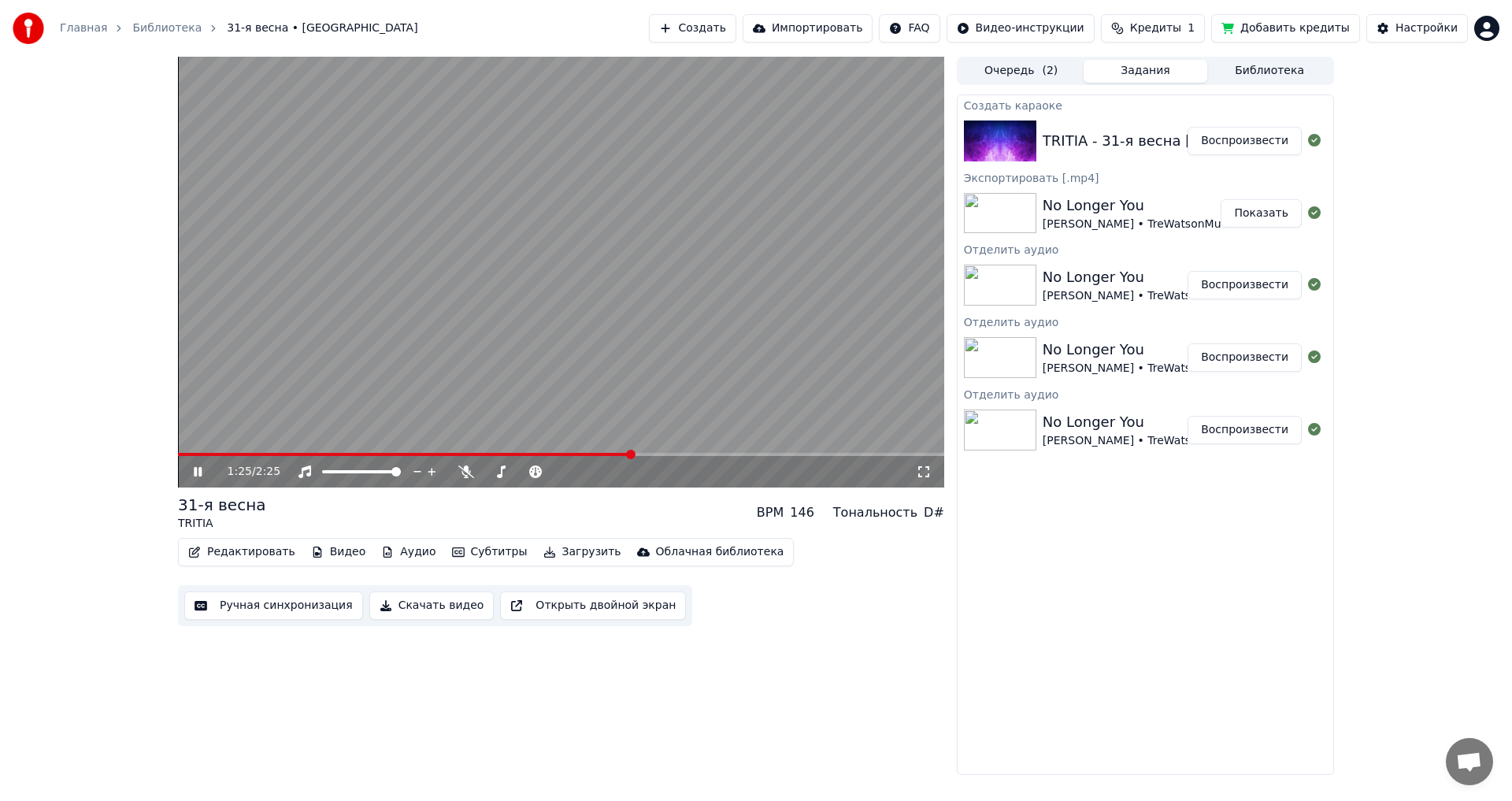
click at [614, 457] on div "1:25 / 2:25" at bounding box center [560, 471] width 766 height 31
click at [604, 456] on span at bounding box center [391, 455] width 428 height 3
click at [579, 454] on span at bounding box center [378, 455] width 401 height 3
click at [553, 456] on span at bounding box center [401, 455] width 448 height 3
click at [196, 474] on icon at bounding box center [197, 471] width 8 height 9
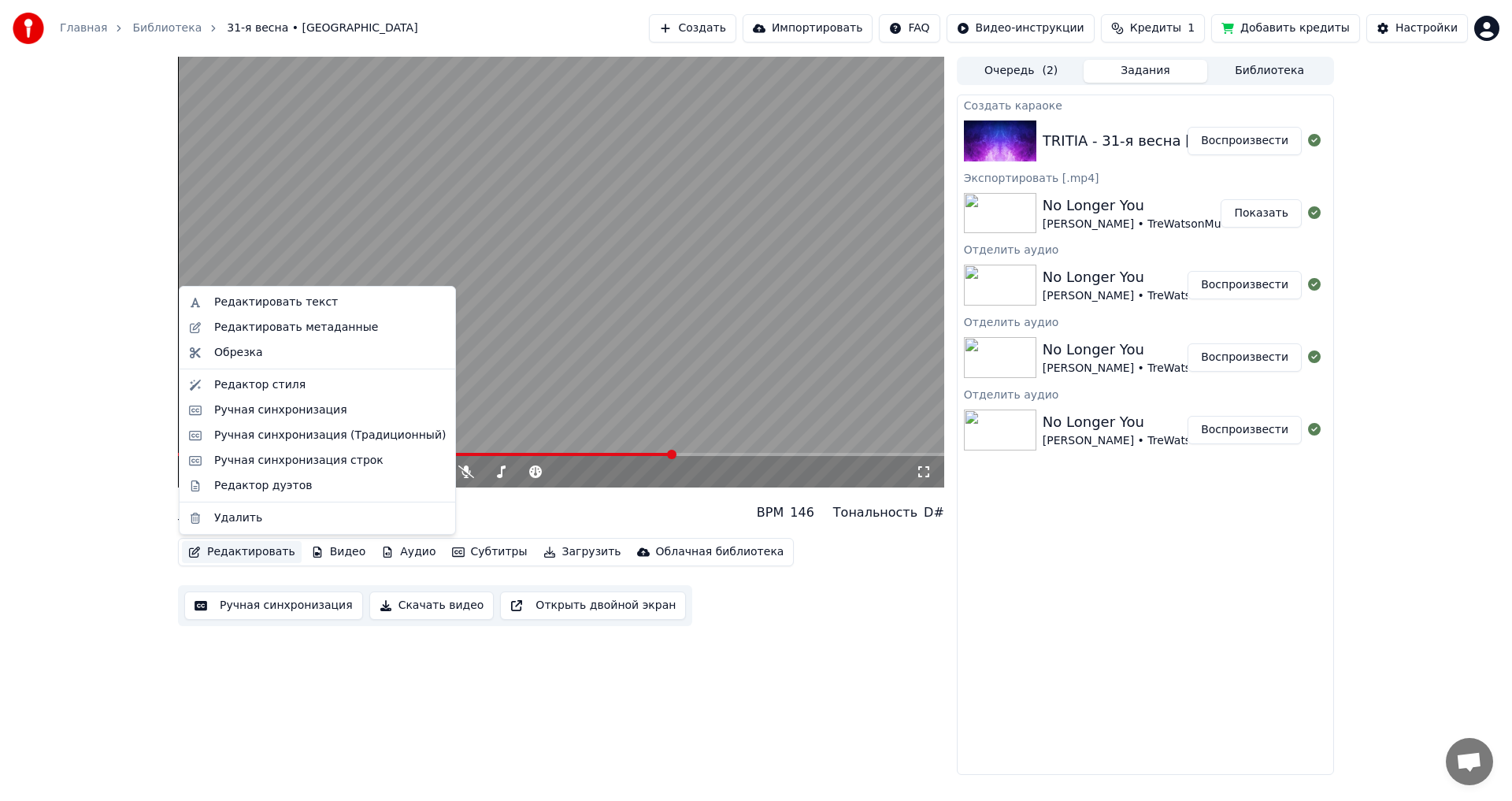
click at [251, 561] on button "Редактировать" at bounding box center [242, 552] width 120 height 22
click at [264, 407] on div "Ручная синхронизация" at bounding box center [281, 410] width 134 height 16
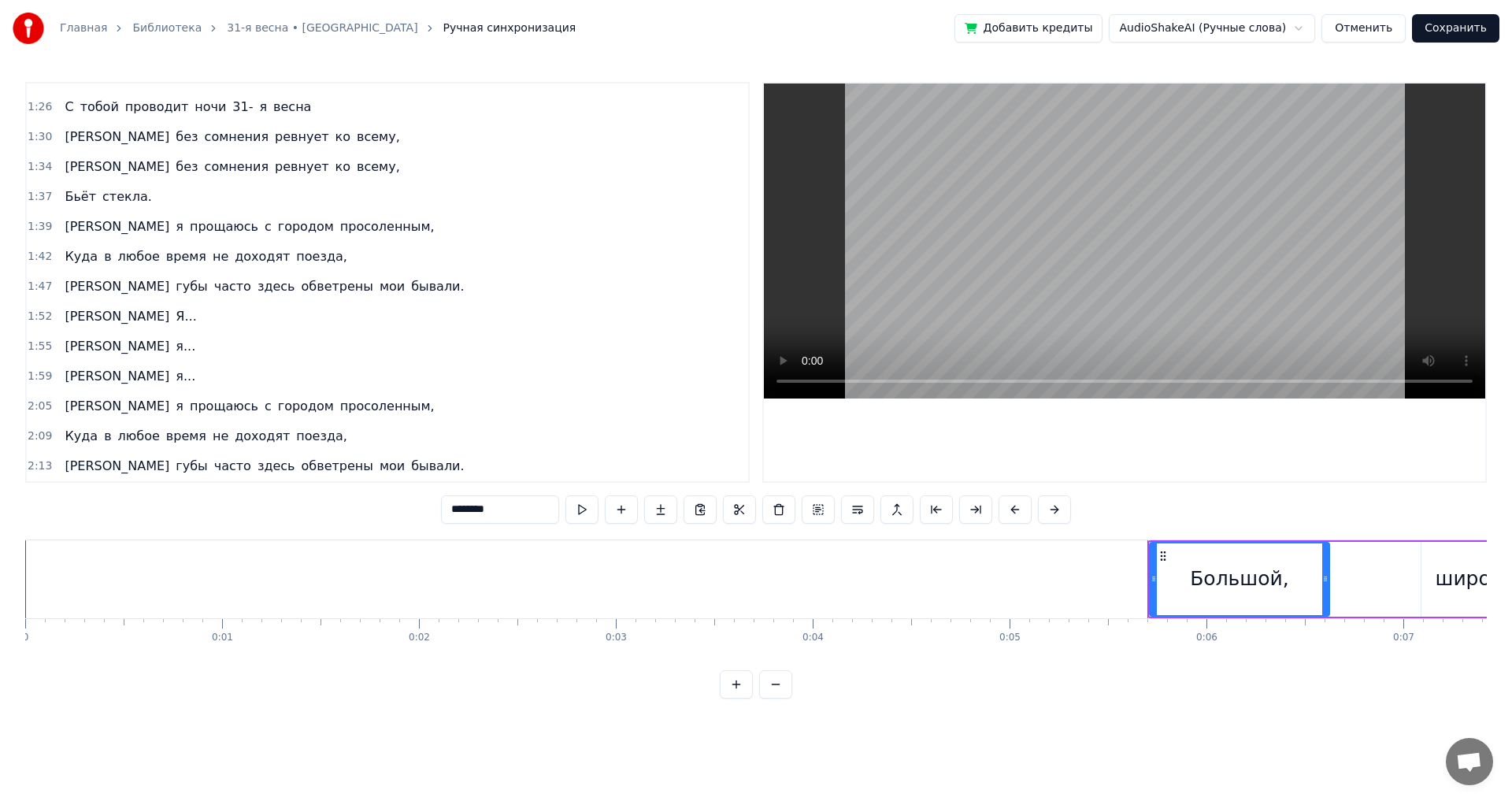
scroll to position [601, 0]
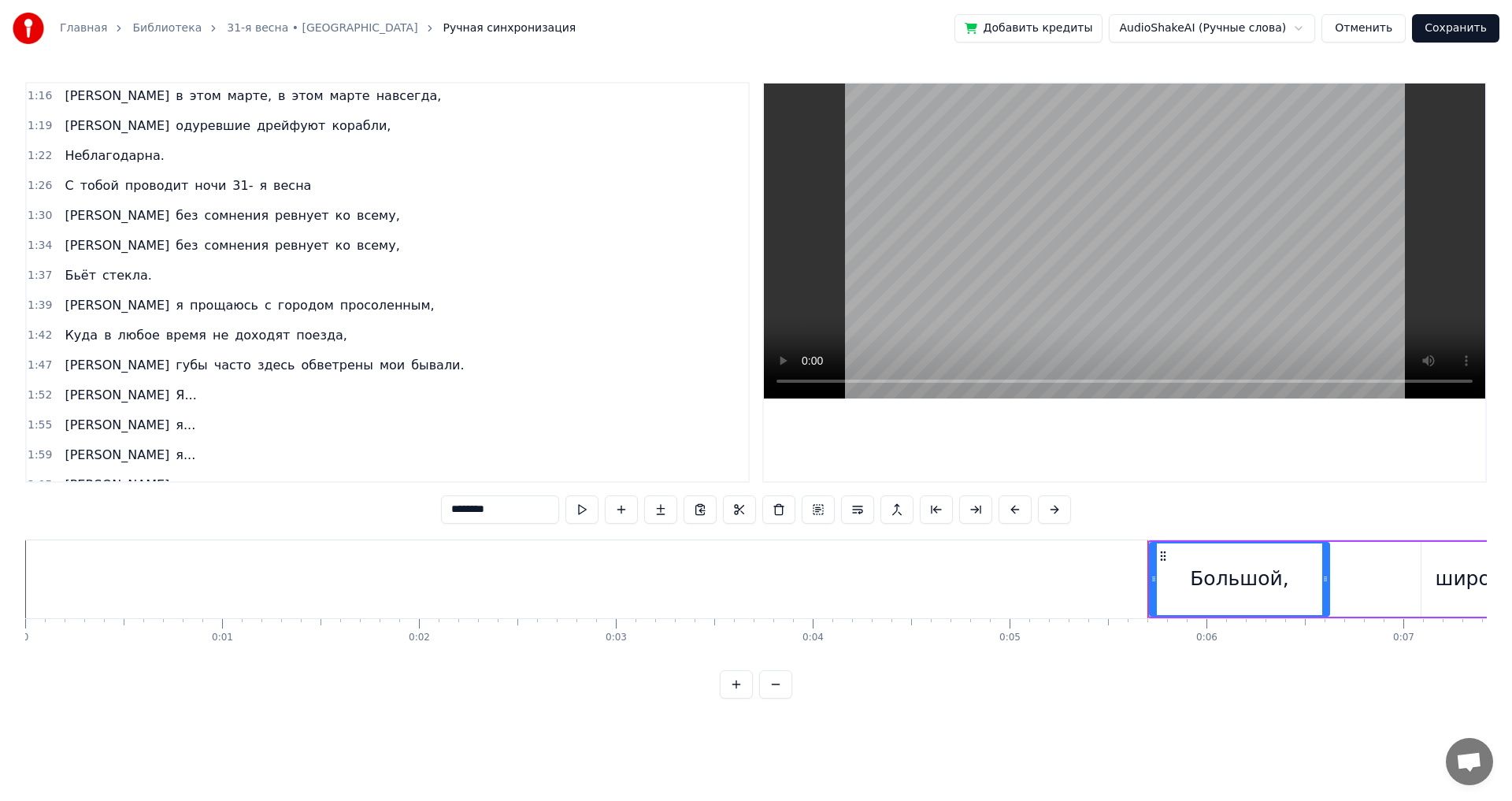
click at [122, 168] on div "Неблагодарна." at bounding box center [115, 156] width 112 height 28
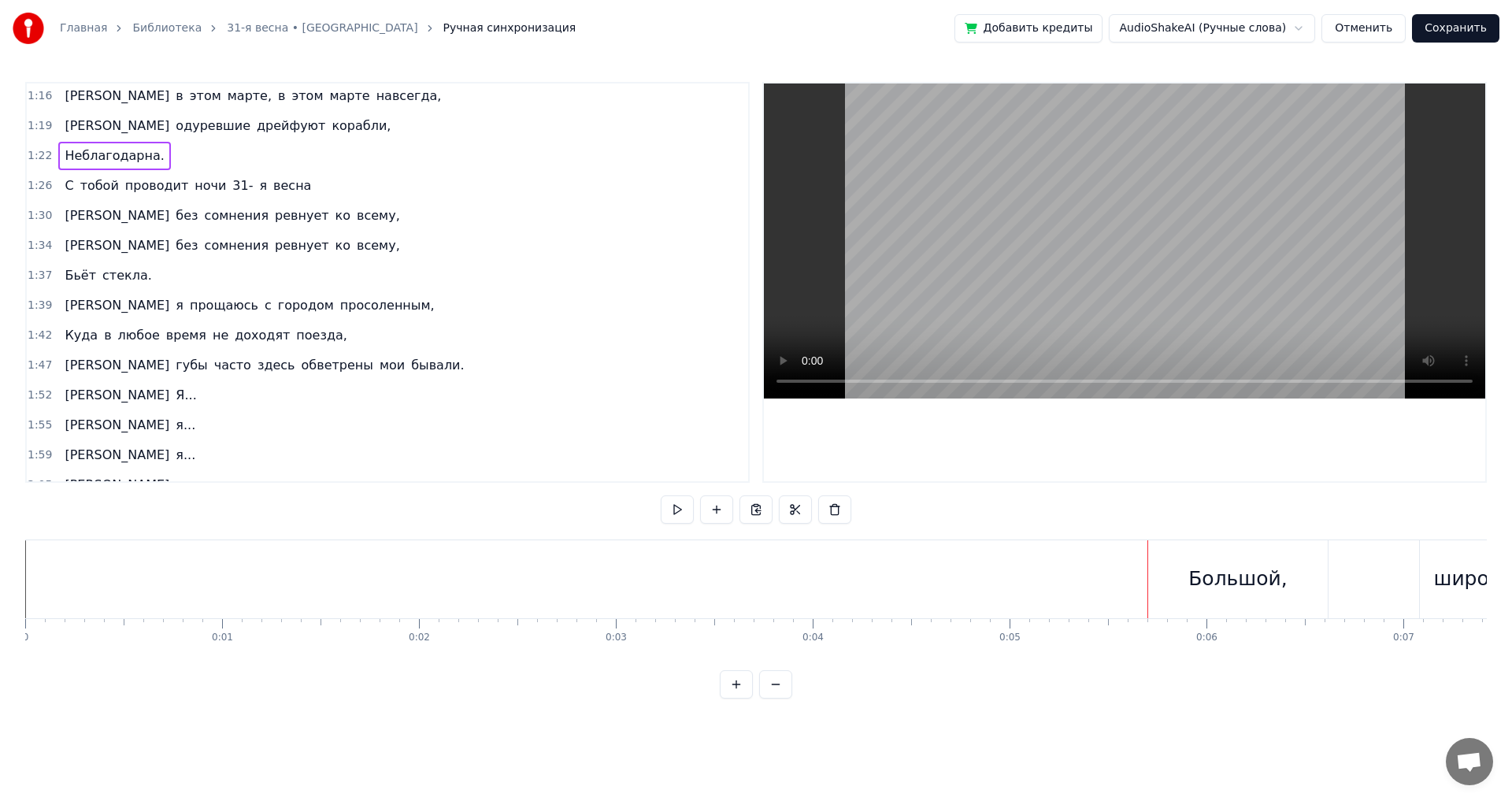
scroll to position [0, 16210]
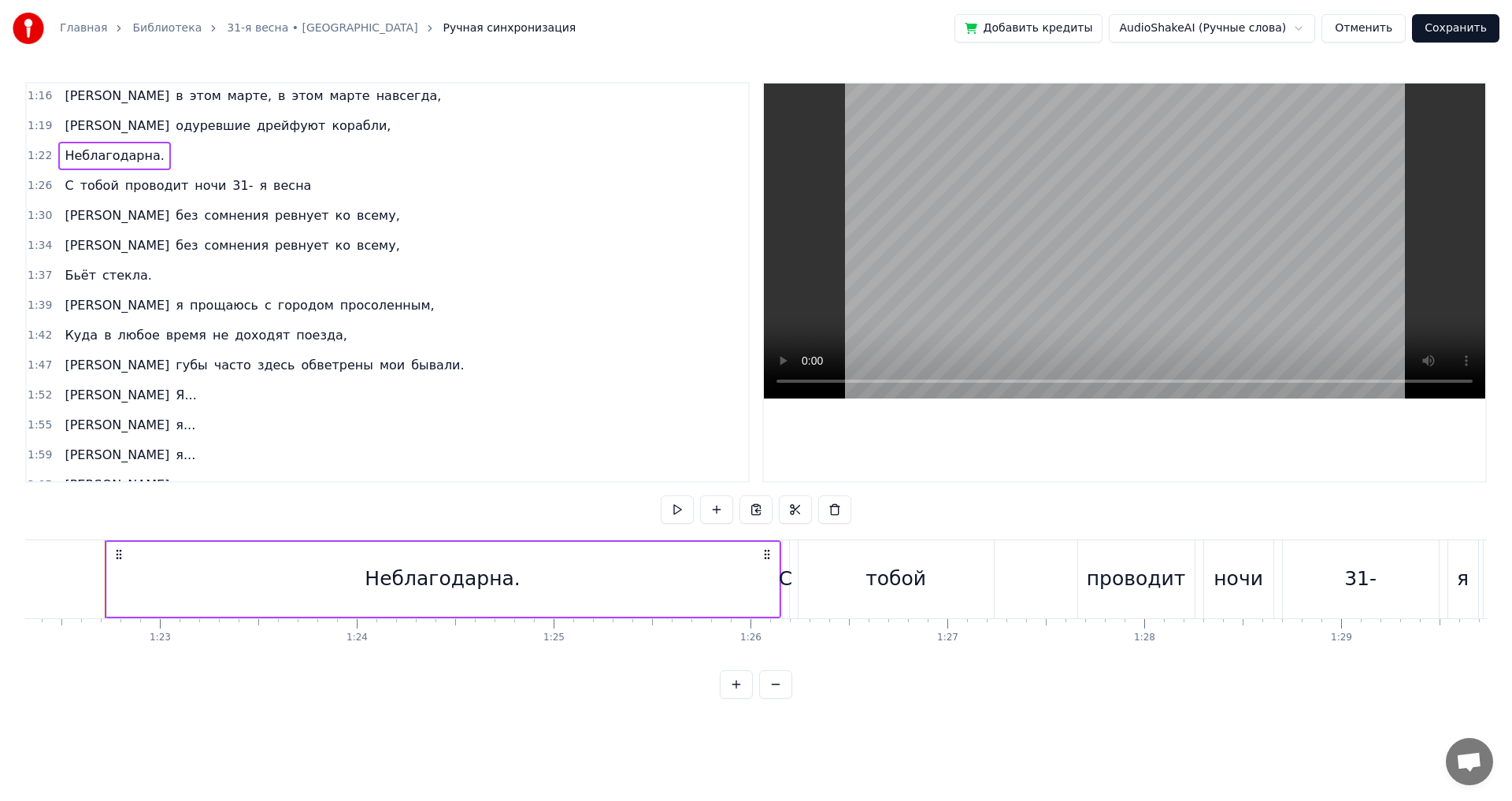
click at [79, 520] on div "0:05 Большой, широкий город, магистрали и дома, 0:10 Гусары в [GEOGRAPHIC_DATA]…" at bounding box center [756, 389] width 1462 height 616
click at [99, 520] on div "0:05 Большой, широкий город, магистрали и дома, 0:10 Гусары в [GEOGRAPHIC_DATA]…" at bounding box center [756, 389] width 1462 height 616
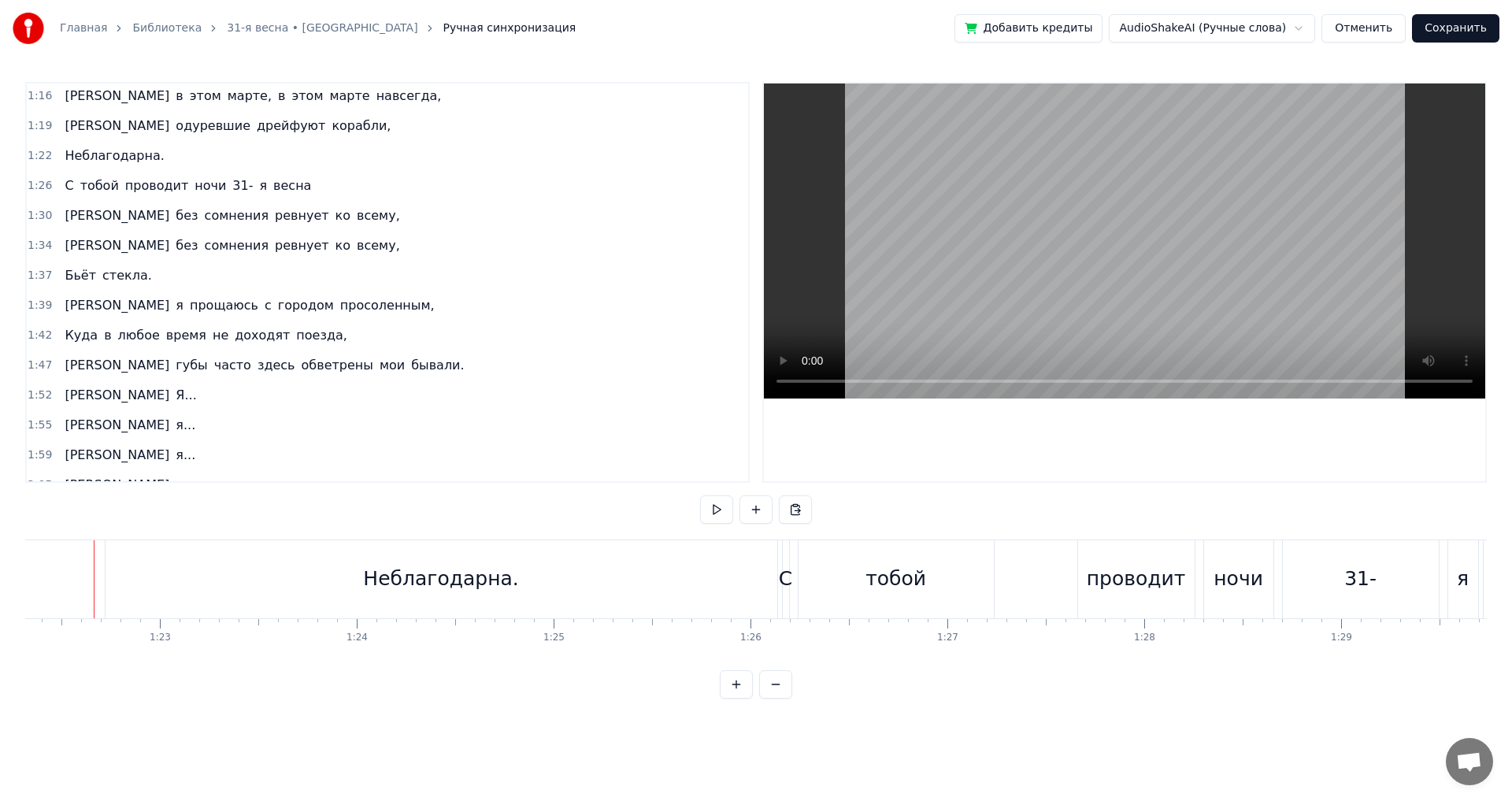
scroll to position [0, 16200]
click at [764, 592] on div "Неблагодарна." at bounding box center [452, 579] width 672 height 78
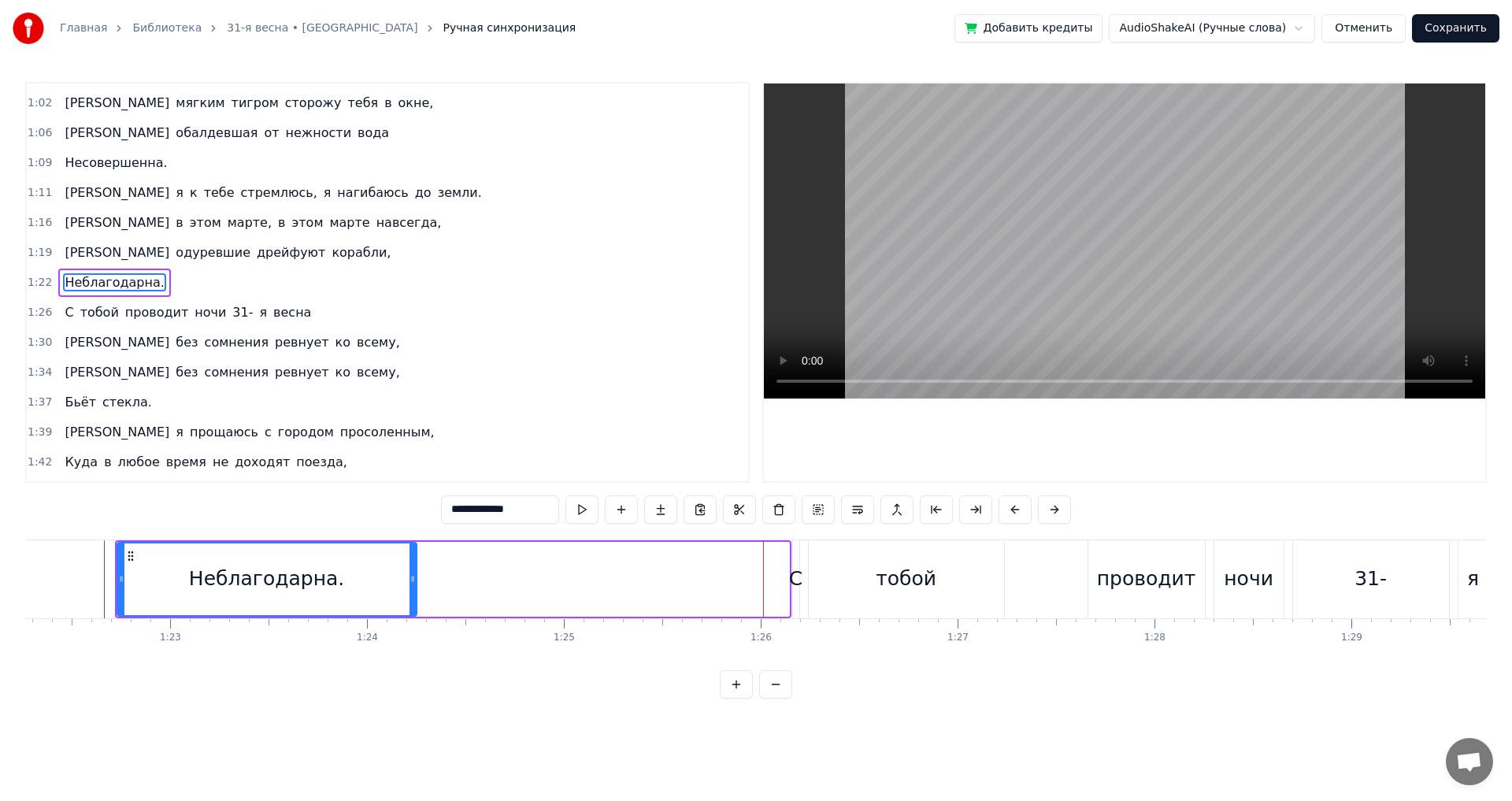
drag, startPoint x: 783, startPoint y: 574, endPoint x: 410, endPoint y: 562, distance: 373.2
click at [410, 562] on div at bounding box center [412, 579] width 6 height 71
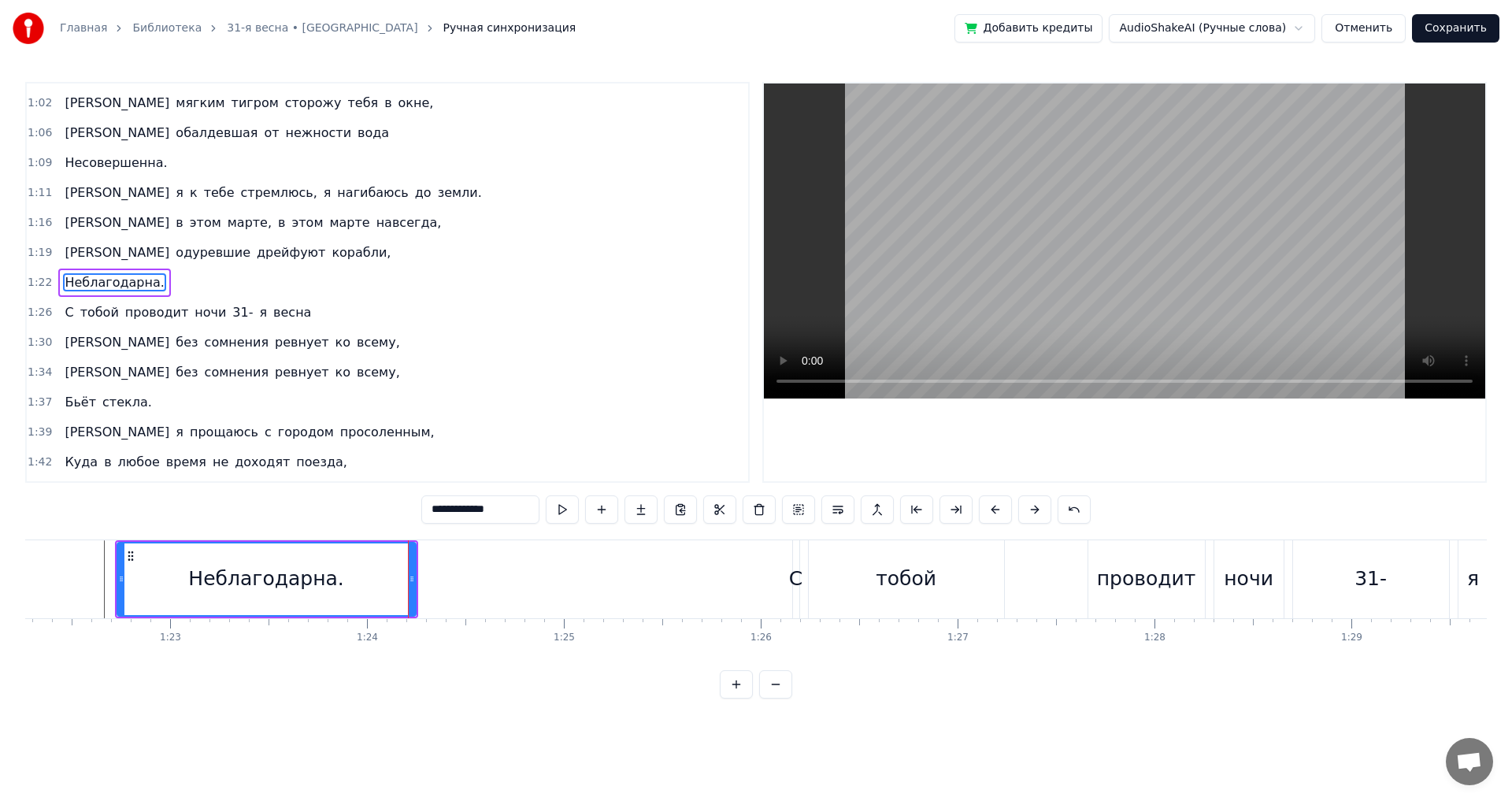
click at [53, 530] on div "0:05 Большой, широкий город, магистрали и дома, 0:10 Гусары в [GEOGRAPHIC_DATA]…" at bounding box center [756, 389] width 1462 height 616
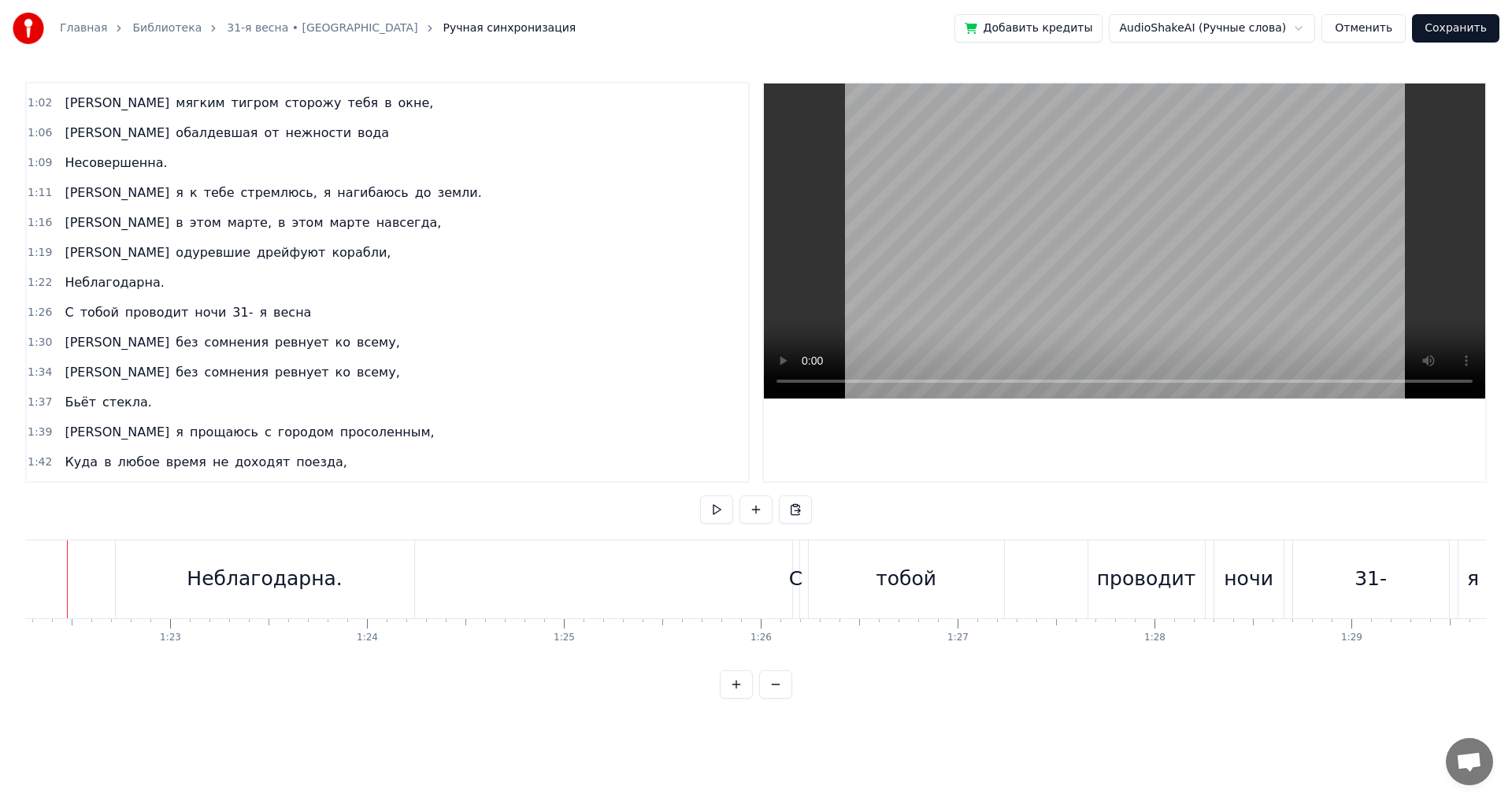
scroll to position [0, 16163]
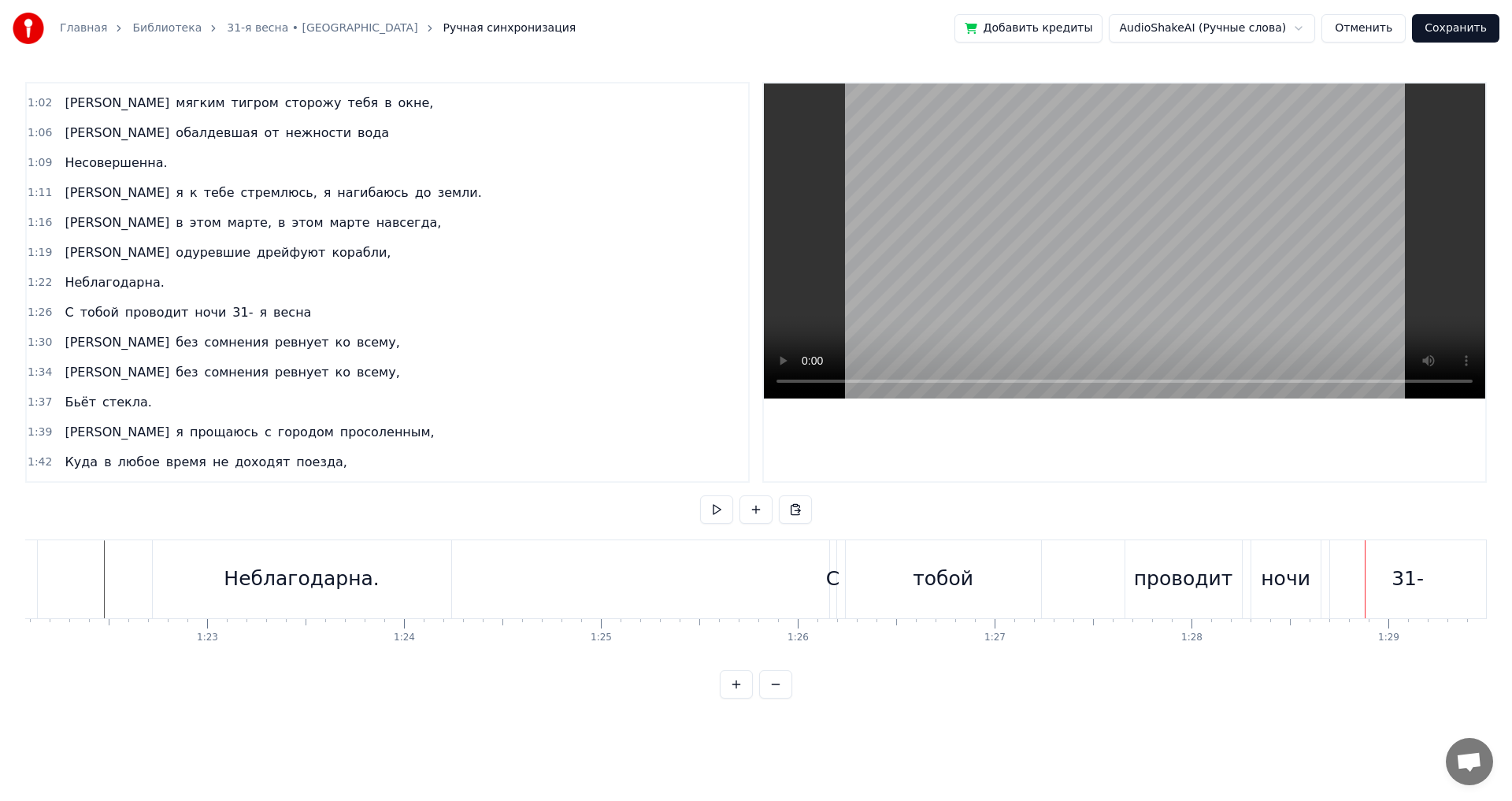
click at [1439, 39] on button "Сохранить" at bounding box center [1456, 28] width 88 height 28
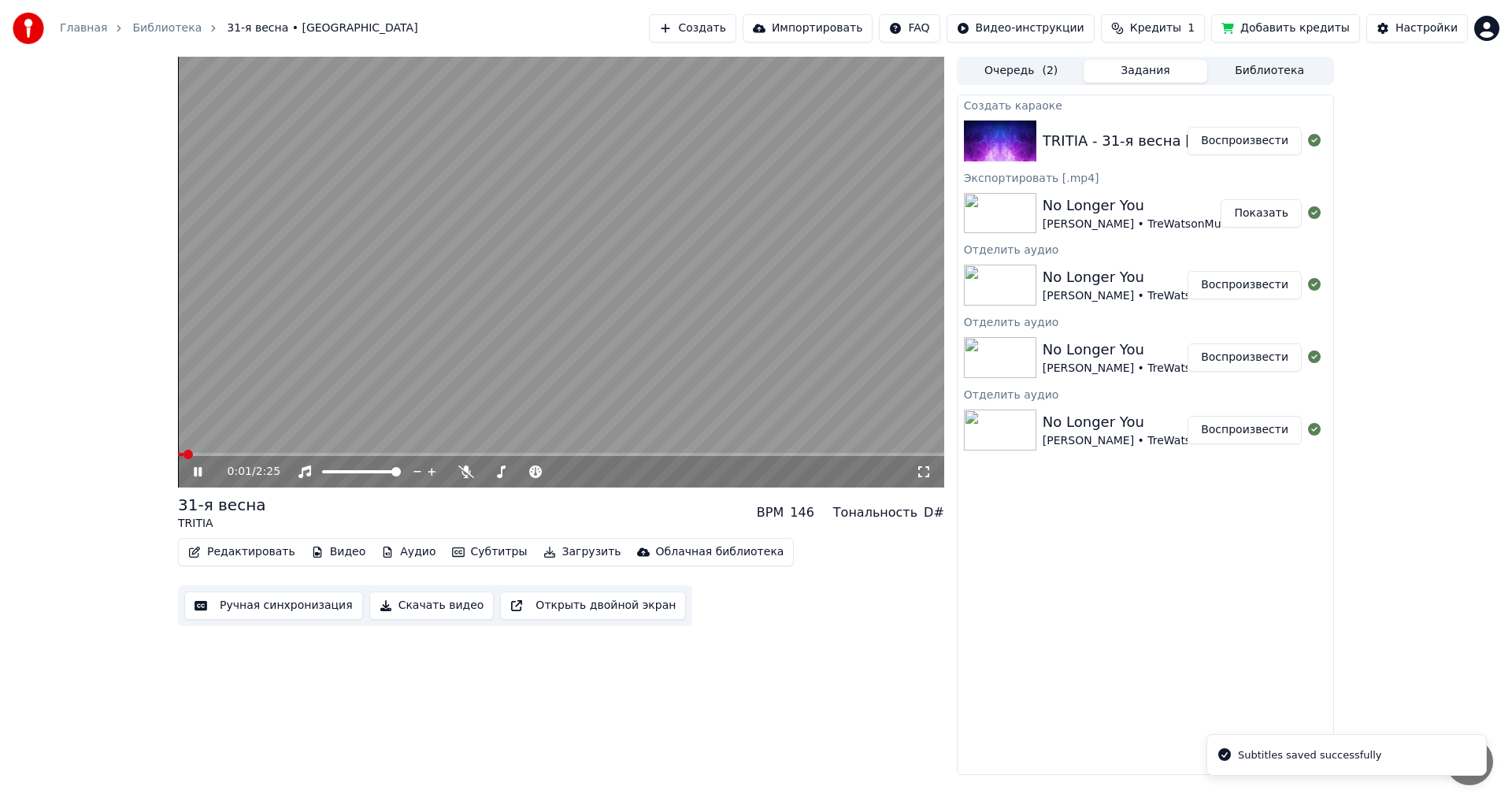
click at [425, 454] on span at bounding box center [560, 455] width 766 height 3
click at [571, 456] on span at bounding box center [560, 455] width 766 height 3
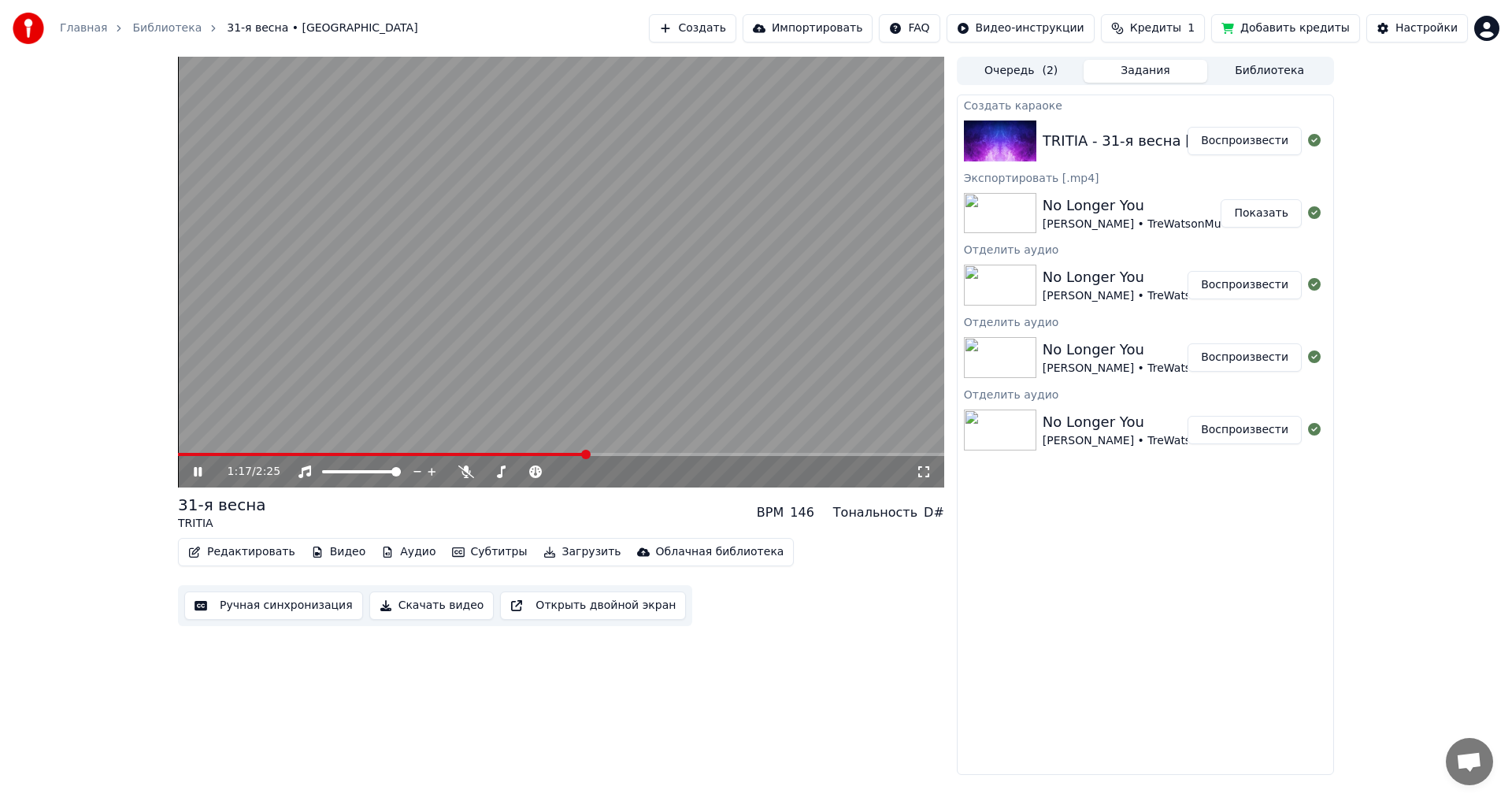
drag, startPoint x: 645, startPoint y: 458, endPoint x: 667, endPoint y: 457, distance: 22.0
click at [648, 458] on div "1:17 / 2:25" at bounding box center [560, 471] width 766 height 31
click at [674, 456] on span at bounding box center [560, 455] width 766 height 3
click at [418, 612] on button "Скачать видео" at bounding box center [431, 605] width 125 height 28
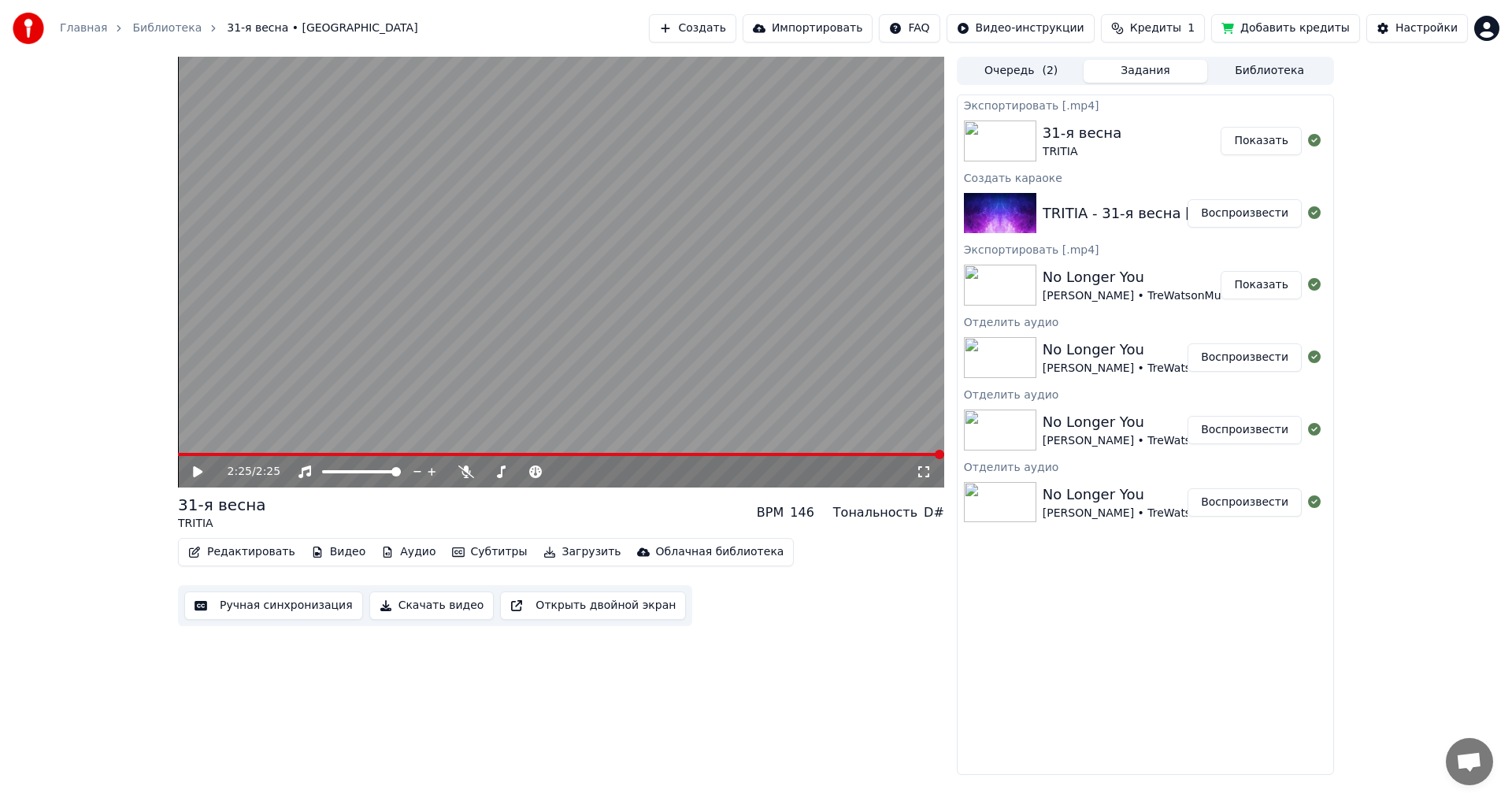
click at [1480, 29] on html "Главная Библиотека 31-я весна • TRITIA Создать Импортировать FAQ Видео-инструкц…" at bounding box center [756, 400] width 1512 height 801
click at [1400, 169] on div "Выйти" at bounding box center [1418, 182] width 181 height 26
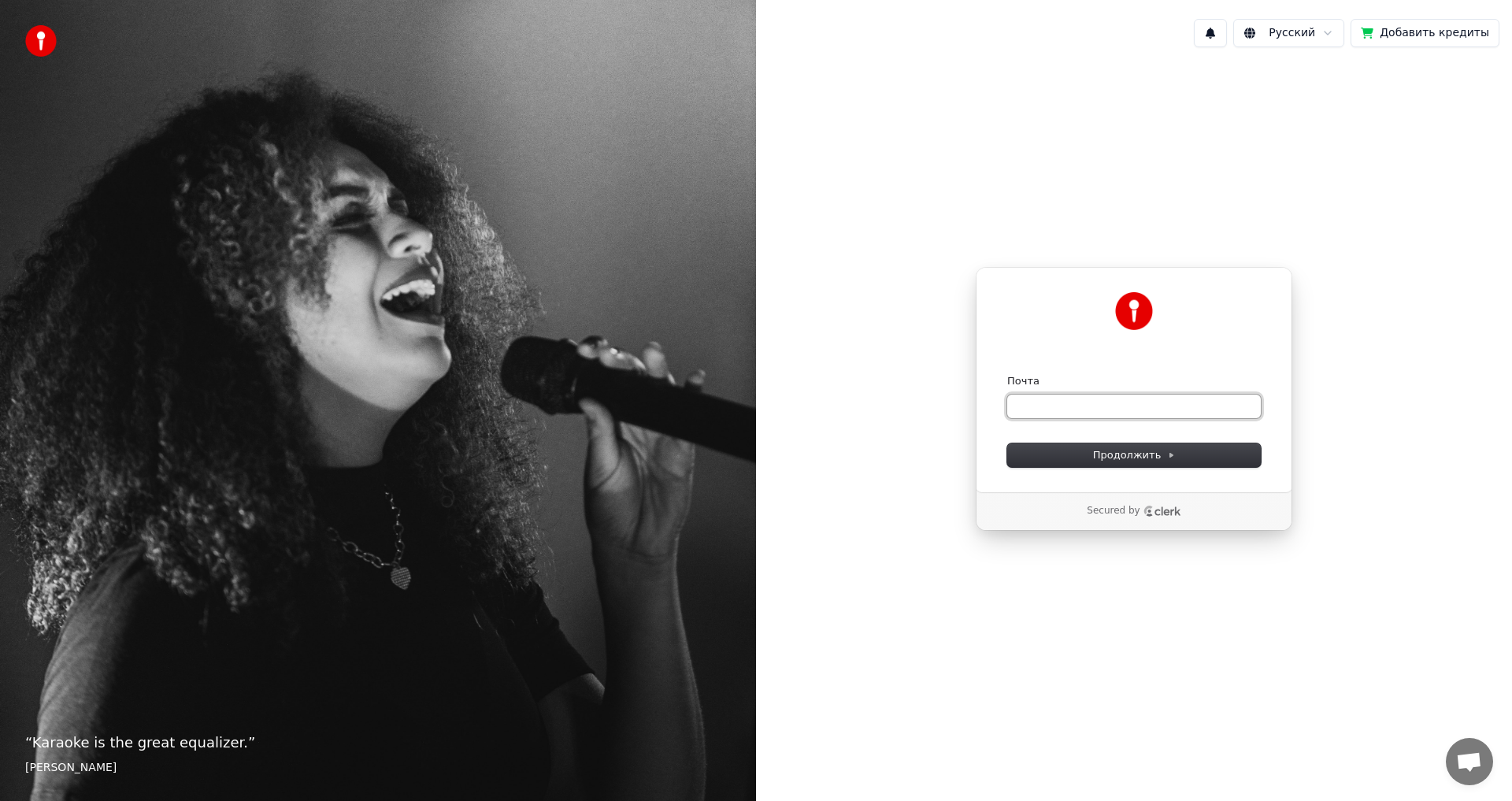
click at [1039, 403] on input "Почта" at bounding box center [1134, 406] width 253 height 24
paste input "**********"
click at [1058, 460] on button "Продолжить" at bounding box center [1134, 455] width 253 height 24
type input "**********"
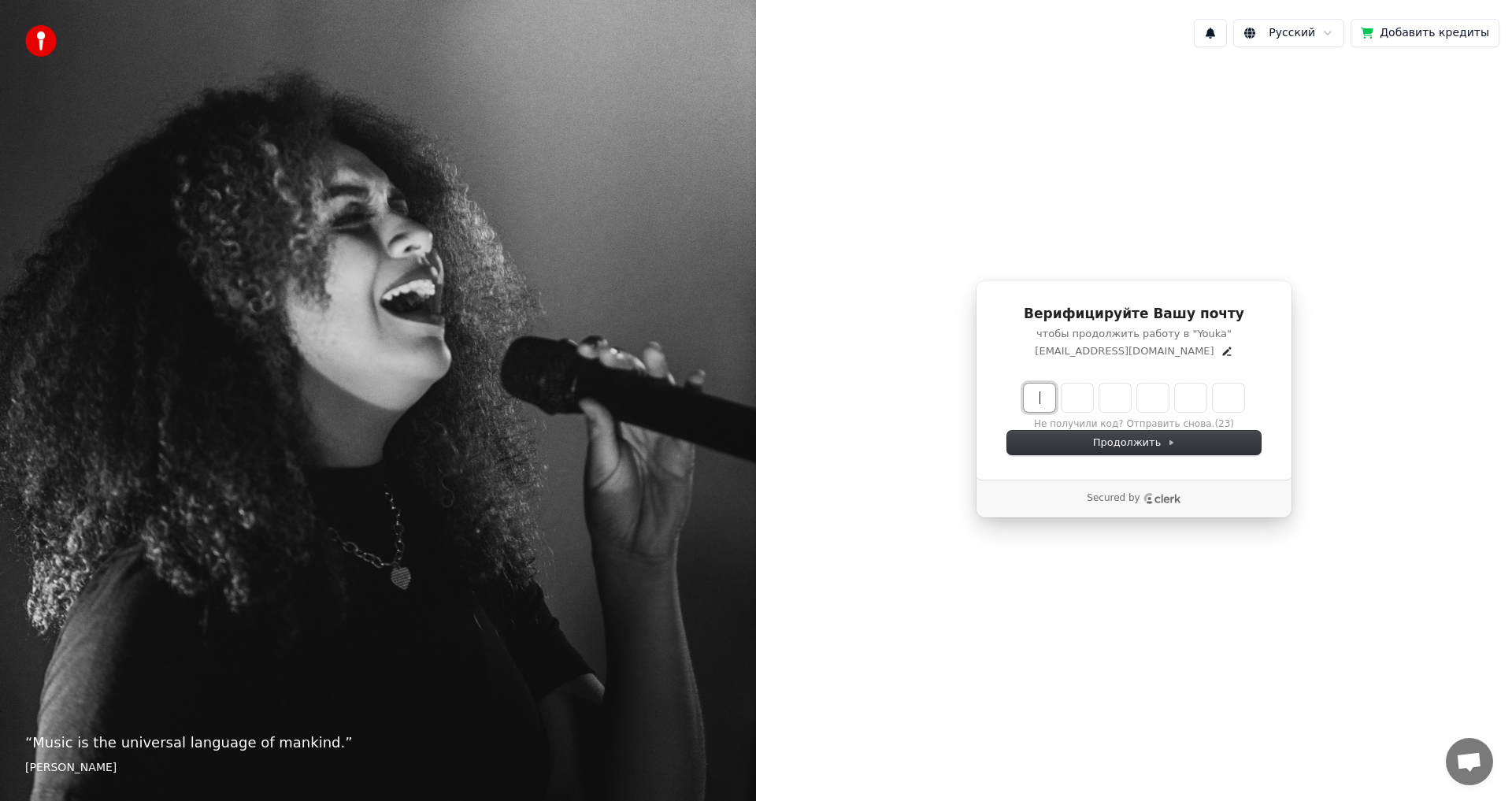
click at [1031, 401] on input "Enter verification code" at bounding box center [1150, 397] width 252 height 28
paste input "******"
type input "******"
